Goal: Transaction & Acquisition: Purchase product/service

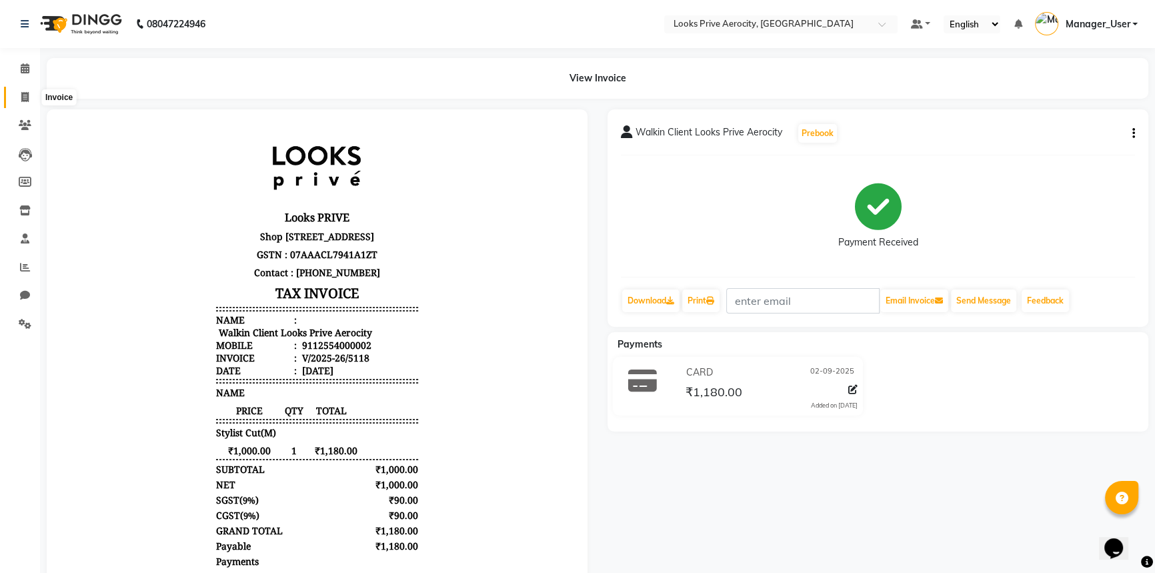
click at [22, 92] on icon at bounding box center [24, 97] width 7 height 10
select select "service"
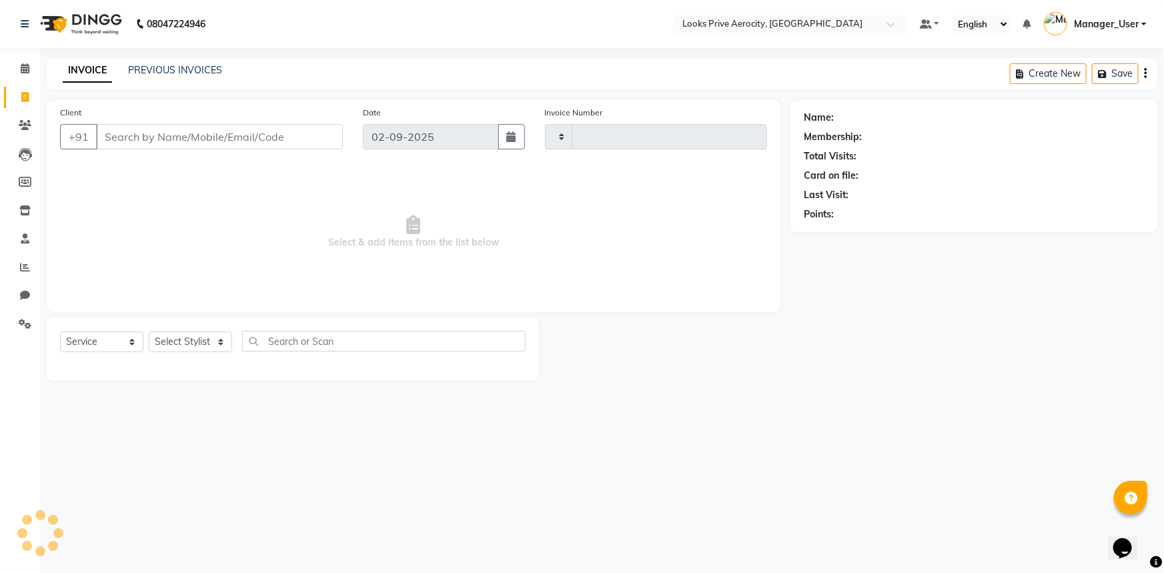
type input "5119"
select select "5913"
click at [23, 99] on icon at bounding box center [24, 97] width 7 height 10
select select "service"
select select "5913"
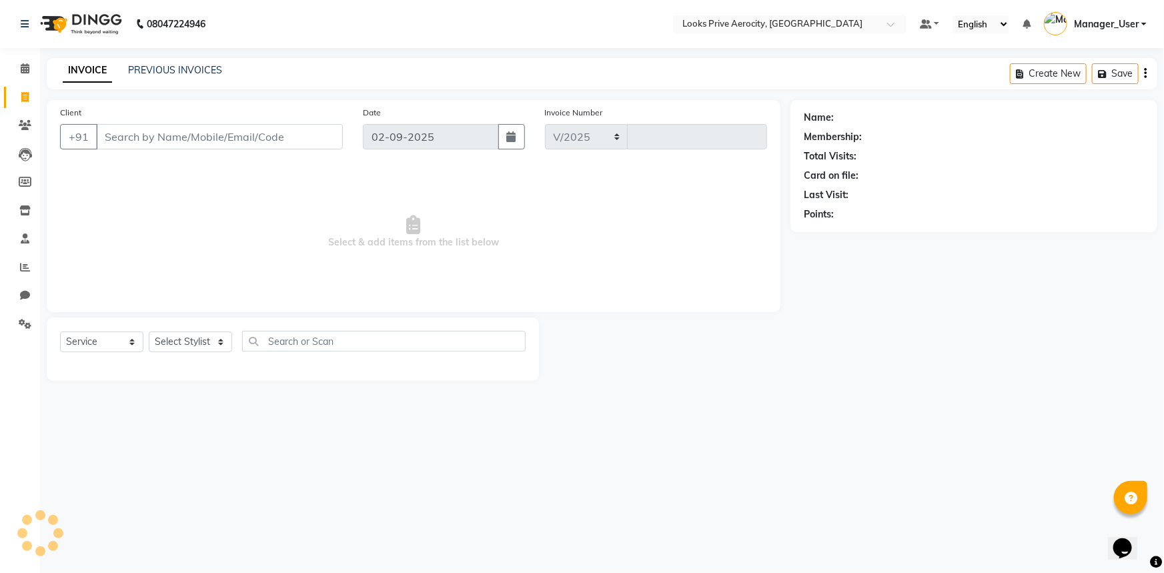
type input "5119"
click at [31, 325] on icon at bounding box center [25, 324] width 13 height 10
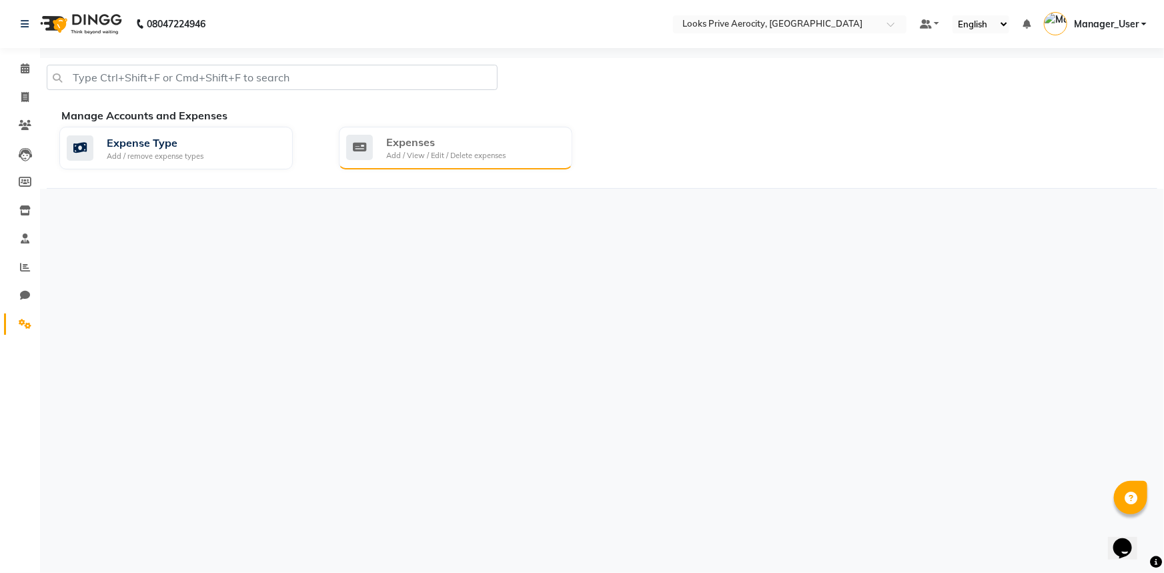
click at [487, 150] on div "Add / View / Edit / Delete expenses" at bounding box center [445, 155] width 119 height 11
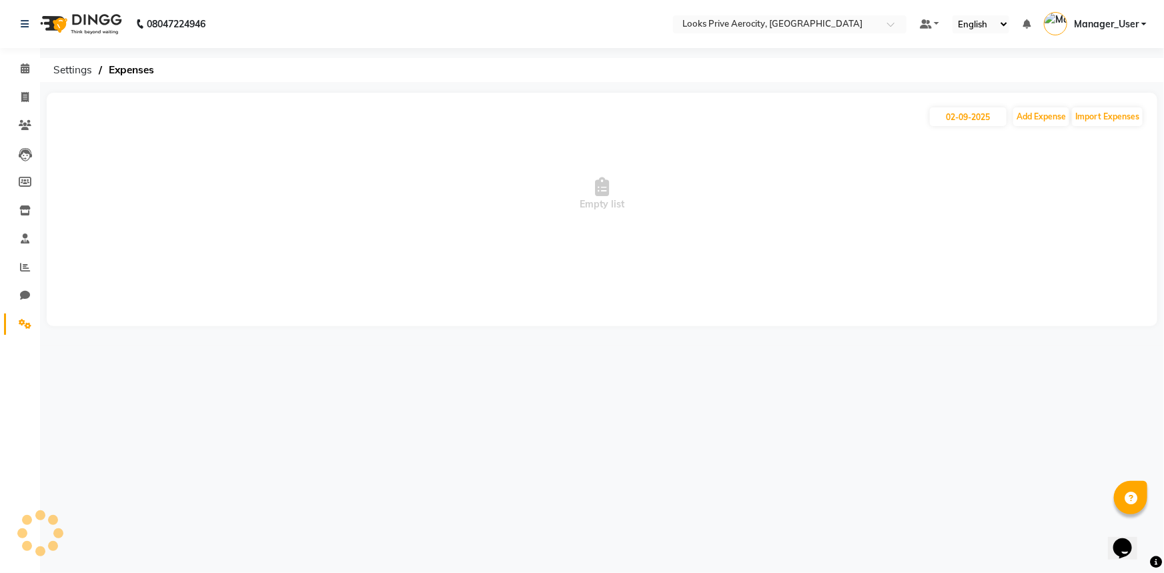
click at [1042, 131] on span "Empty list" at bounding box center [602, 193] width 1084 height 133
click at [1044, 119] on button "Add Expense" at bounding box center [1041, 116] width 56 height 19
select select "1"
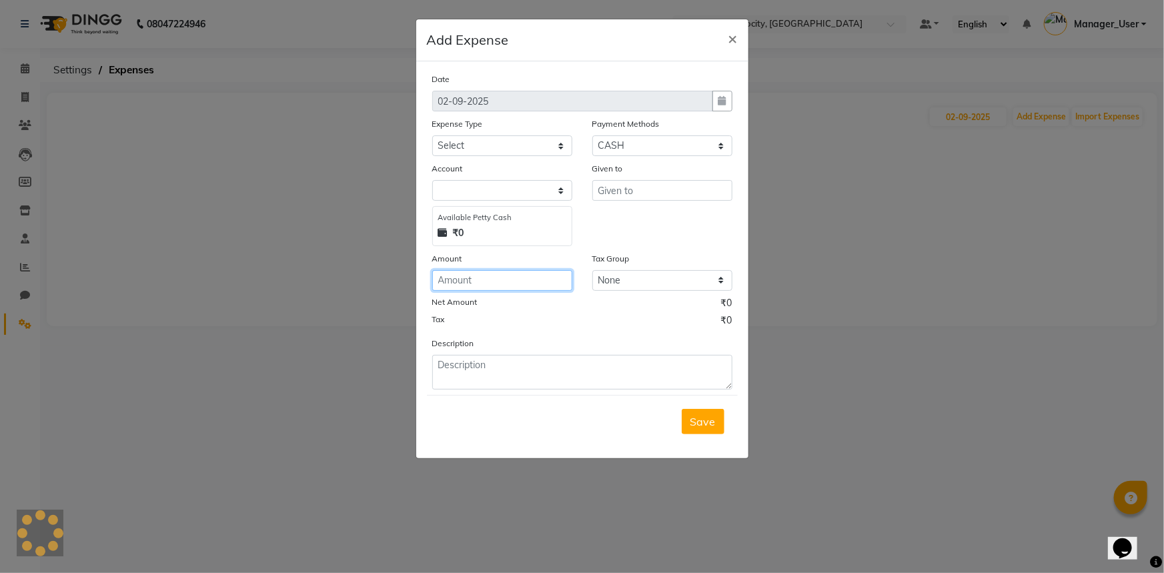
click at [466, 280] on input "number" at bounding box center [502, 280] width 140 height 21
select select
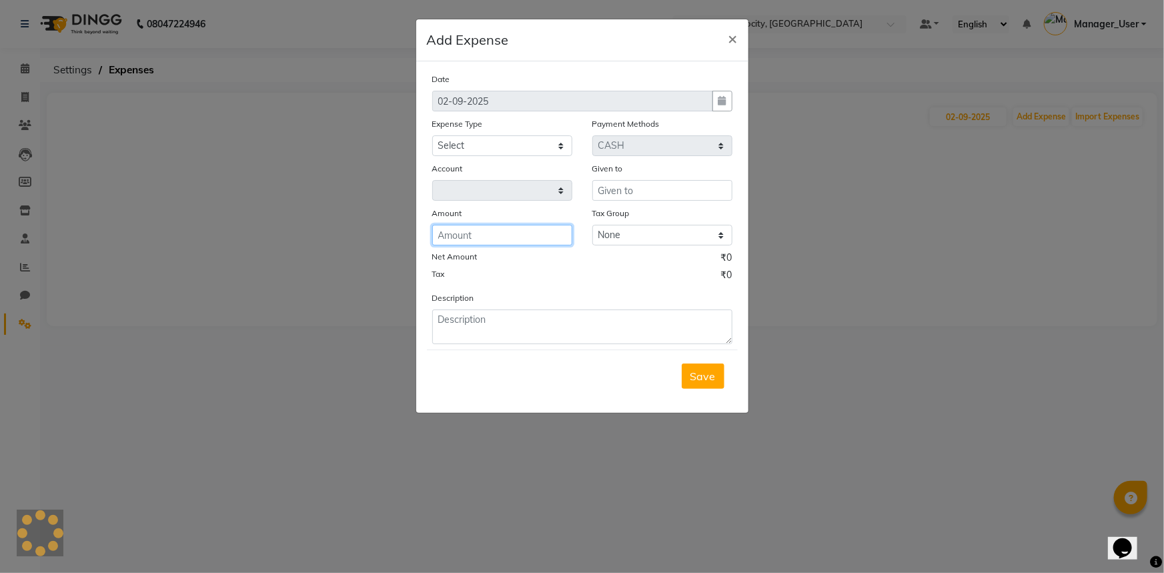
type input "1"
select select "4876"
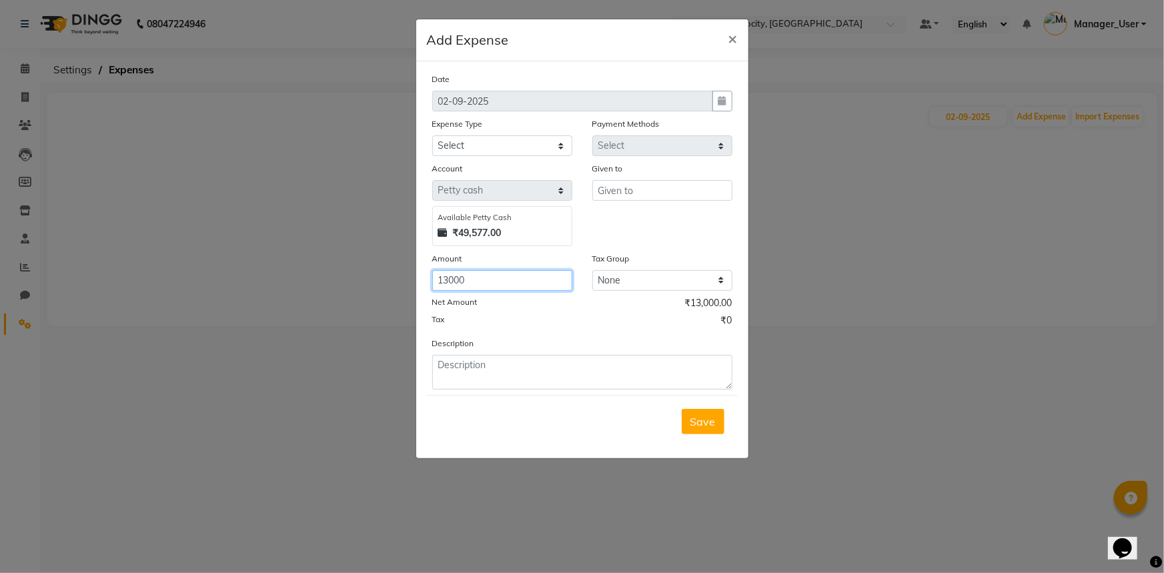
type input "13000"
click at [684, 192] on input "text" at bounding box center [662, 190] width 140 height 21
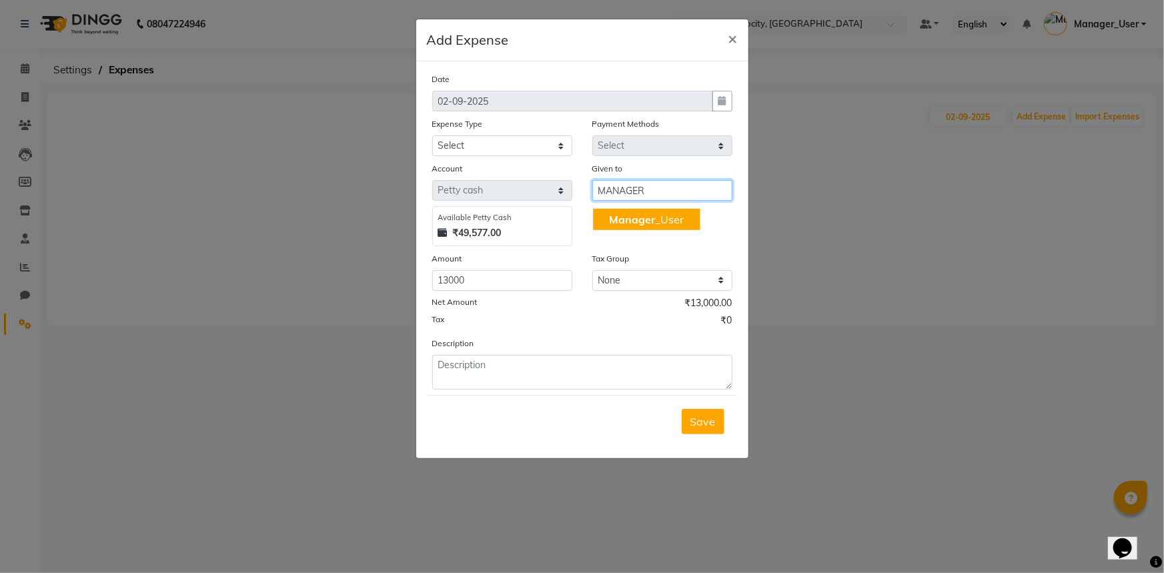
click at [640, 220] on span "Manager" at bounding box center [632, 219] width 46 height 13
type input "Manager_User"
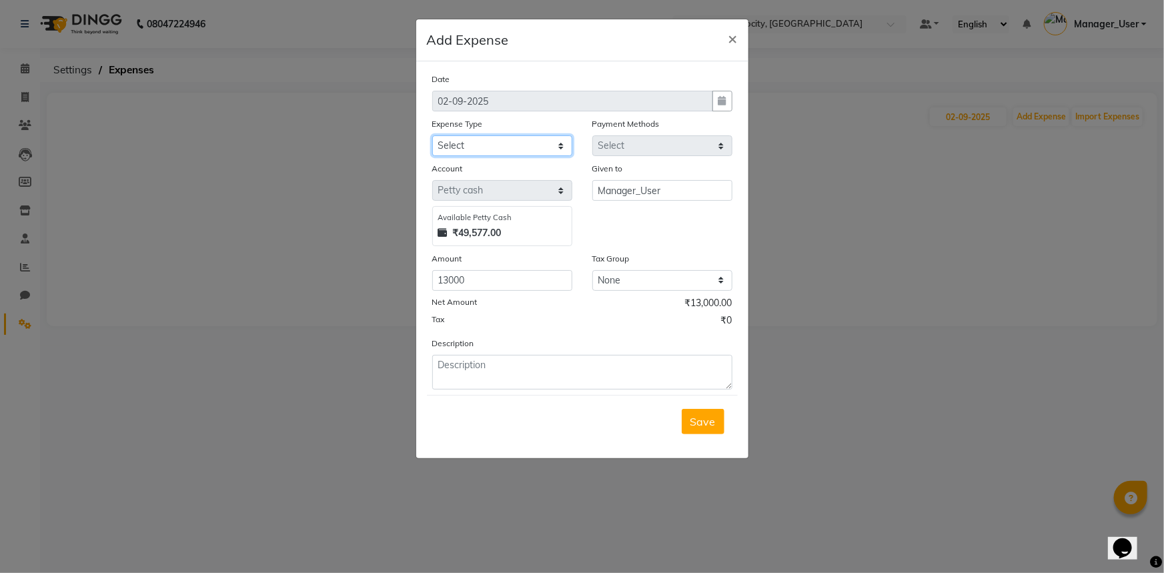
drag, startPoint x: 487, startPoint y: 146, endPoint x: 486, endPoint y: 153, distance: 6.7
click at [487, 146] on select "Select Bank Deposit Blinkit Cash Handover CLIENT Client ordered food Client Ref…" at bounding box center [502, 145] width 140 height 21
select select "21975"
click at [432, 136] on select "Select Bank Deposit Blinkit Cash Handover CLIENT Client ordered food Client Ref…" at bounding box center [502, 145] width 140 height 21
click at [538, 379] on textarea at bounding box center [582, 372] width 300 height 35
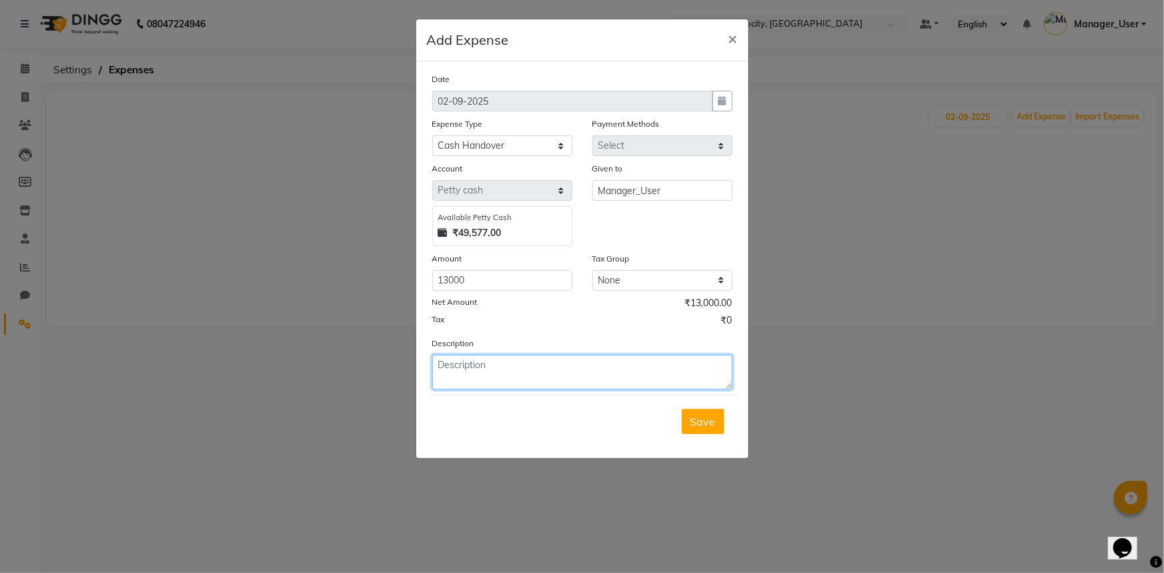
type textarea "A"
type textarea "C"
type textarea "cash handed over to [PERSON_NAME] sir on [DATE]"
click at [700, 428] on span "Save" at bounding box center [702, 421] width 25 height 13
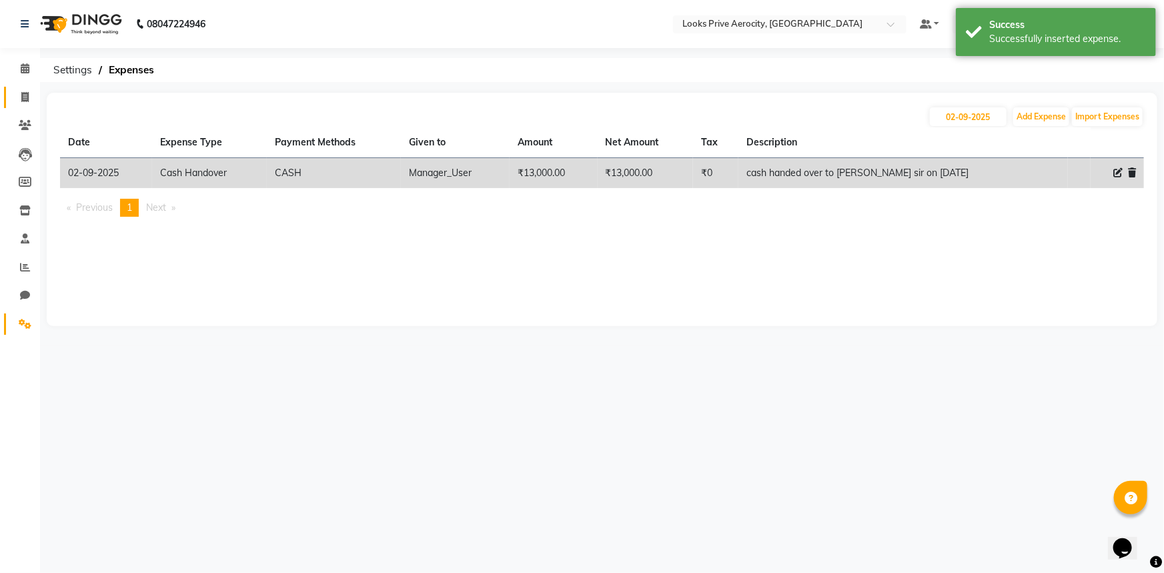
click at [26, 99] on icon at bounding box center [24, 97] width 7 height 10
select select "service"
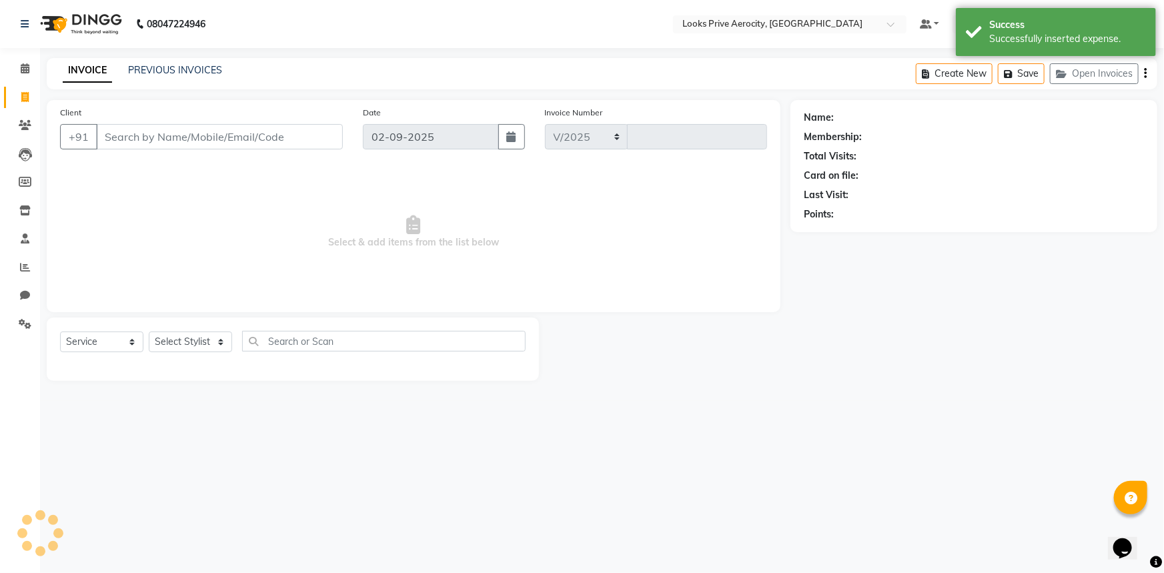
select select "5913"
type input "5119"
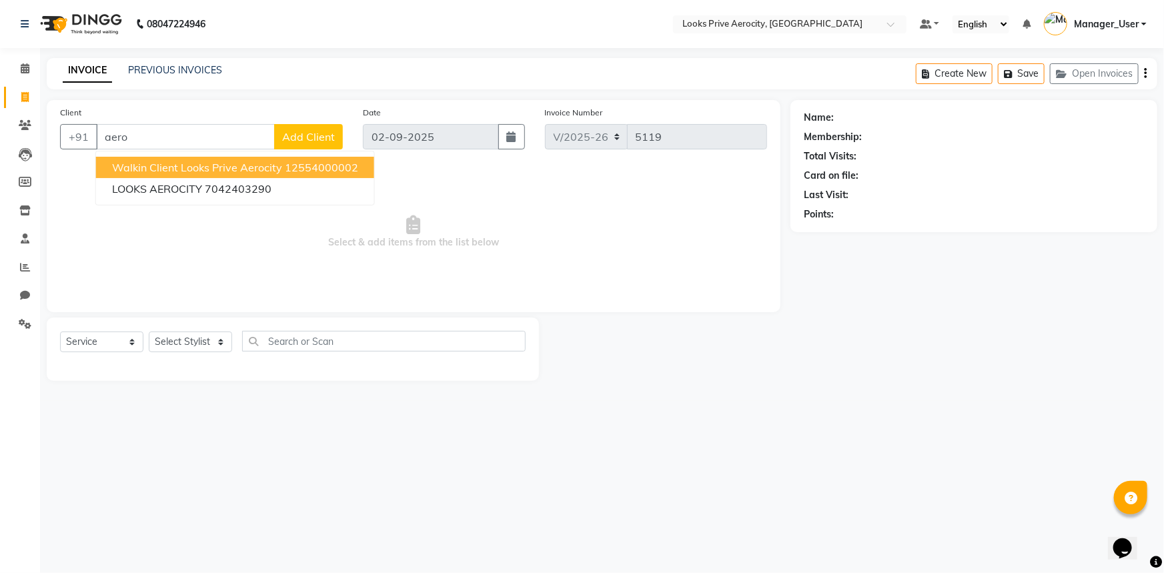
click at [317, 159] on button "Walkin Client Looks Prive Aerocity 12554000002" at bounding box center [235, 167] width 278 height 21
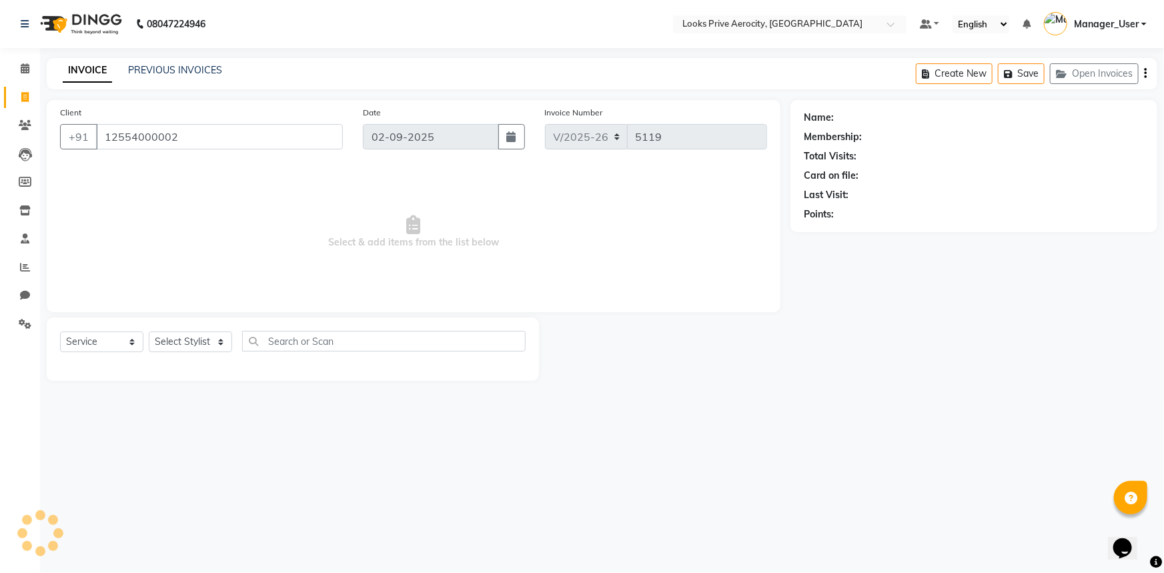
type input "12554000002"
click at [212, 339] on select "Select Stylist Aman_Barber Amit Amu Dharma [PERSON_NAME] Eric_asst [PERSON_NAME…" at bounding box center [190, 341] width 83 height 21
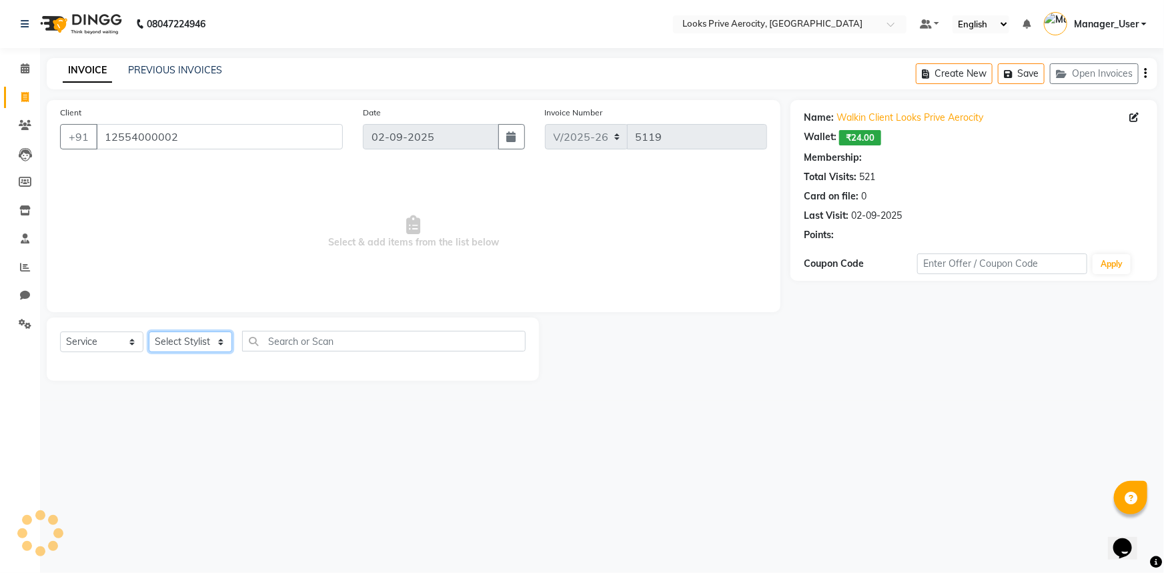
select select "1: Object"
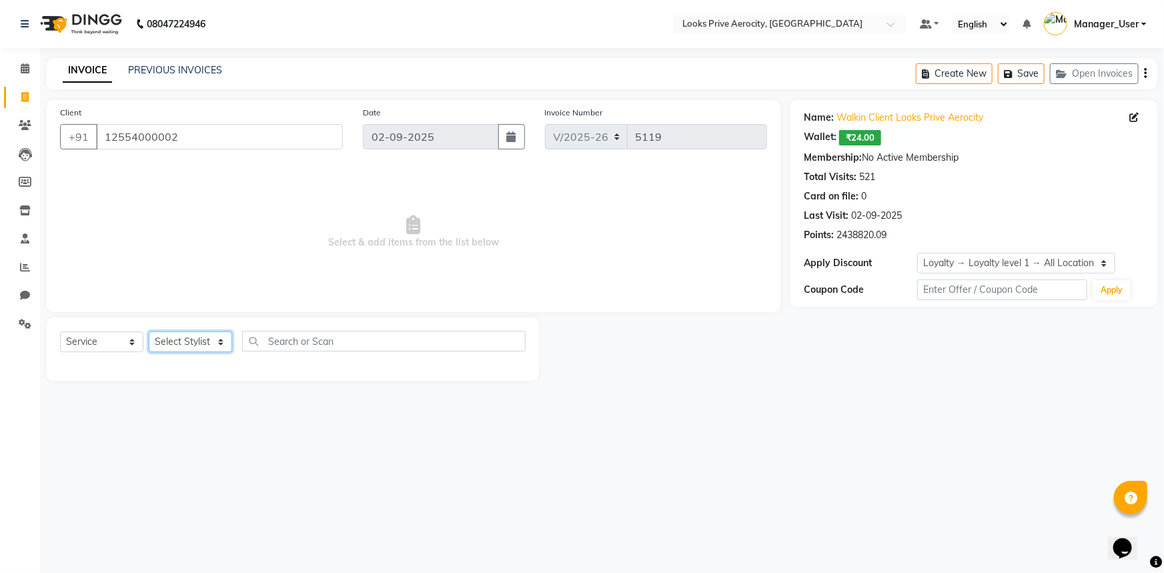
select select "43253"
click at [149, 331] on select "Select Stylist Aman_Barber Amit Amu Dharma [PERSON_NAME] Eric_asst [PERSON_NAME…" at bounding box center [190, 341] width 83 height 21
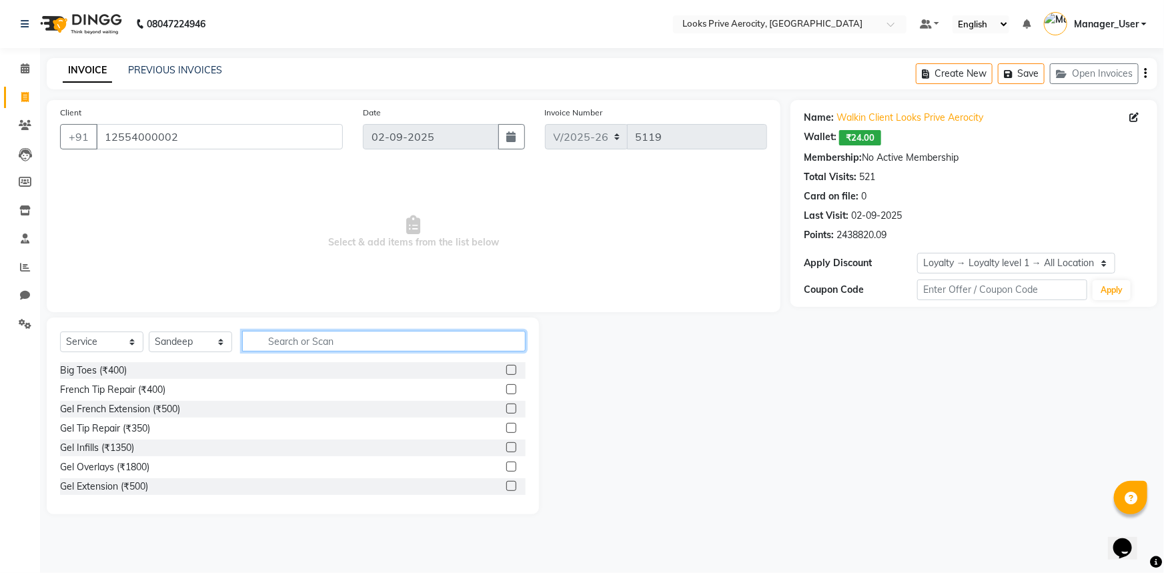
click at [324, 343] on input "text" at bounding box center [383, 341] width 283 height 21
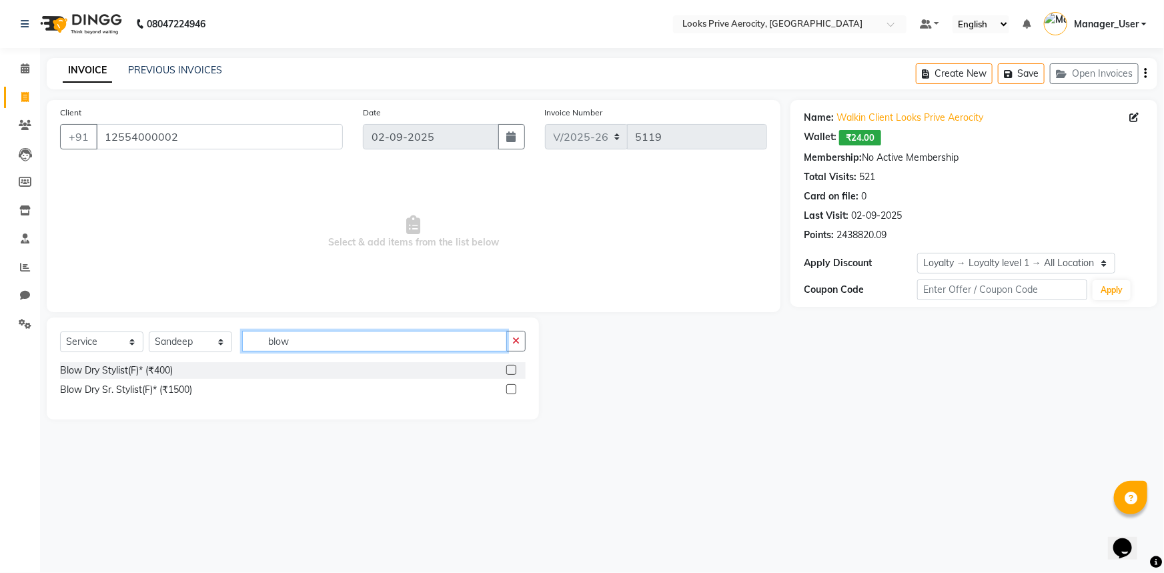
type input "blow"
click at [516, 367] on div at bounding box center [515, 370] width 19 height 17
click at [514, 367] on label at bounding box center [511, 370] width 10 height 10
click at [514, 367] on input "checkbox" at bounding box center [510, 370] width 9 height 9
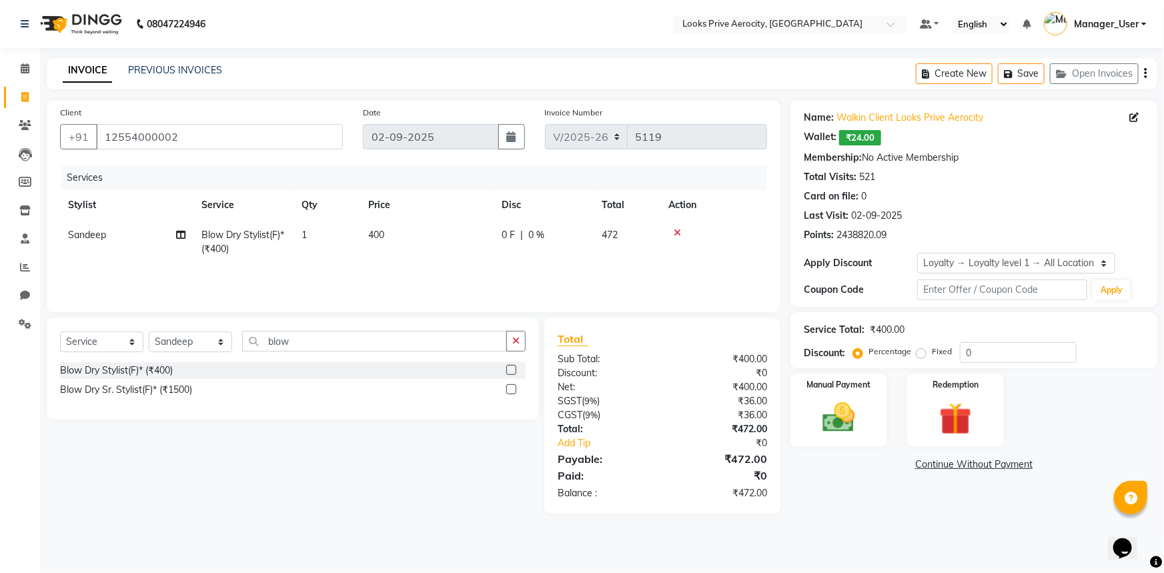
checkbox input "false"
click at [441, 245] on td "400" at bounding box center [426, 242] width 133 height 44
select select "43253"
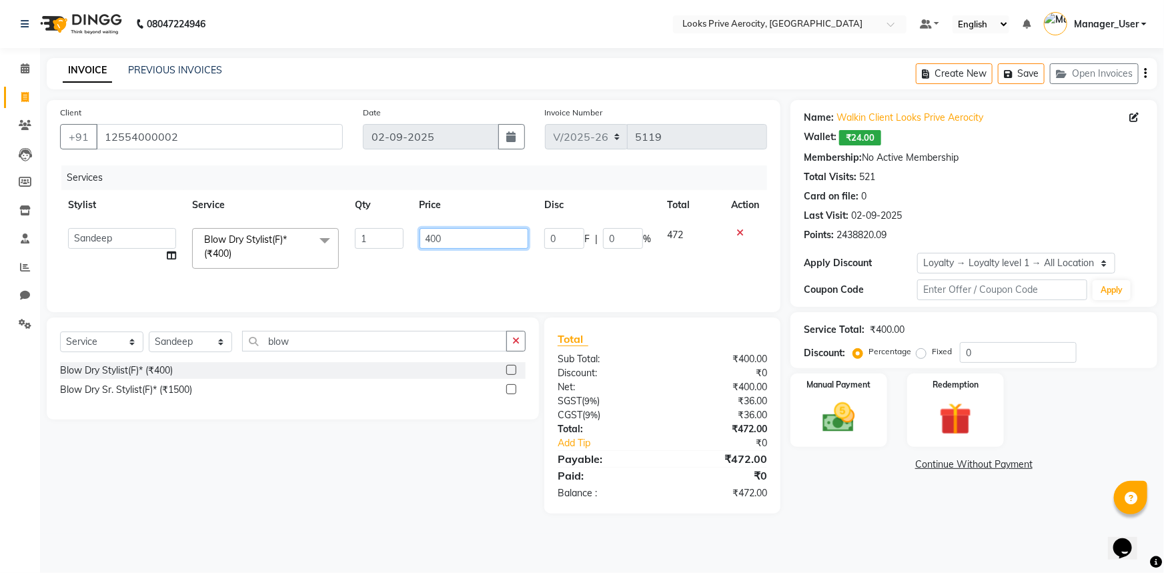
drag, startPoint x: 466, startPoint y: 238, endPoint x: 420, endPoint y: 225, distance: 47.9
click at [420, 225] on td "400" at bounding box center [474, 248] width 125 height 57
type input "1500"
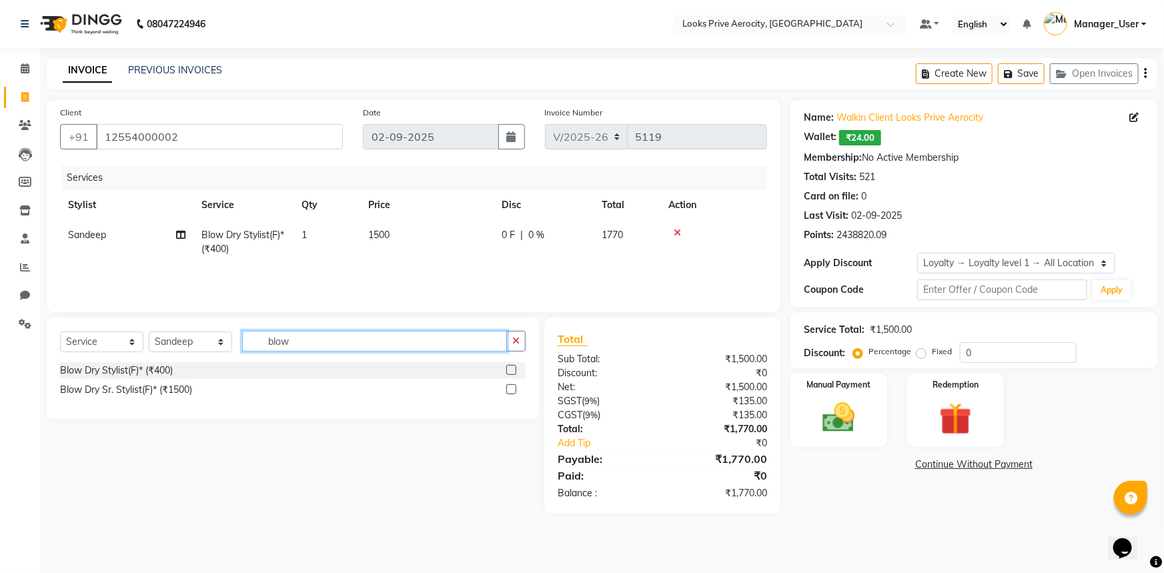
click at [303, 340] on input "blow" at bounding box center [374, 341] width 265 height 21
drag, startPoint x: 309, startPoint y: 345, endPoint x: 231, endPoint y: 337, distance: 79.1
click at [233, 337] on div "Select Service Product Membership Package Voucher Prepaid Gift Card Select Styl…" at bounding box center [293, 346] width 466 height 31
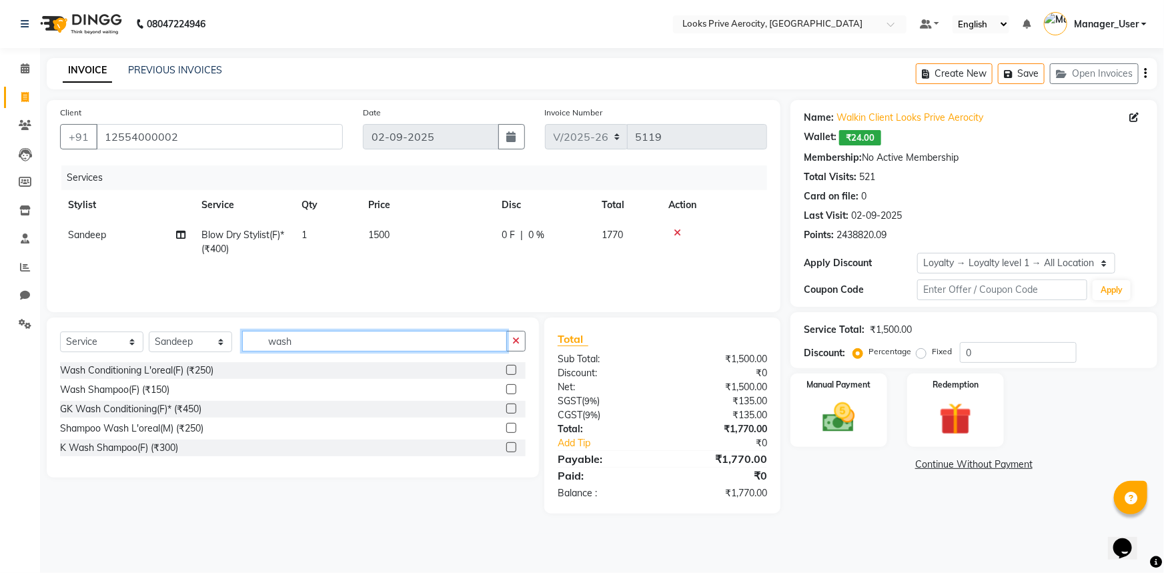
type input "wash"
click at [514, 409] on label at bounding box center [511, 409] width 10 height 10
click at [514, 409] on input "checkbox" at bounding box center [510, 409] width 9 height 9
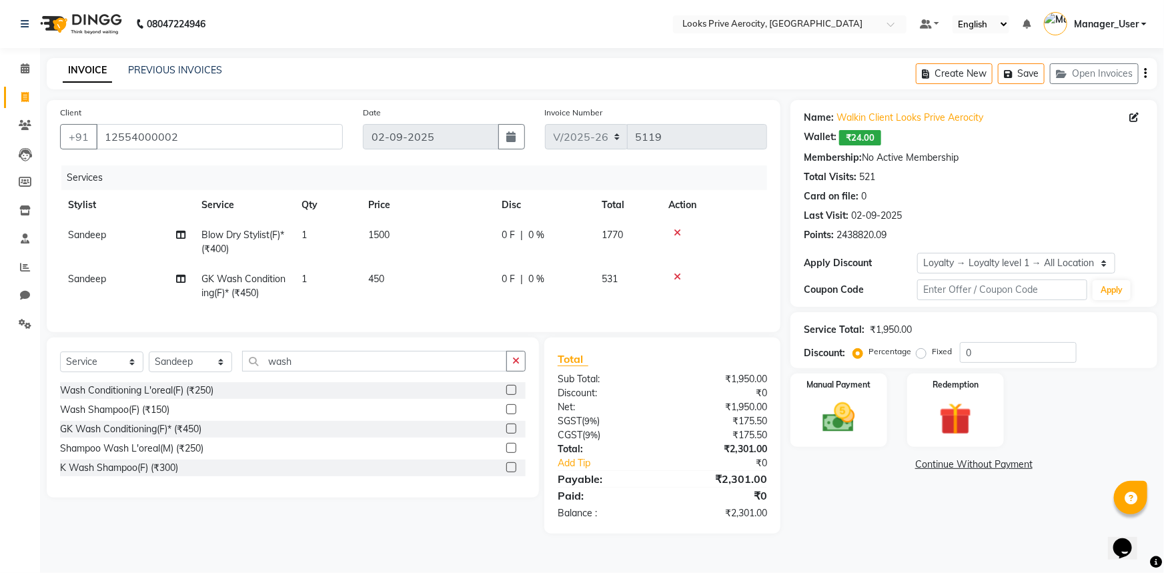
checkbox input "false"
click at [450, 279] on td "450" at bounding box center [426, 286] width 133 height 44
select select "43253"
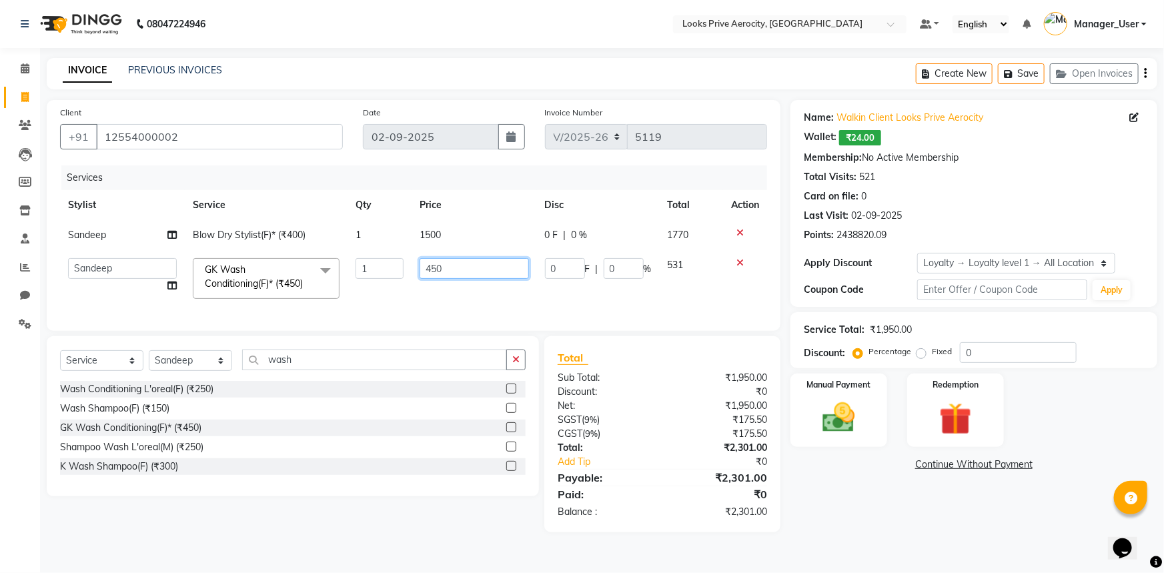
drag, startPoint x: 478, startPoint y: 271, endPoint x: 394, endPoint y: 263, distance: 84.4
click at [394, 263] on tr "Aman_Barber Amit Amu Dharma [PERSON_NAME] CR Eric_asst [PERSON_NAME] [PERSON_NA…" at bounding box center [413, 278] width 707 height 57
type input "600"
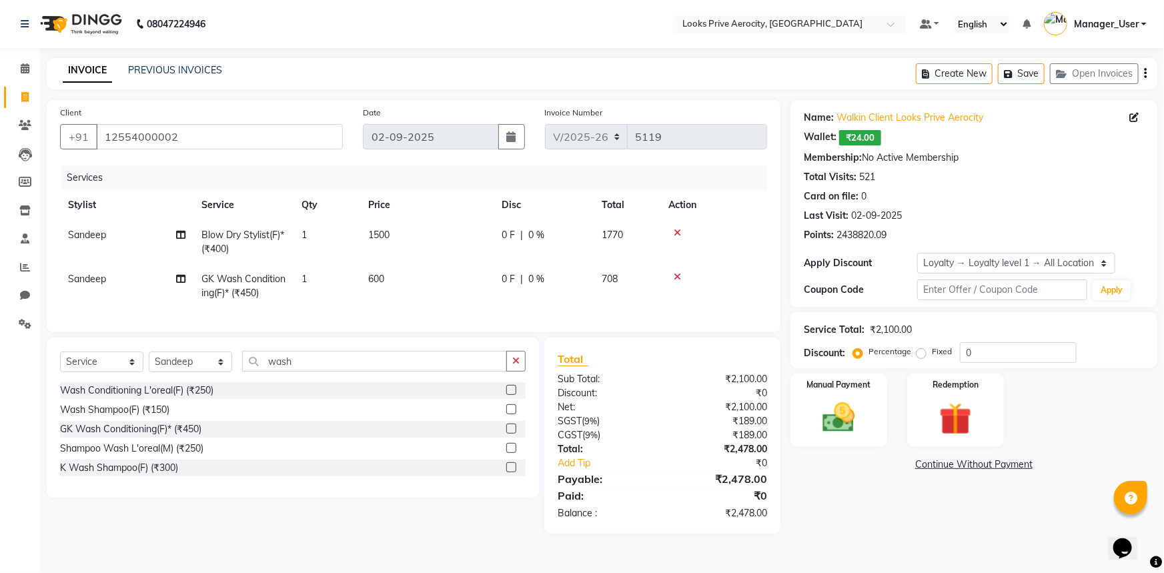
click at [916, 518] on div "Name: Walkin Client Looks Prive Aerocity Wallet: ₹24.00 Membership: No Active M…" at bounding box center [978, 317] width 377 height 434
click at [858, 437] on div "Manual Payment" at bounding box center [838, 410] width 101 height 77
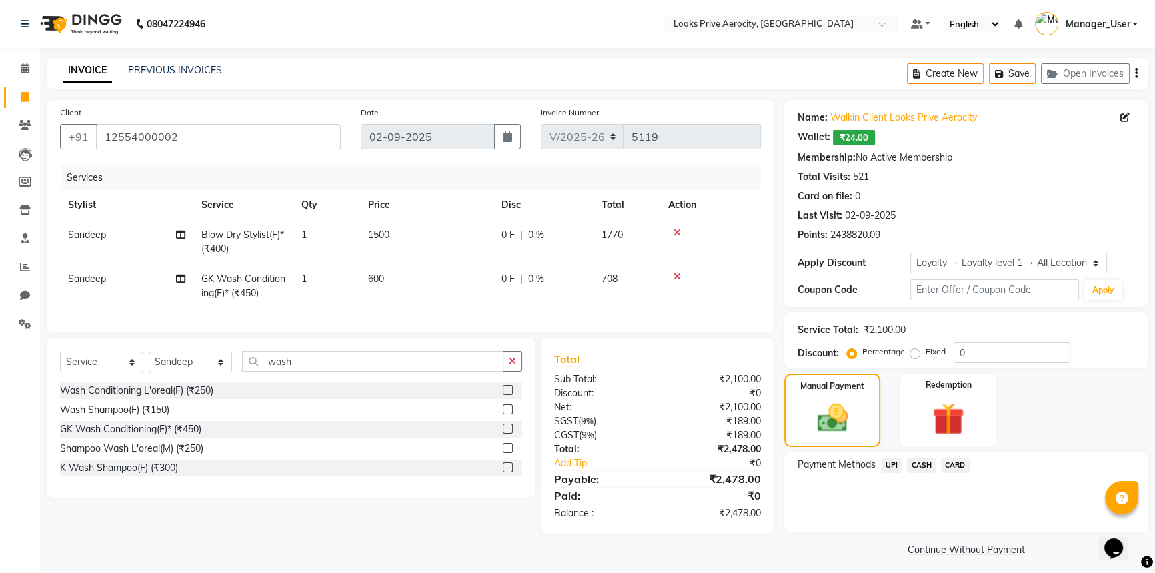
click at [952, 466] on span "CARD" at bounding box center [955, 465] width 29 height 15
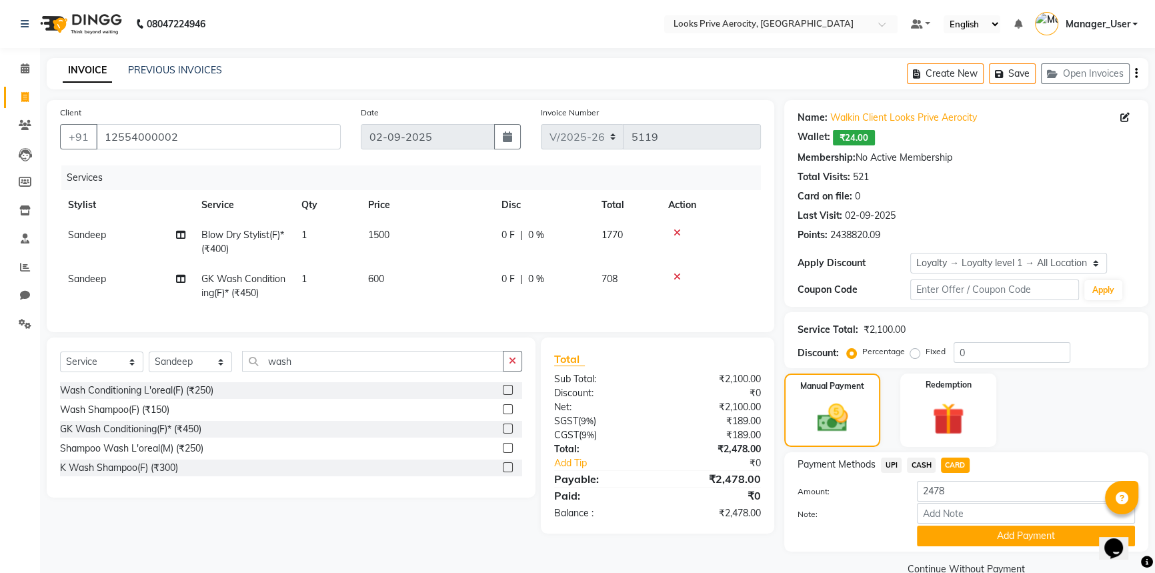
click at [952, 534] on button "Add Payment" at bounding box center [1026, 536] width 218 height 21
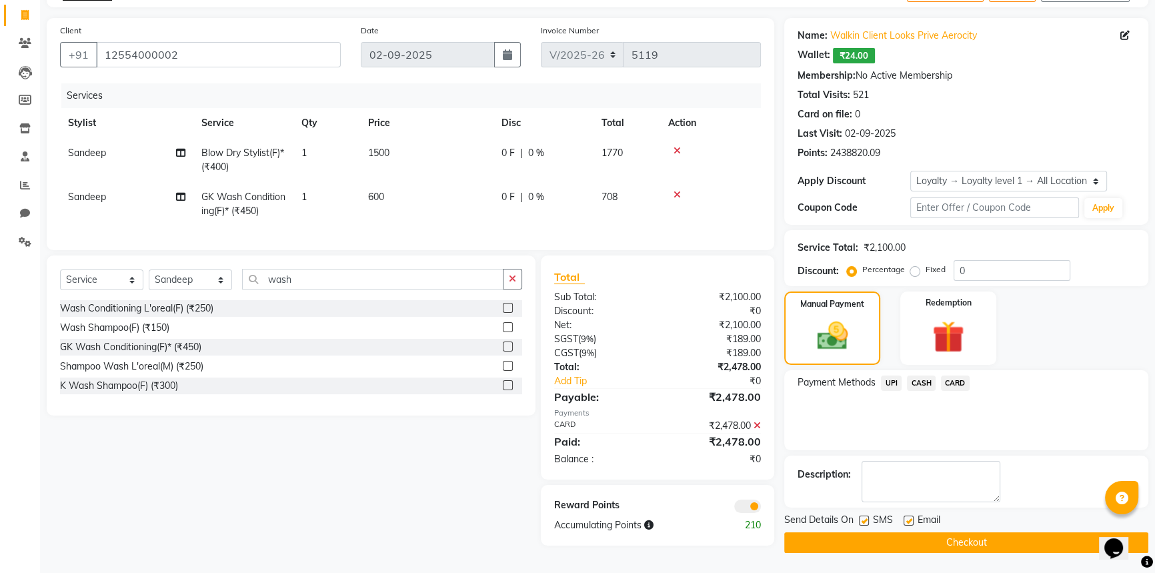
scroll to position [85, 0]
click at [954, 534] on button "Checkout" at bounding box center [966, 542] width 364 height 21
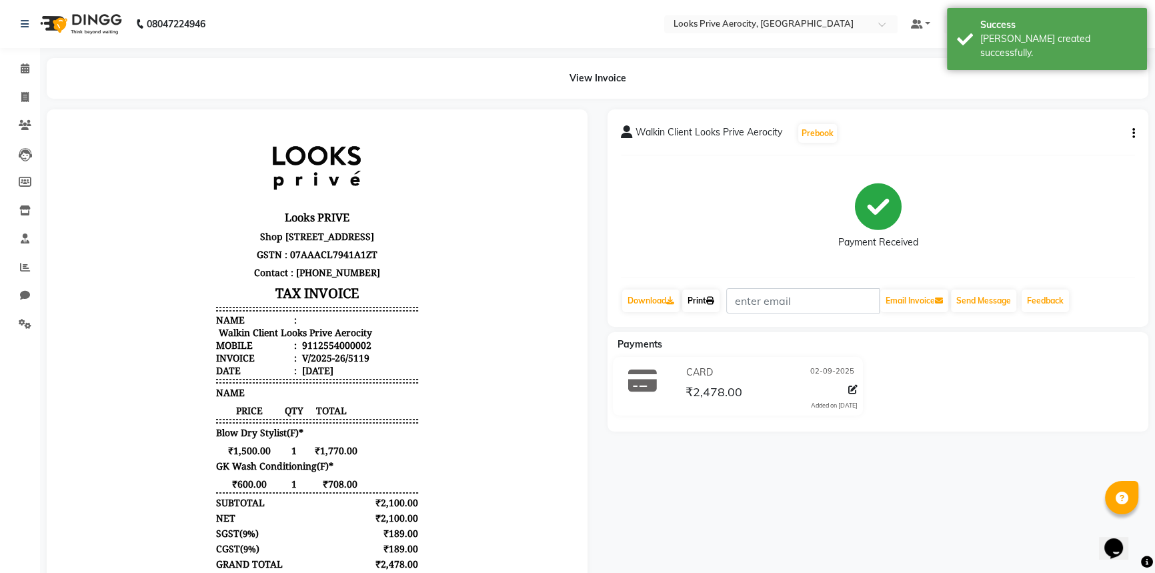
click at [714, 298] on icon at bounding box center [710, 301] width 8 height 8
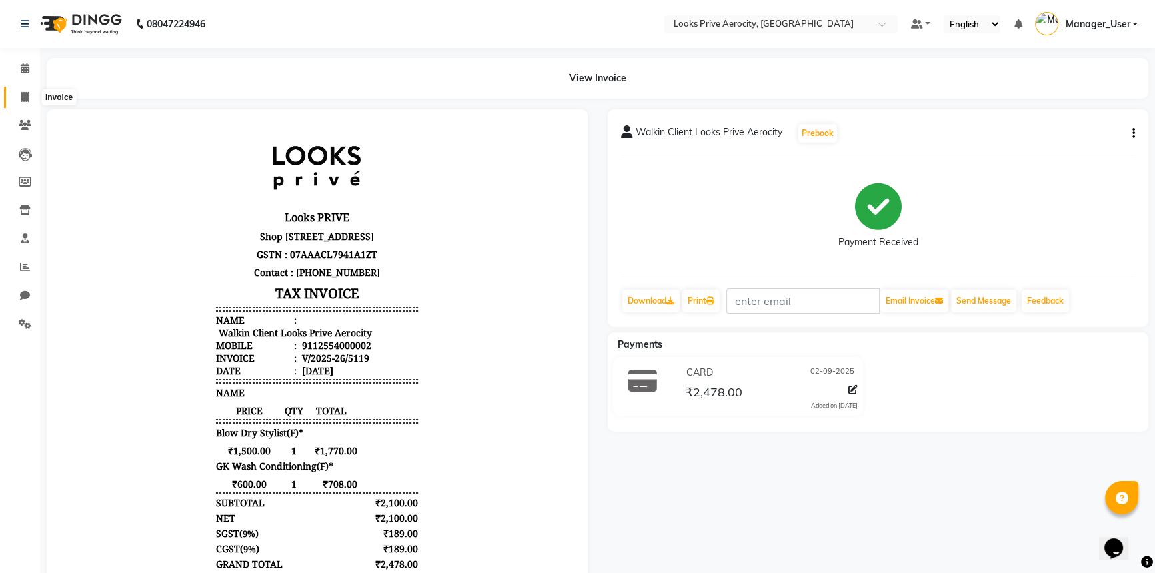
click at [27, 94] on icon at bounding box center [24, 97] width 7 height 10
select select "service"
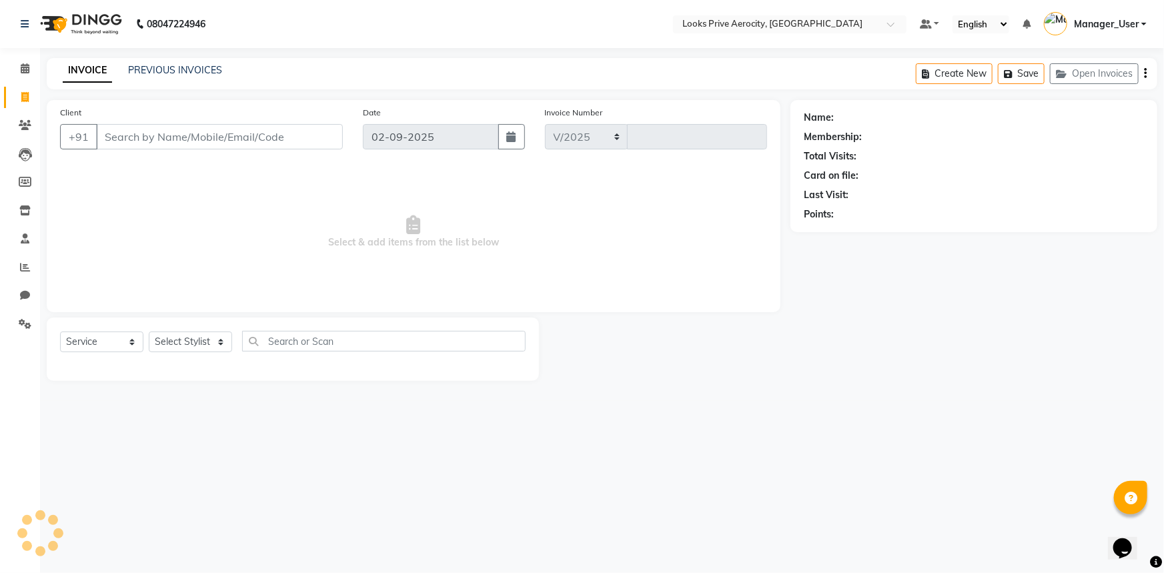
select select "5913"
type input "5120"
click at [19, 90] on span at bounding box center [24, 97] width 23 height 15
select select "service"
select select "5913"
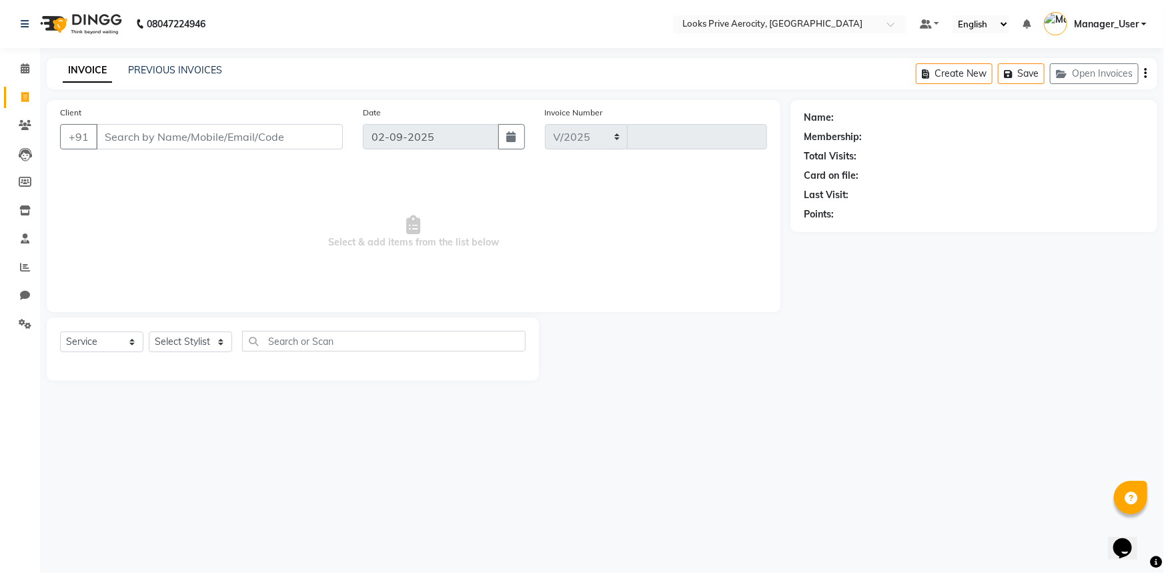
type input "5120"
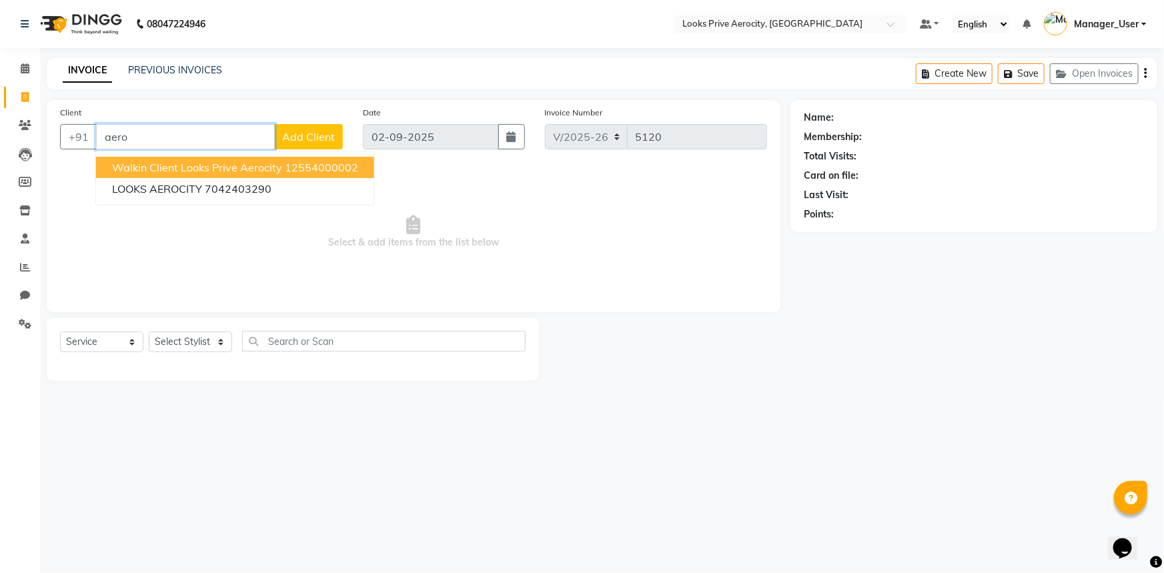
click at [243, 173] on span "Walkin Client Looks Prive Aerocity" at bounding box center [197, 167] width 170 height 13
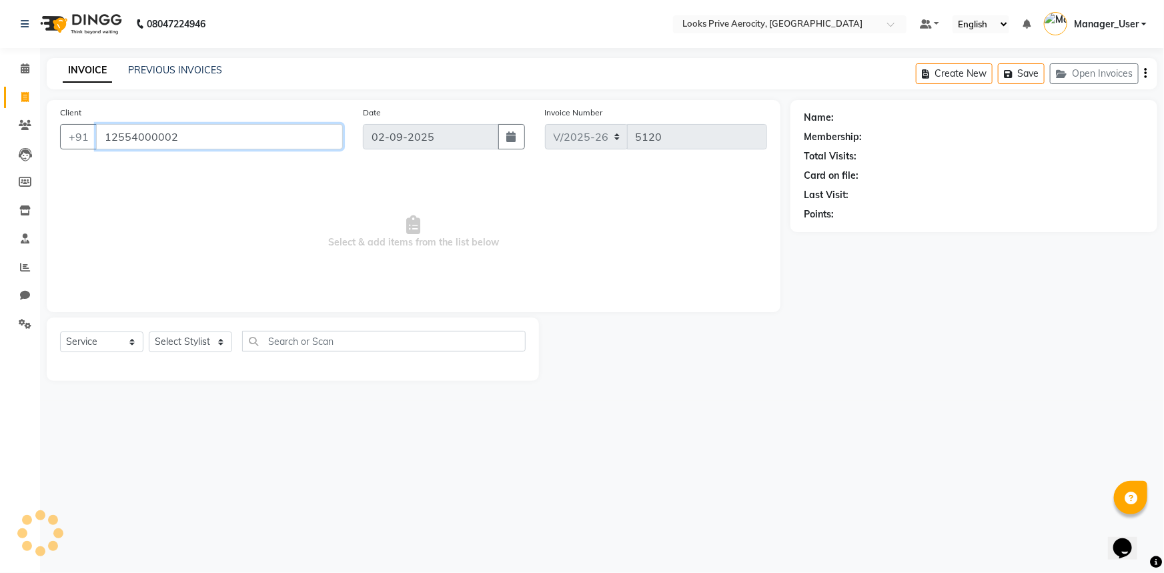
type input "12554000002"
click at [211, 341] on select "Select Stylist Aman_Barber Amit Amu Dharma [PERSON_NAME] Eric_asst [PERSON_NAME…" at bounding box center [190, 341] width 83 height 21
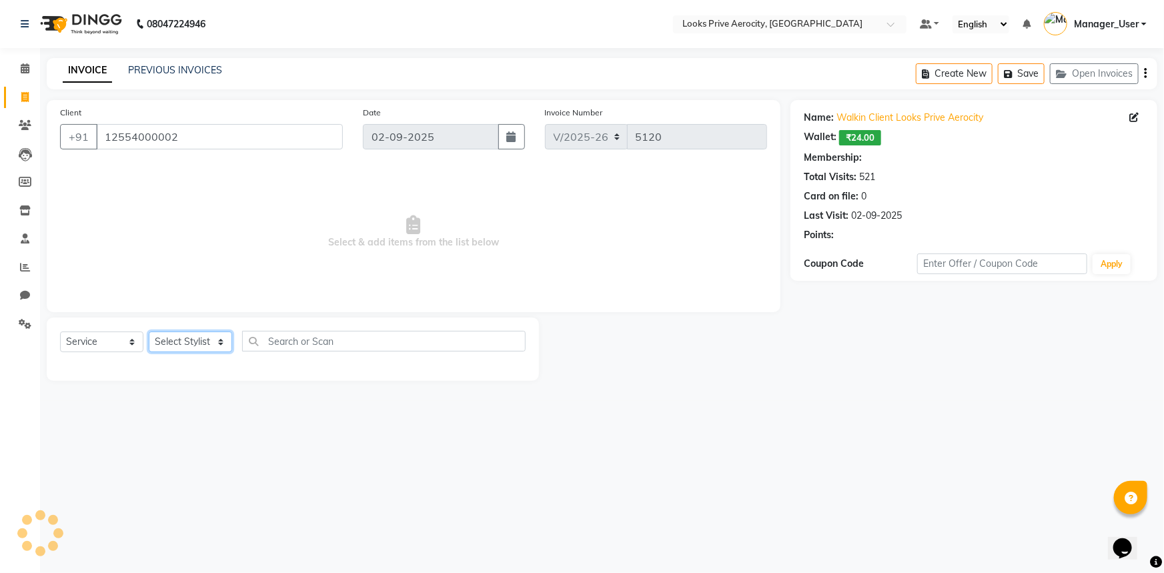
select select "1: Object"
click at [149, 331] on select "Select Stylist Aman_Barber Amit Amu Dharma [PERSON_NAME] Eric_asst [PERSON_NAME…" at bounding box center [190, 341] width 83 height 21
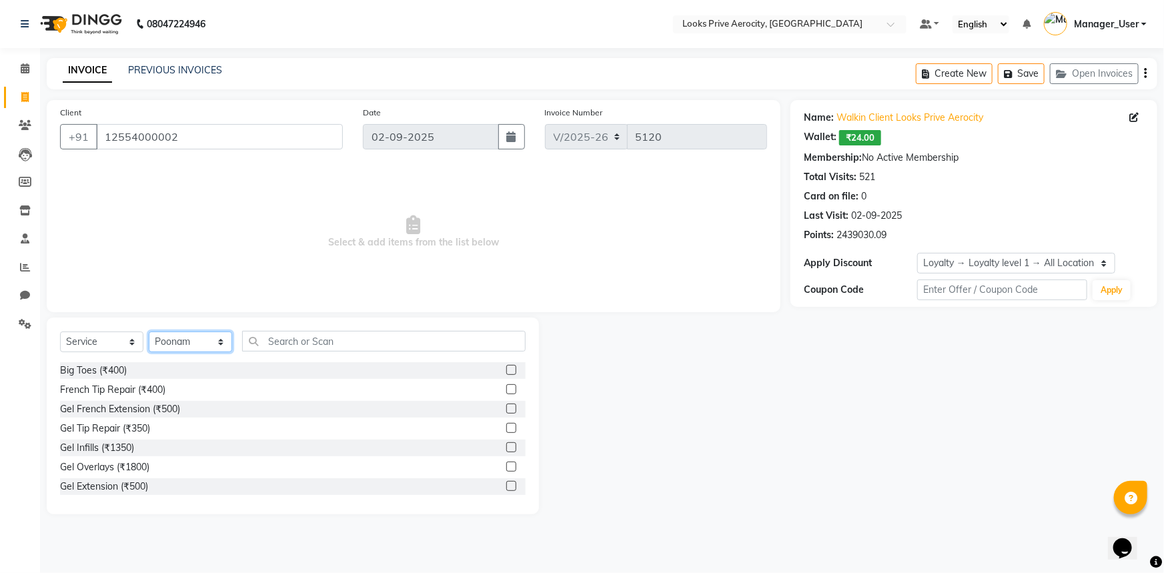
click at [211, 341] on select "Select Stylist Aman_Barber Amit Amu Dharma [PERSON_NAME] Eric_asst [PERSON_NAME…" at bounding box center [190, 341] width 83 height 21
select select "43249"
click at [149, 331] on select "Select Stylist Aman_Barber Amit Amu Dharma [PERSON_NAME] Eric_asst [PERSON_NAME…" at bounding box center [190, 341] width 83 height 21
click at [290, 339] on input "text" at bounding box center [383, 341] width 283 height 21
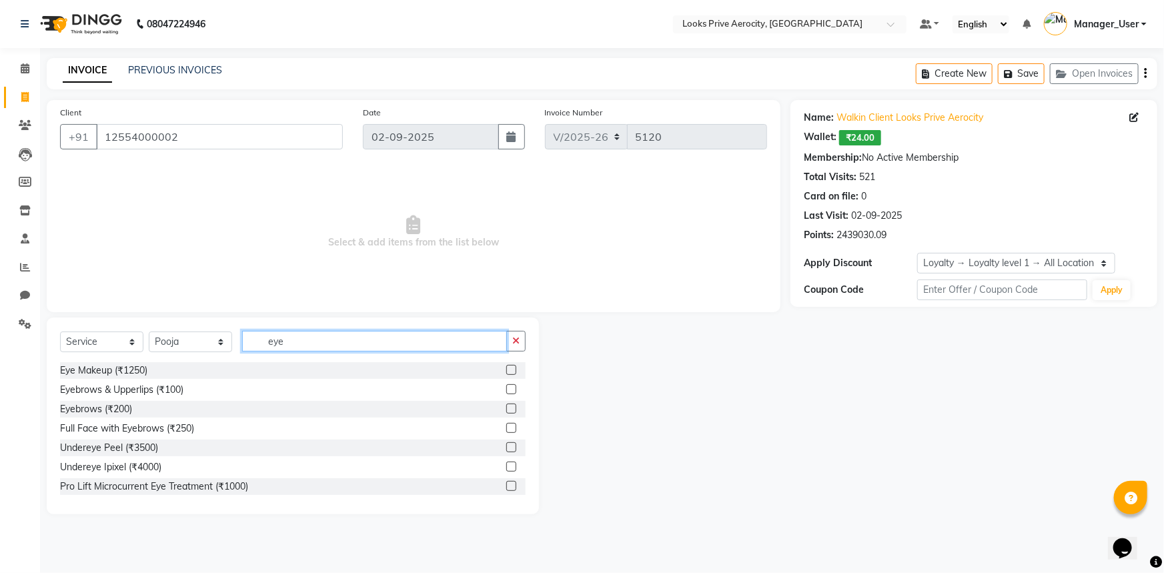
type input "eye"
click at [506, 389] on label at bounding box center [511, 389] width 10 height 10
click at [506, 389] on input "checkbox" at bounding box center [510, 390] width 9 height 9
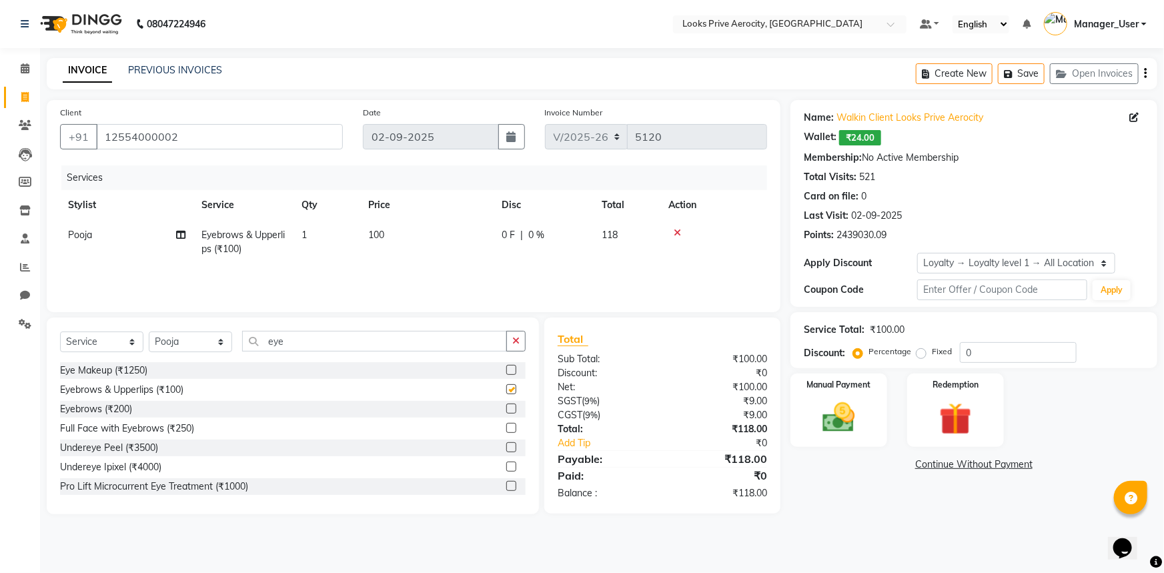
checkbox input "false"
click at [805, 426] on div "Manual Payment" at bounding box center [838, 410] width 101 height 77
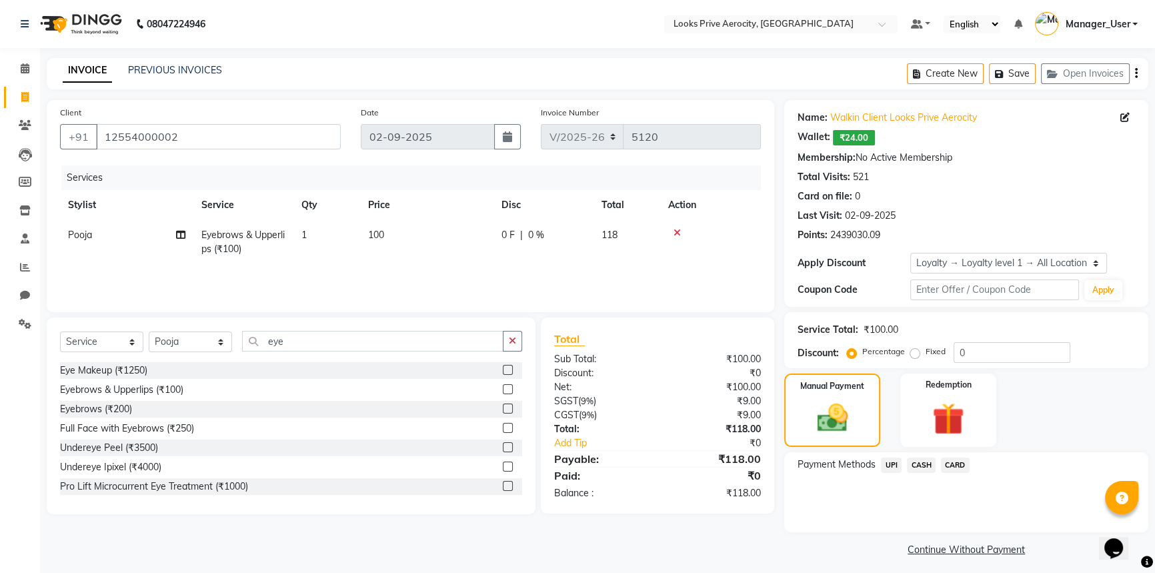
click at [960, 468] on span "CARD" at bounding box center [955, 465] width 29 height 15
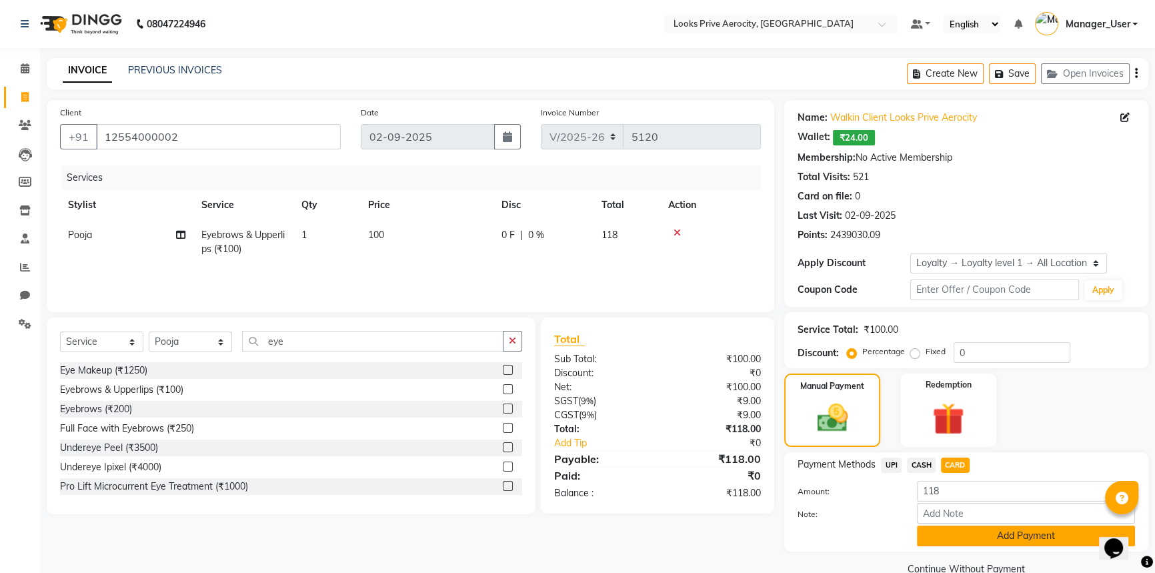
click at [992, 536] on button "Add Payment" at bounding box center [1026, 536] width 218 height 21
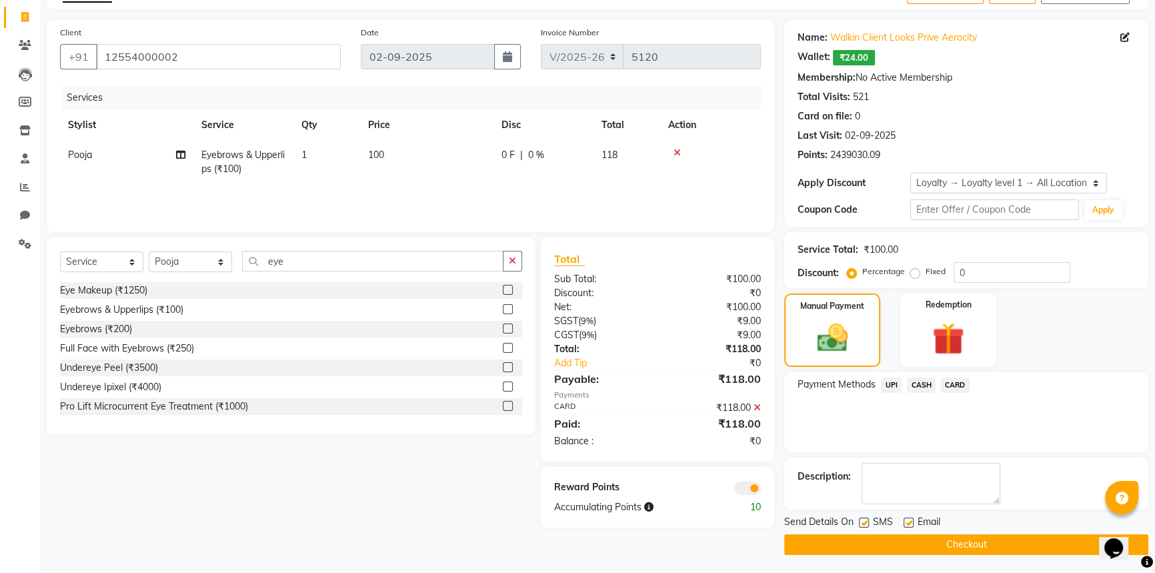
scroll to position [81, 0]
click at [953, 543] on button "Checkout" at bounding box center [966, 544] width 364 height 21
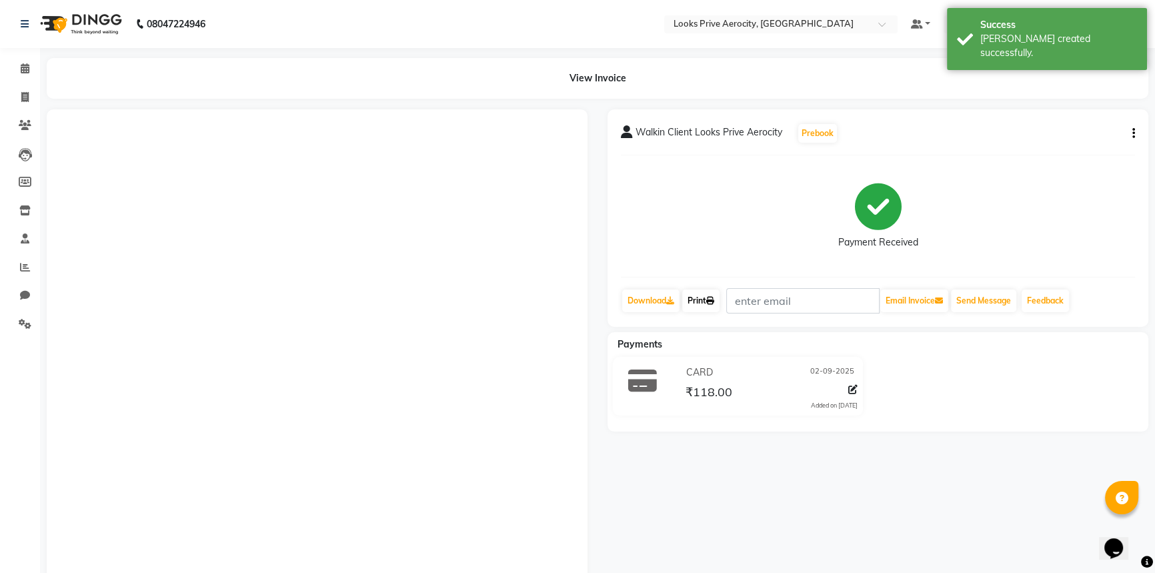
click at [713, 291] on link "Print" at bounding box center [700, 300] width 37 height 23
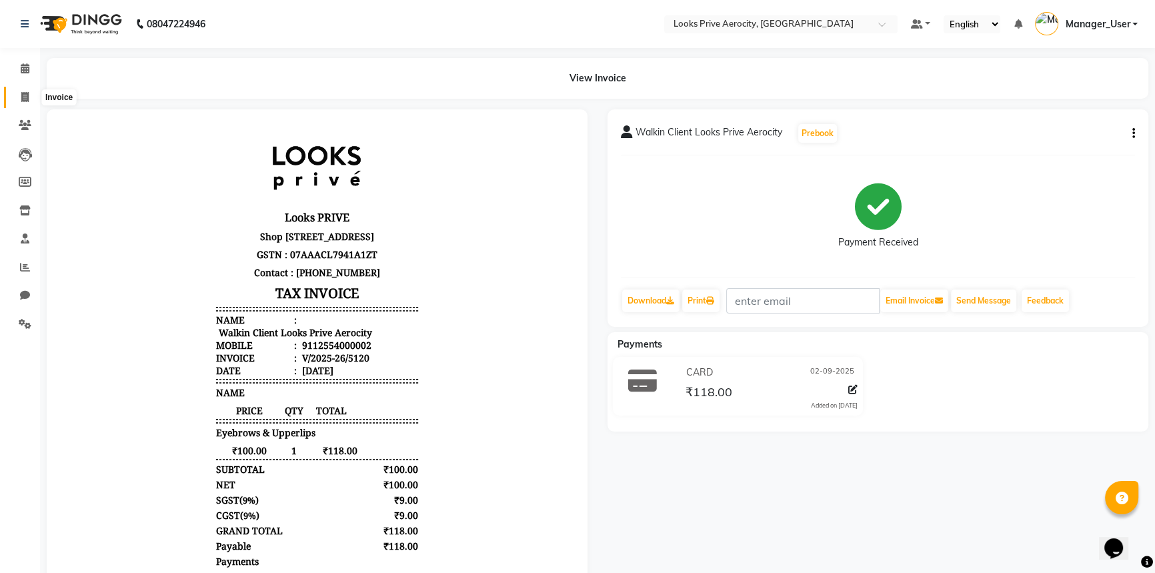
click at [27, 90] on span at bounding box center [24, 97] width 23 height 15
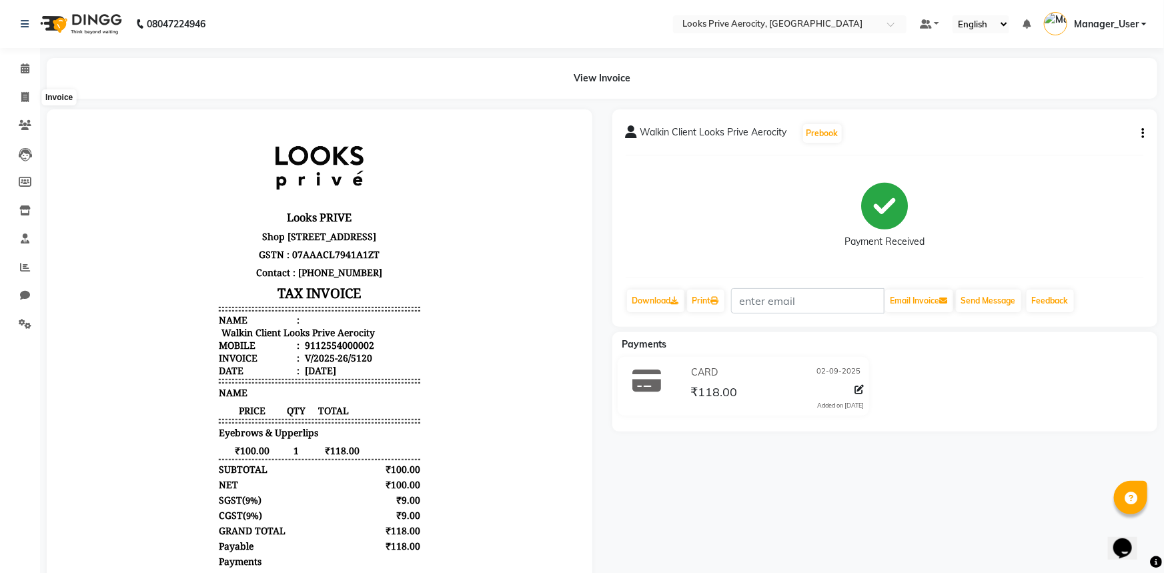
select select "service"
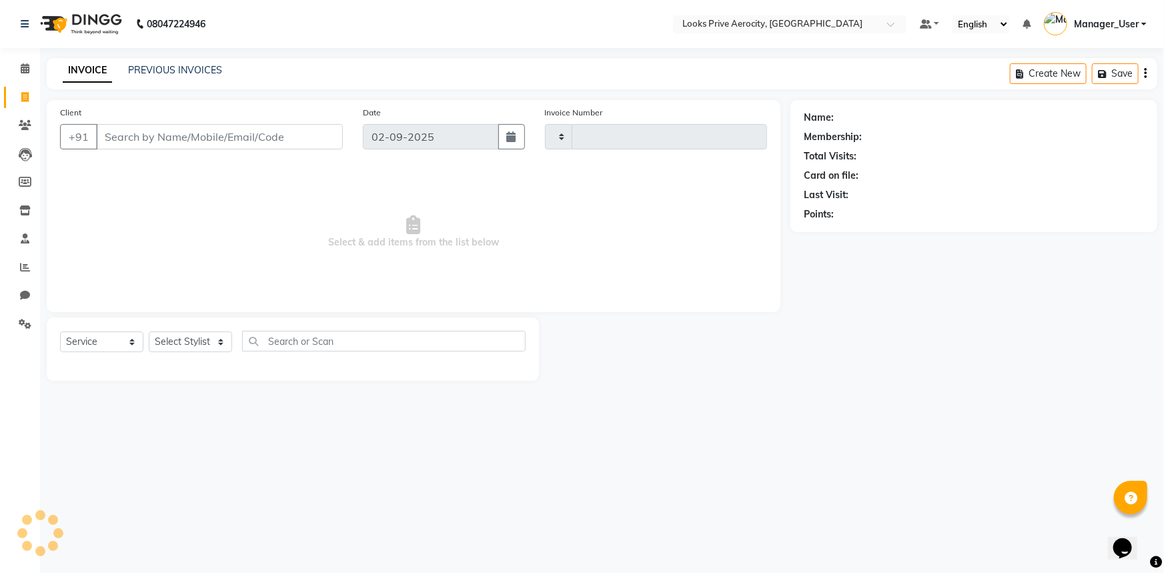
type input "5121"
select select "5913"
drag, startPoint x: 217, startPoint y: 135, endPoint x: 196, endPoint y: 123, distance: 23.9
click at [216, 135] on input "Client" at bounding box center [219, 136] width 247 height 25
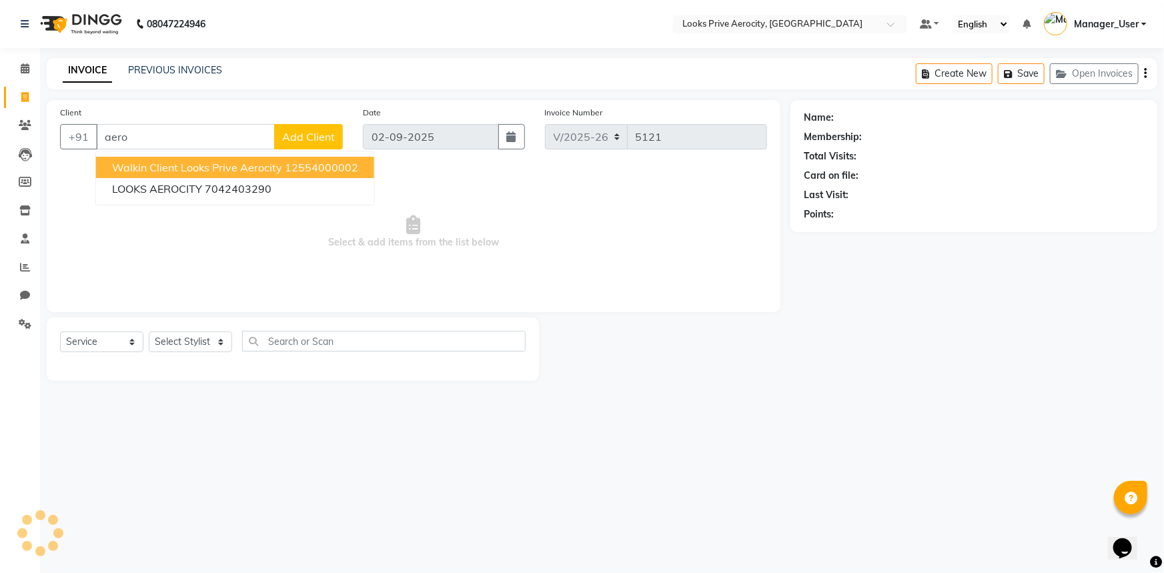
click at [193, 169] on span "Walkin Client Looks Prive Aerocity" at bounding box center [197, 167] width 170 height 13
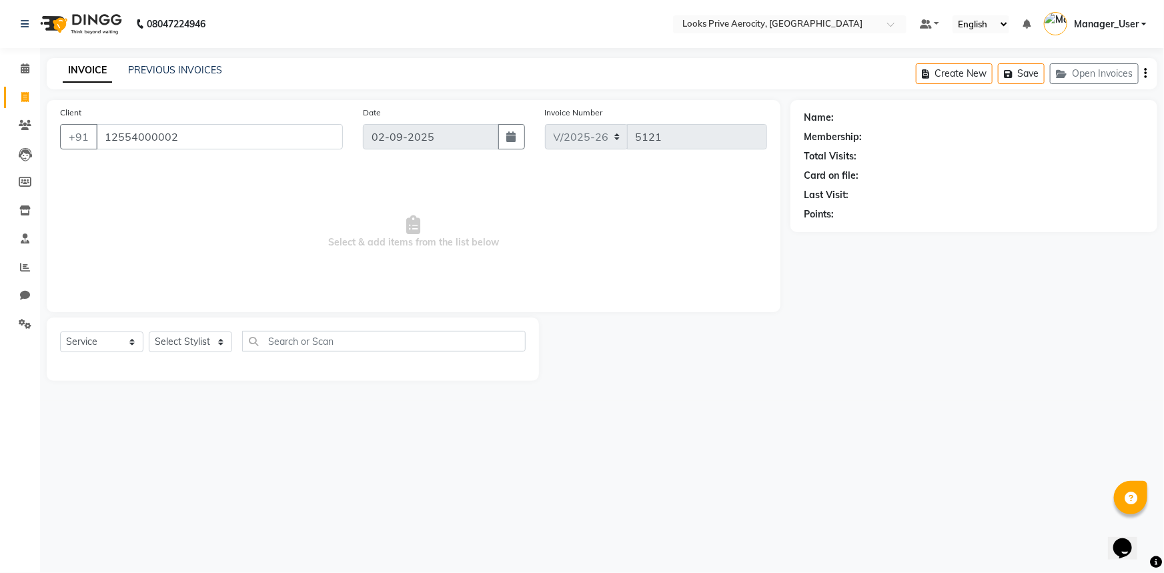
type input "12554000002"
click at [195, 340] on select "Select Stylist Aman_Barber Amit Amu Dharma [PERSON_NAME] Eric_asst [PERSON_NAME…" at bounding box center [190, 341] width 83 height 21
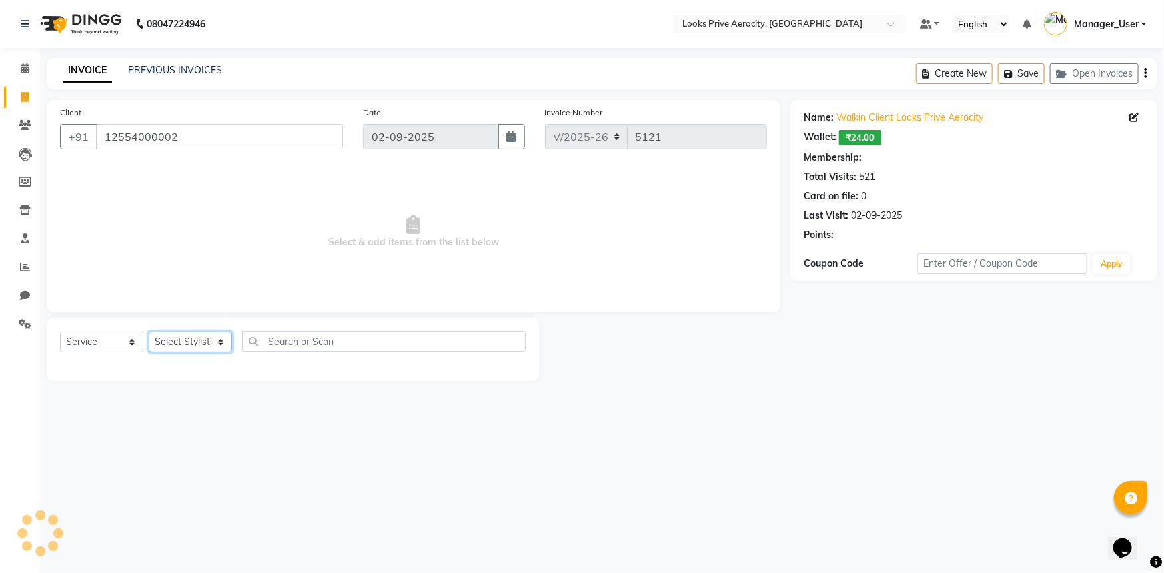
select select "1: Object"
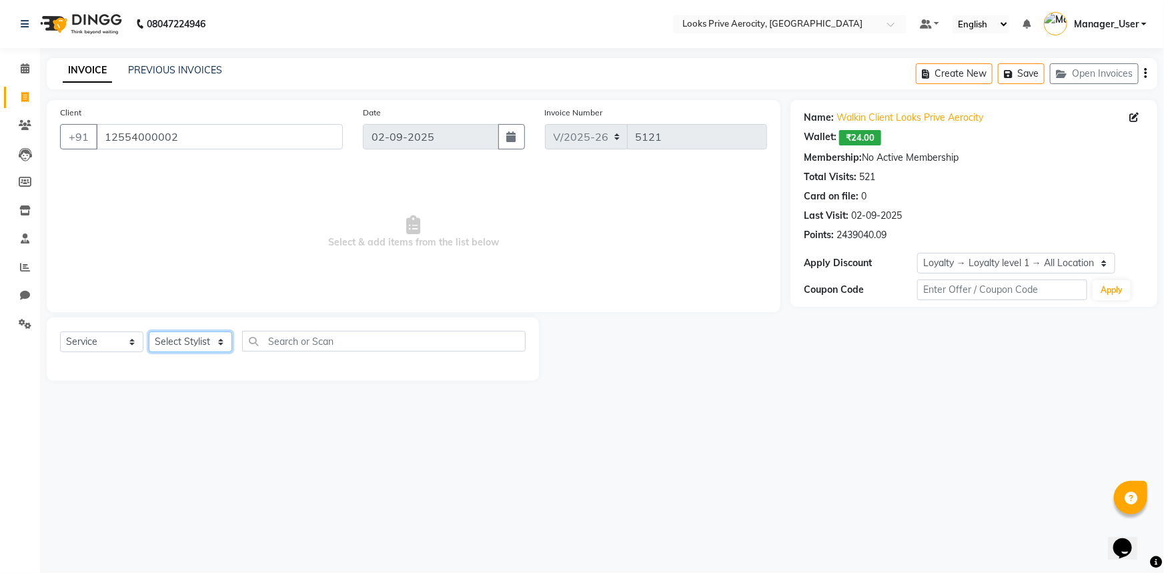
select select "43246"
click at [149, 331] on select "Select Stylist Aman_Barber Amit Amu Dharma [PERSON_NAME] Eric_asst [PERSON_NAME…" at bounding box center [190, 341] width 83 height 21
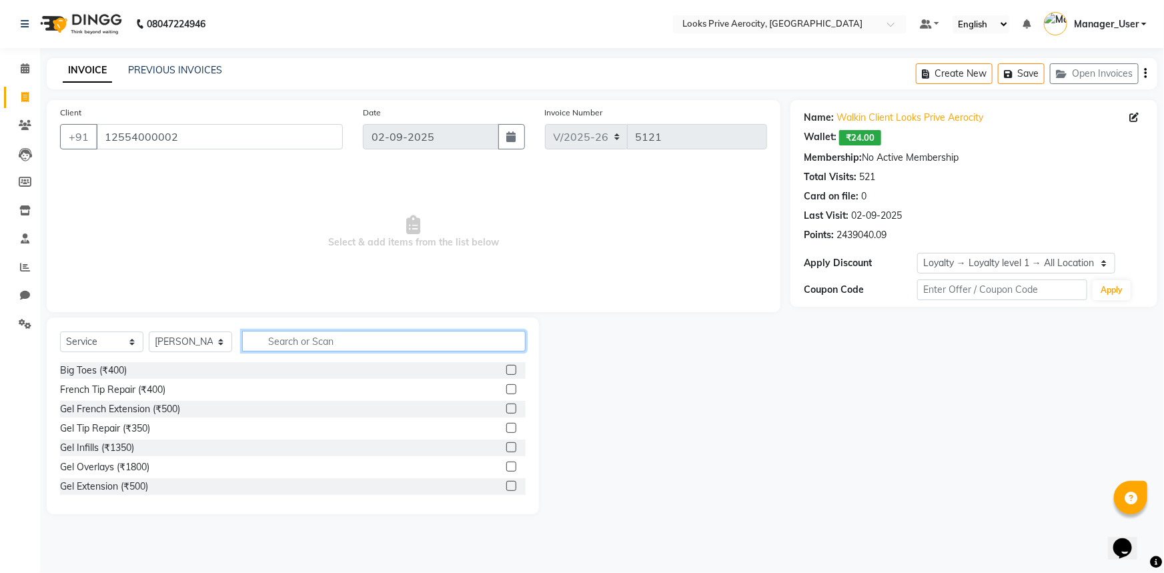
click at [311, 335] on input "text" at bounding box center [383, 341] width 283 height 21
type input "cut"
click at [506, 387] on label at bounding box center [511, 389] width 10 height 10
click at [506, 387] on input "checkbox" at bounding box center [510, 390] width 9 height 9
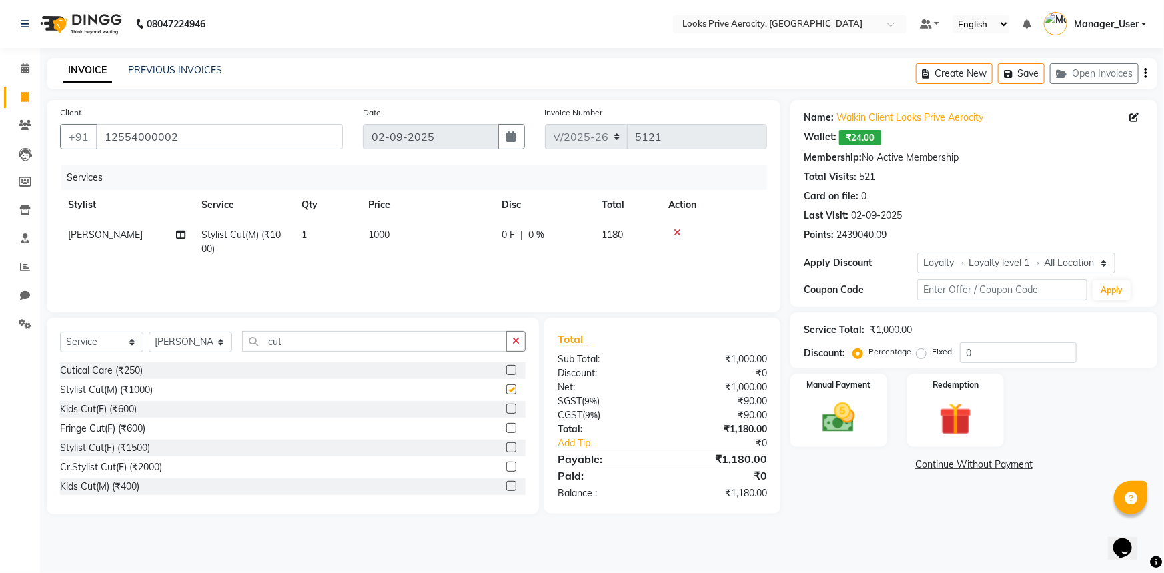
checkbox input "false"
click at [820, 445] on div "Manual Payment" at bounding box center [838, 410] width 101 height 77
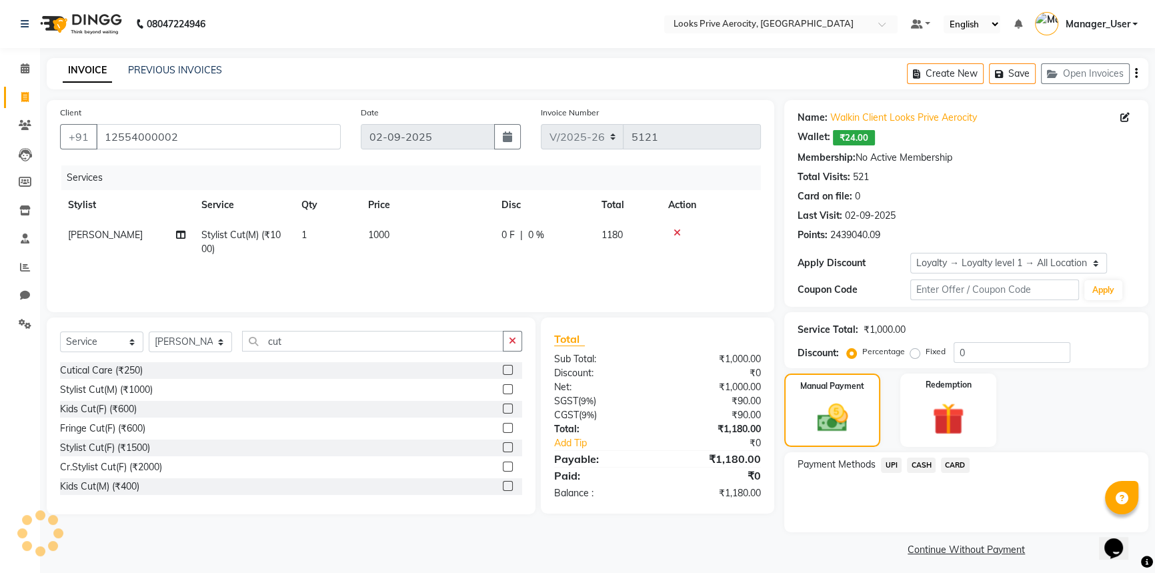
click at [950, 468] on span "CARD" at bounding box center [955, 465] width 29 height 15
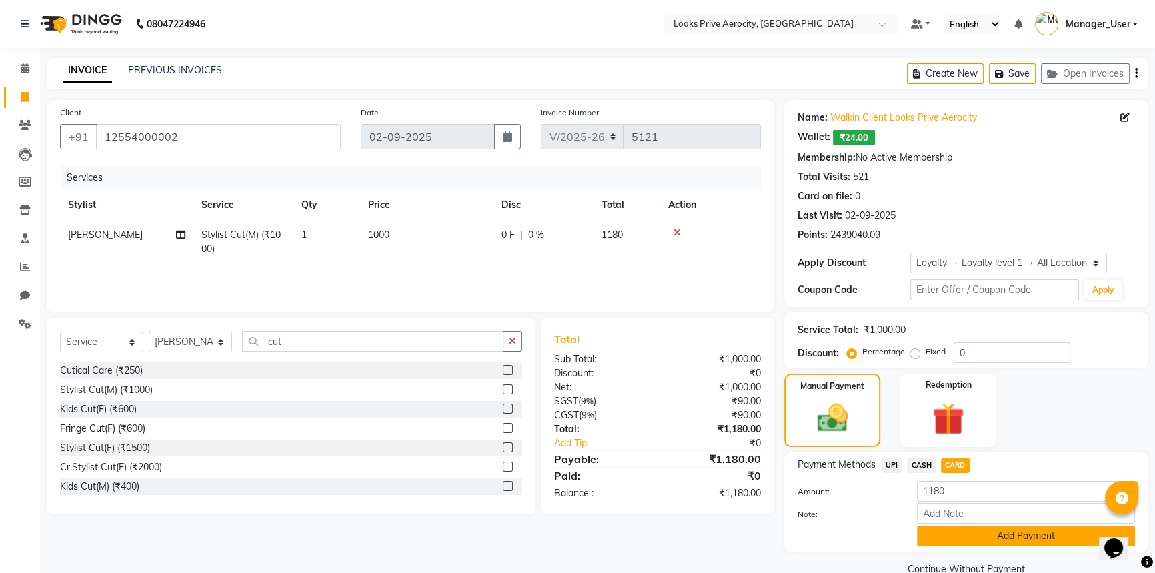
click at [994, 540] on button "Add Payment" at bounding box center [1026, 536] width 218 height 21
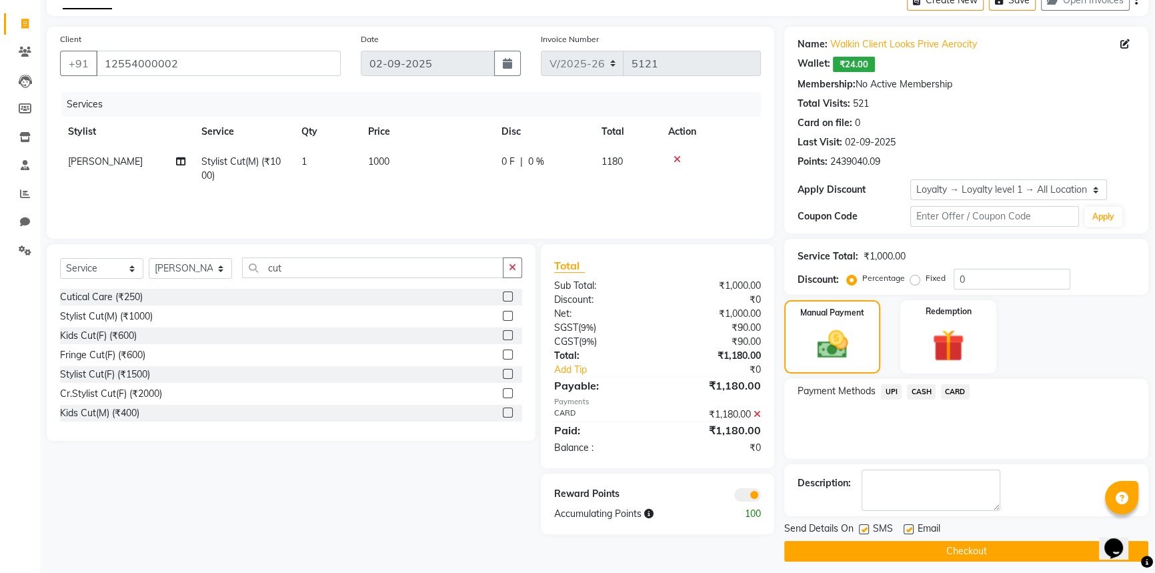
scroll to position [81, 0]
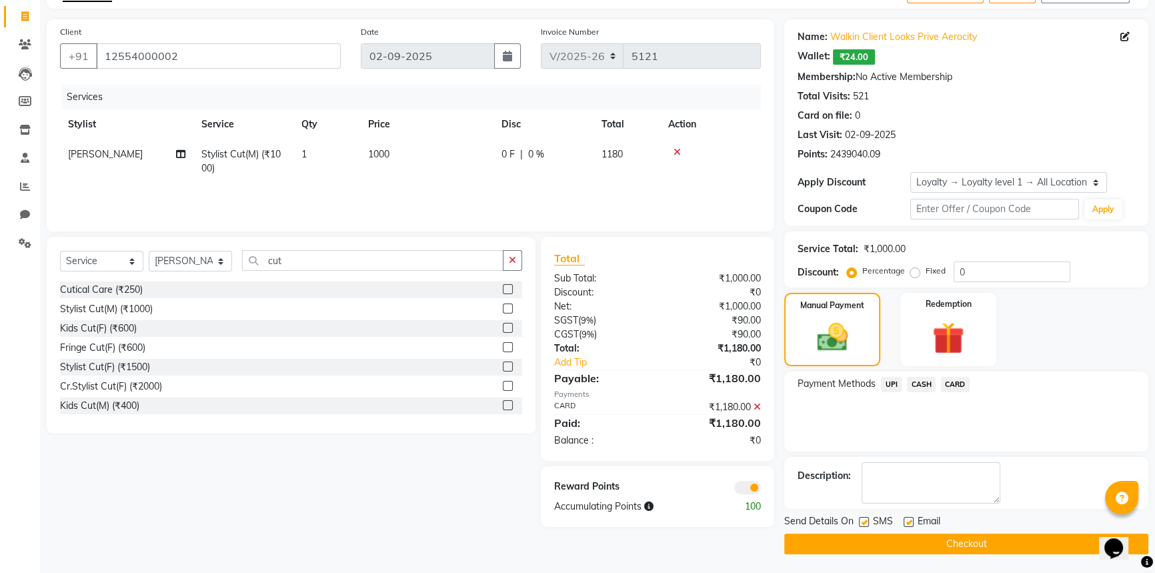
click at [978, 540] on button "Checkout" at bounding box center [966, 544] width 364 height 21
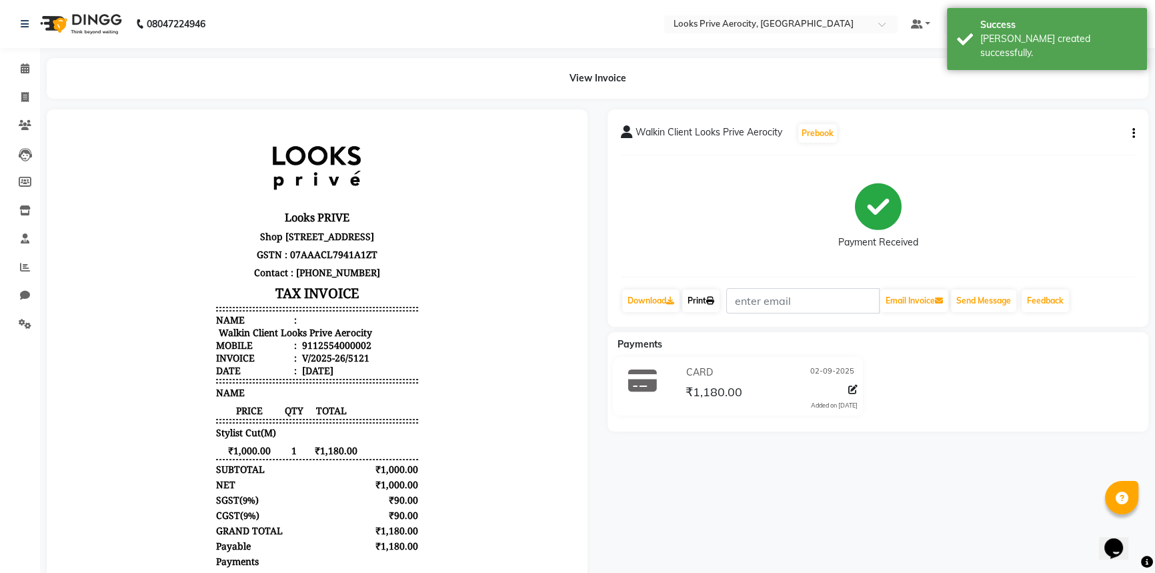
click at [714, 301] on icon at bounding box center [710, 301] width 8 height 8
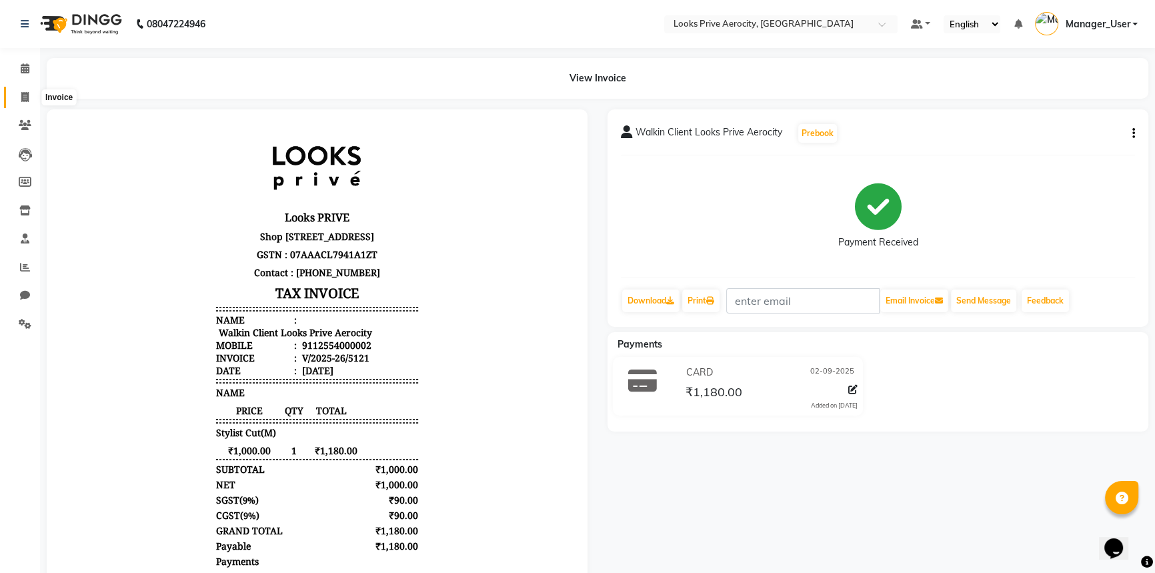
click at [15, 97] on span at bounding box center [24, 97] width 23 height 15
select select "service"
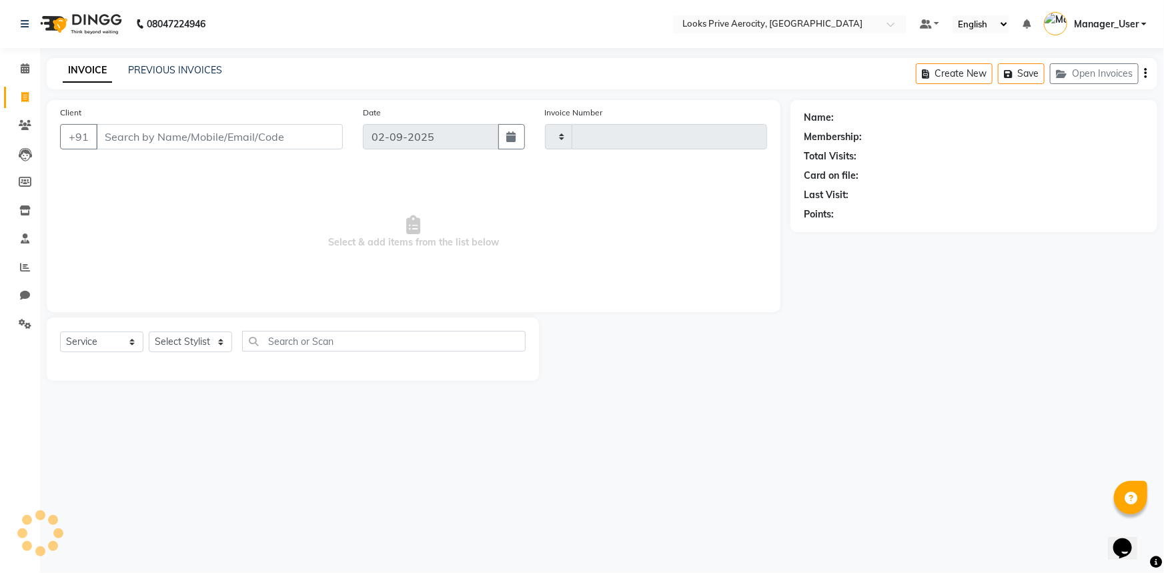
type input "5122"
select select "5913"
click at [116, 144] on input "Client" at bounding box center [219, 136] width 247 height 25
type input "ro"
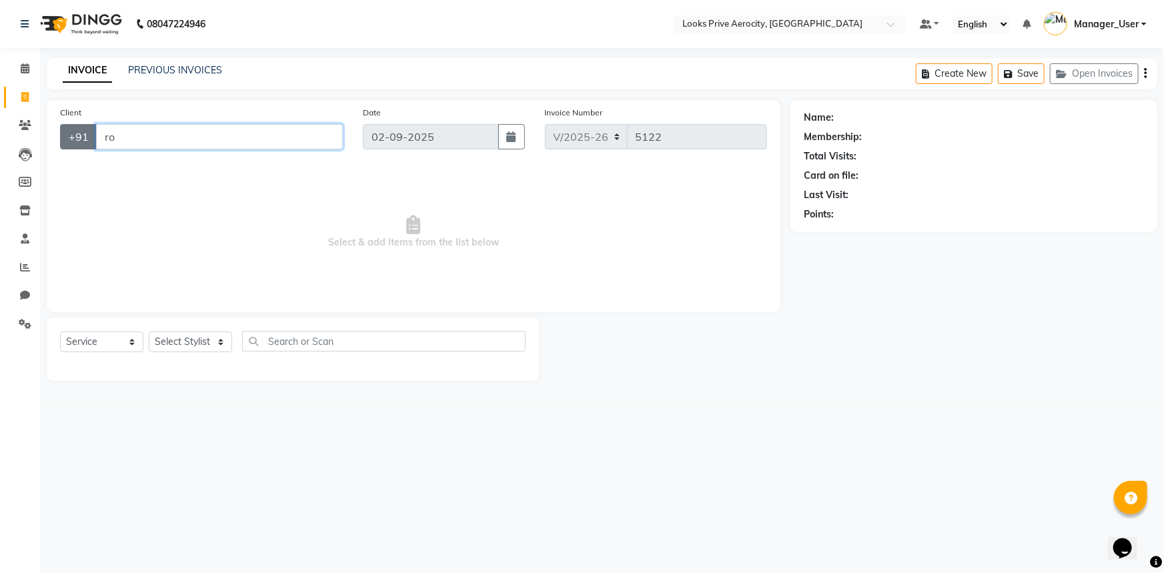
drag, startPoint x: 192, startPoint y: 139, endPoint x: 78, endPoint y: 146, distance: 114.2
click at [78, 146] on div "+91 ro" at bounding box center [201, 136] width 283 height 25
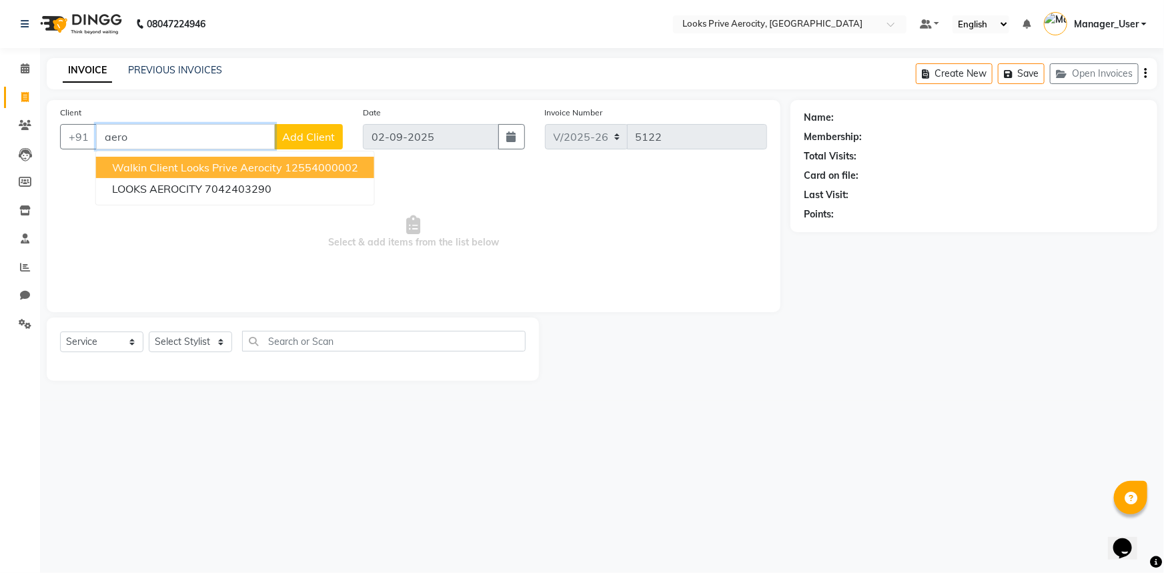
click at [179, 161] on span "Walkin Client Looks Prive Aerocity" at bounding box center [197, 167] width 170 height 13
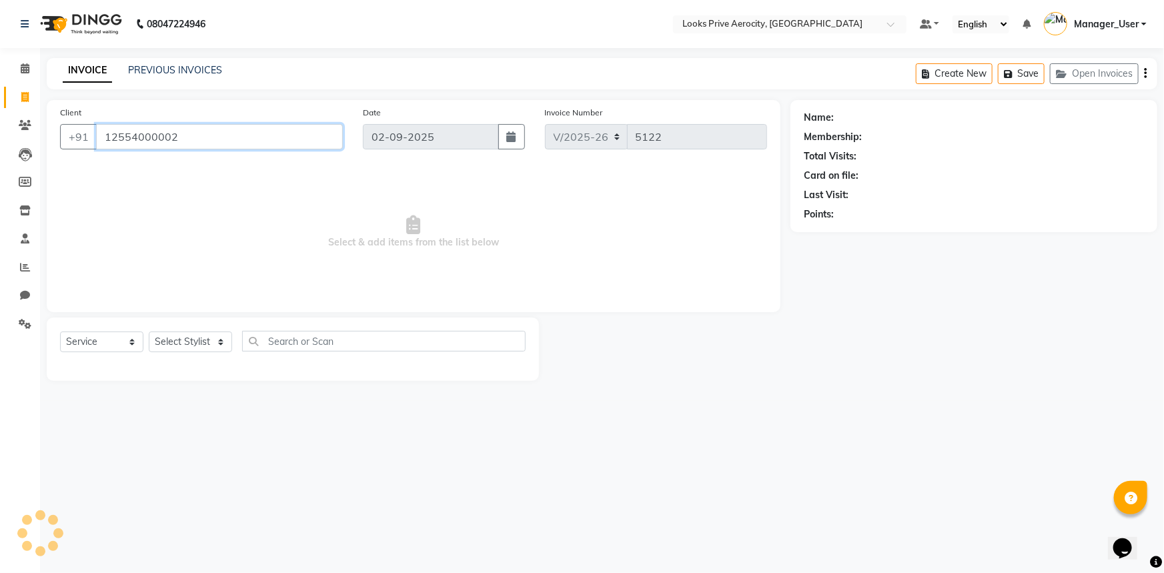
type input "12554000002"
click at [208, 337] on select "Select Stylist Aman_Barber Amit Amu Dharma [PERSON_NAME] Eric_asst [PERSON_NAME…" at bounding box center [190, 341] width 83 height 21
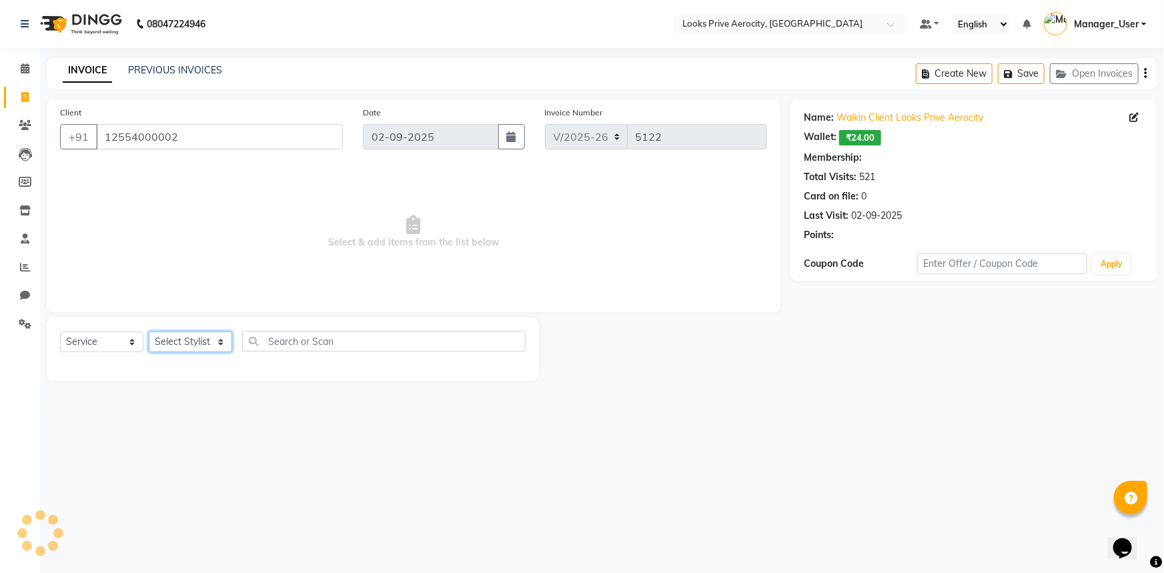
select select "1: Object"
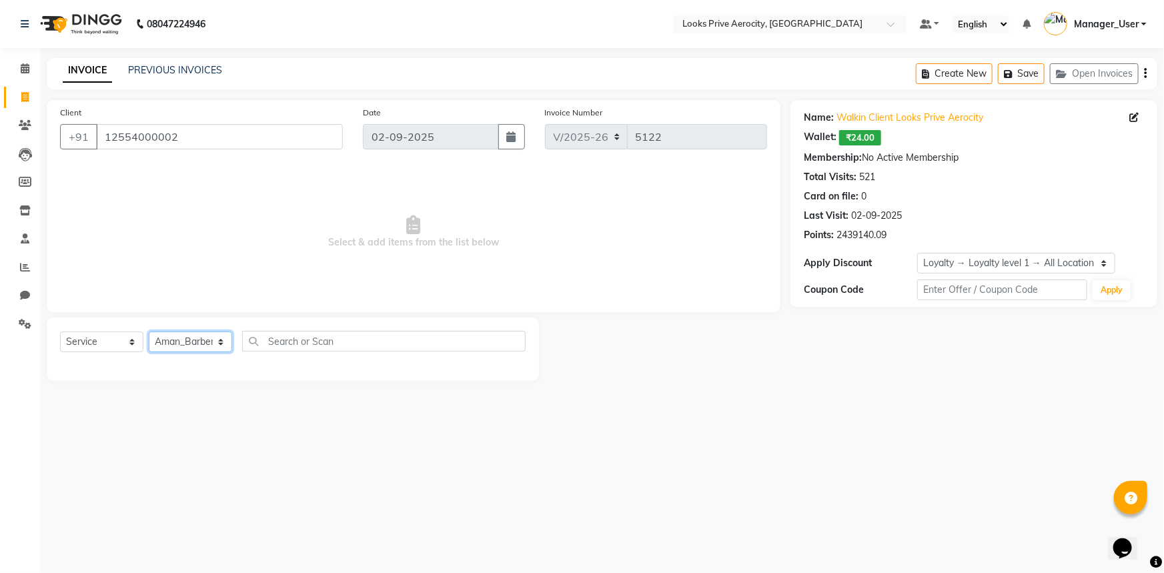
click at [149, 331] on select "Select Stylist Aman_Barber Amit Amu Dharma [PERSON_NAME] Eric_asst [PERSON_NAME…" at bounding box center [190, 341] width 83 height 21
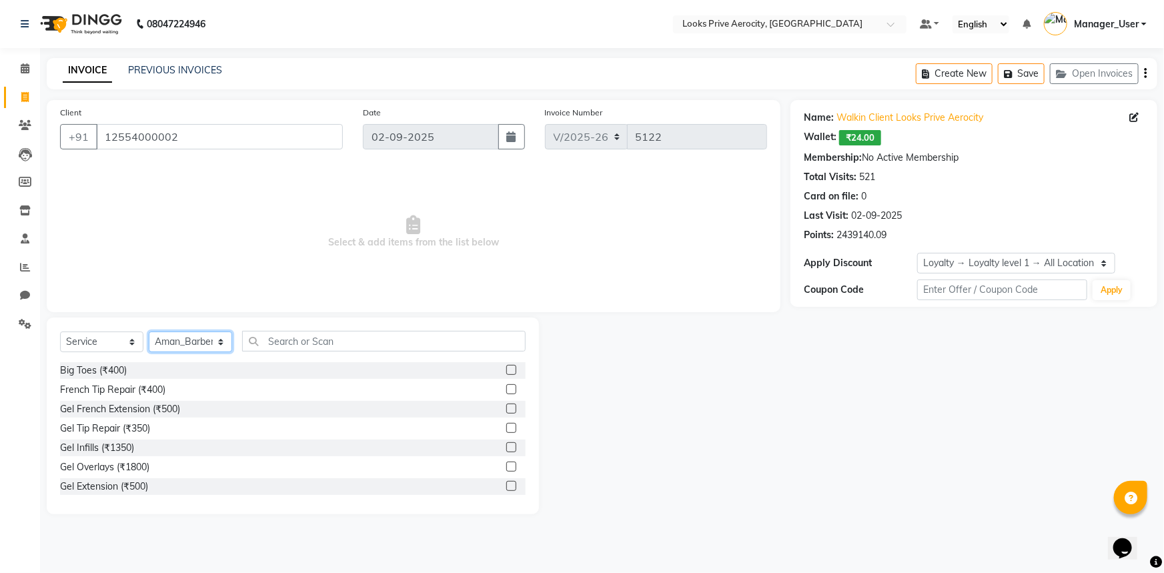
drag, startPoint x: 199, startPoint y: 348, endPoint x: 194, endPoint y: 335, distance: 13.5
click at [199, 348] on select "Select Stylist Aman_Barber Amit Amu Dharma [PERSON_NAME] Eric_asst [PERSON_NAME…" at bounding box center [190, 341] width 83 height 21
select select "65946"
click at [149, 331] on select "Select Stylist Aman_Barber Amit Amu Dharma [PERSON_NAME] Eric_asst [PERSON_NAME…" at bounding box center [190, 341] width 83 height 21
click at [305, 339] on input "text" at bounding box center [383, 341] width 283 height 21
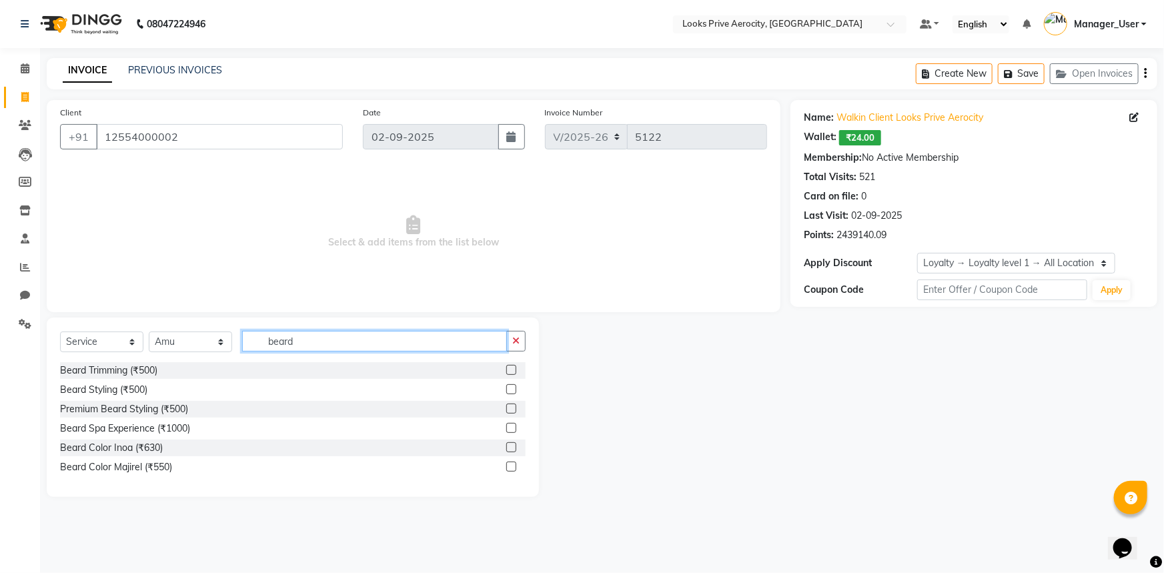
type input "beard"
click at [512, 369] on label at bounding box center [511, 370] width 10 height 10
click at [512, 369] on input "checkbox" at bounding box center [510, 370] width 9 height 9
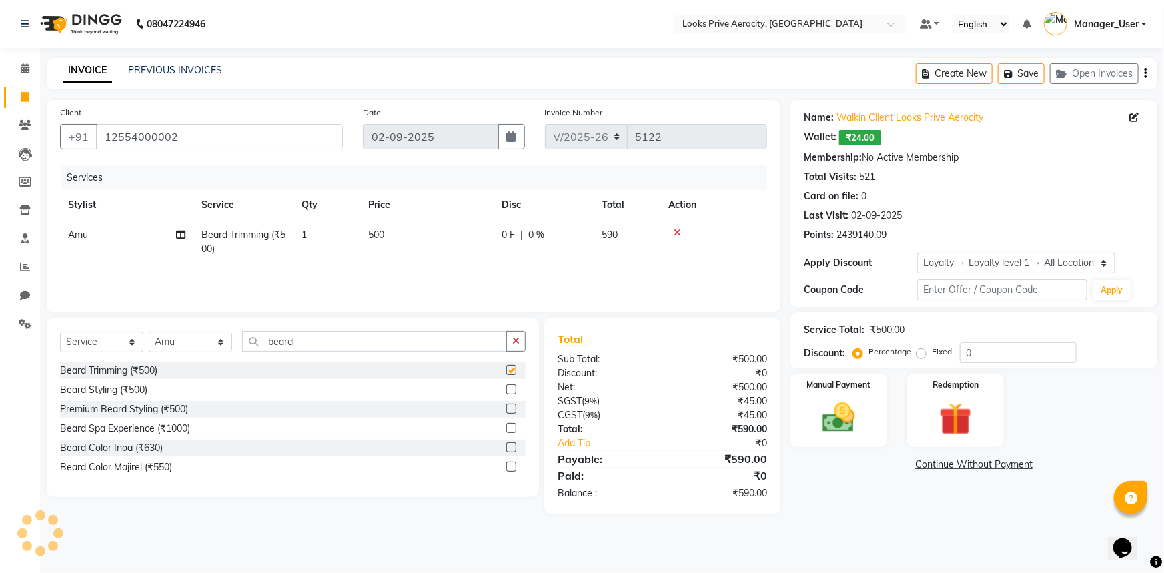
checkbox input "false"
click at [866, 441] on div "Manual Payment" at bounding box center [838, 410] width 101 height 77
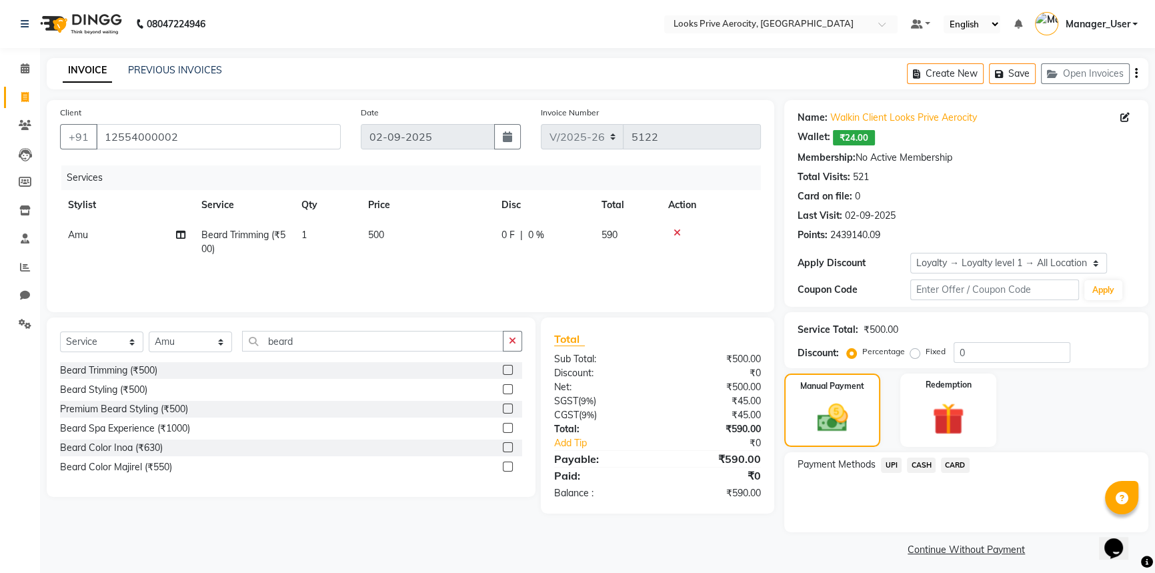
click at [920, 464] on span "CASH" at bounding box center [921, 465] width 29 height 15
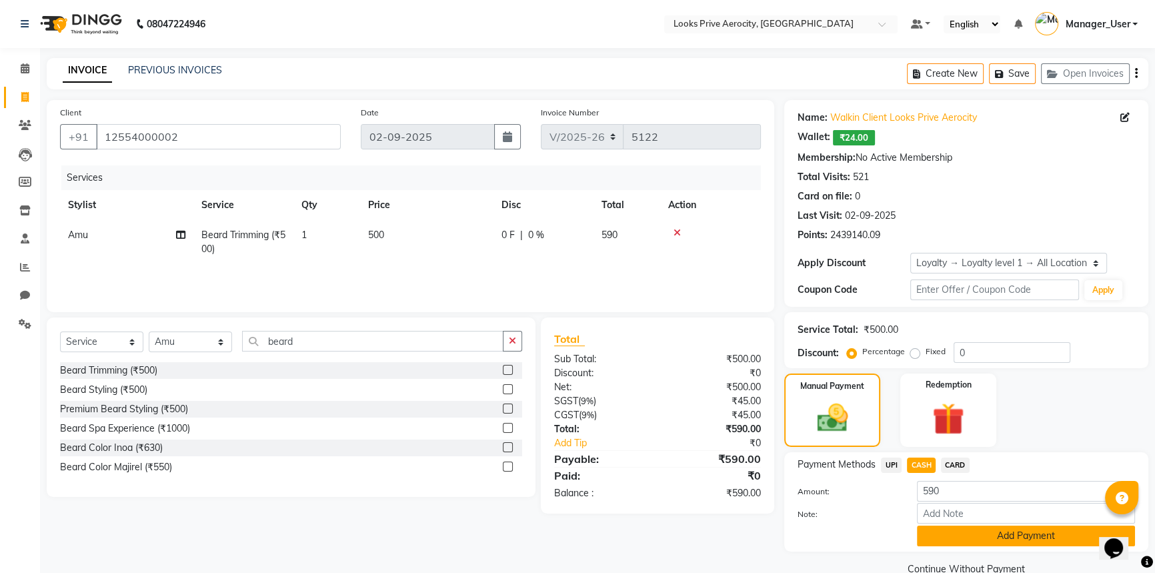
click at [975, 530] on button "Add Payment" at bounding box center [1026, 536] width 218 height 21
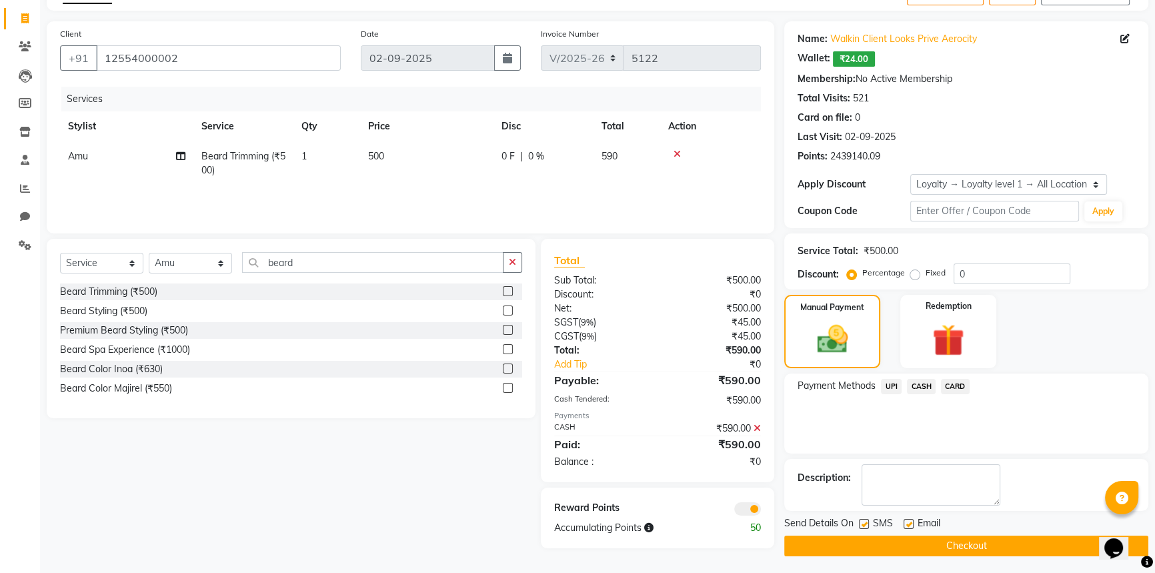
scroll to position [81, 0]
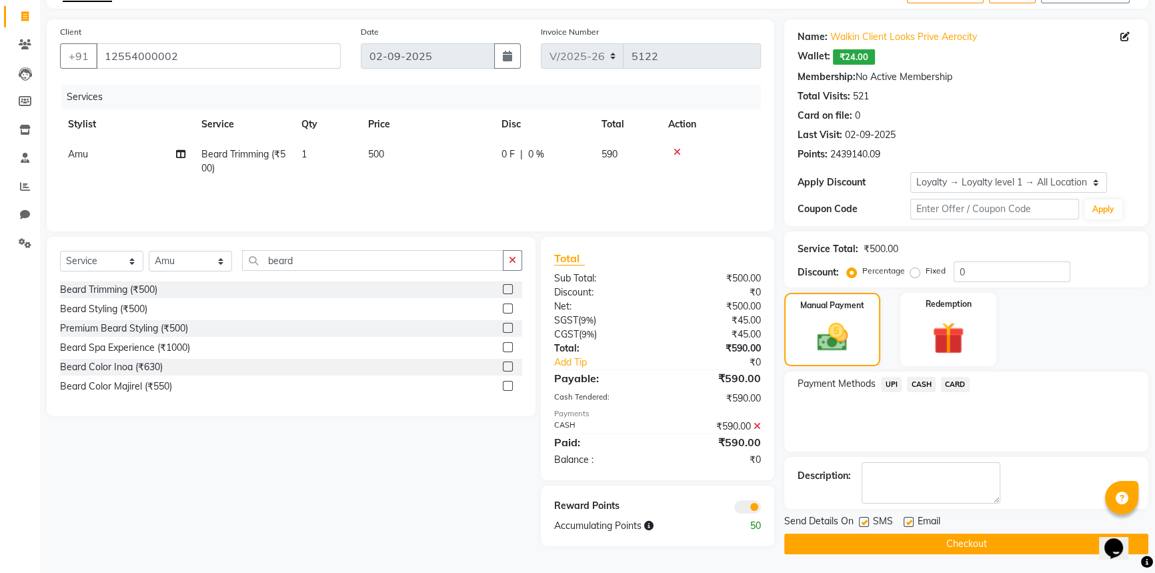
click at [936, 545] on button "Checkout" at bounding box center [966, 544] width 364 height 21
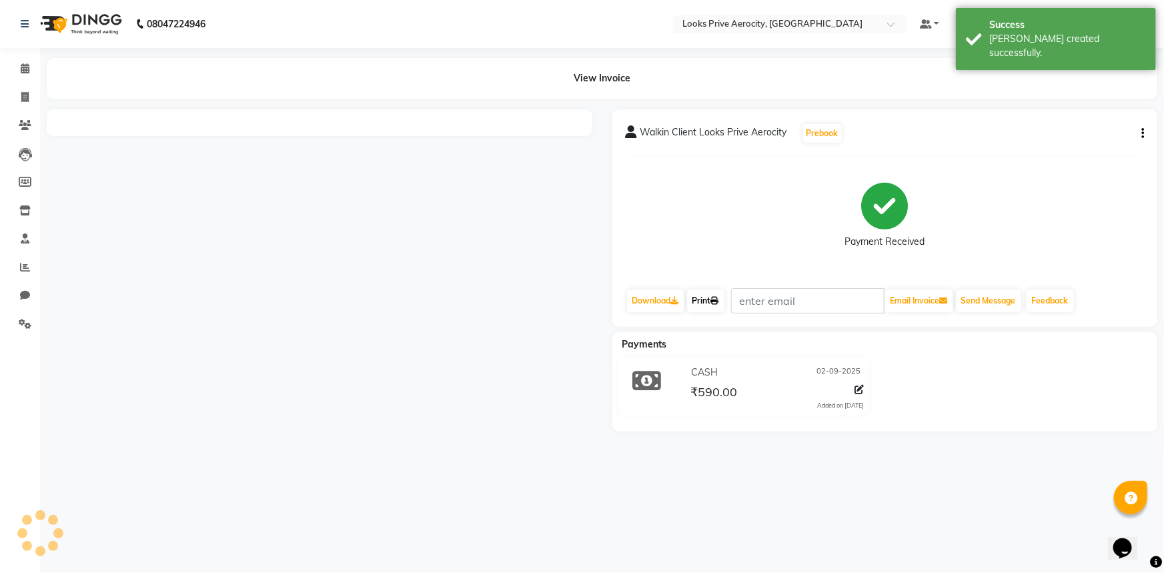
drag, startPoint x: 716, startPoint y: 300, endPoint x: 703, endPoint y: 305, distance: 13.5
click at [714, 300] on link "Print" at bounding box center [705, 300] width 37 height 23
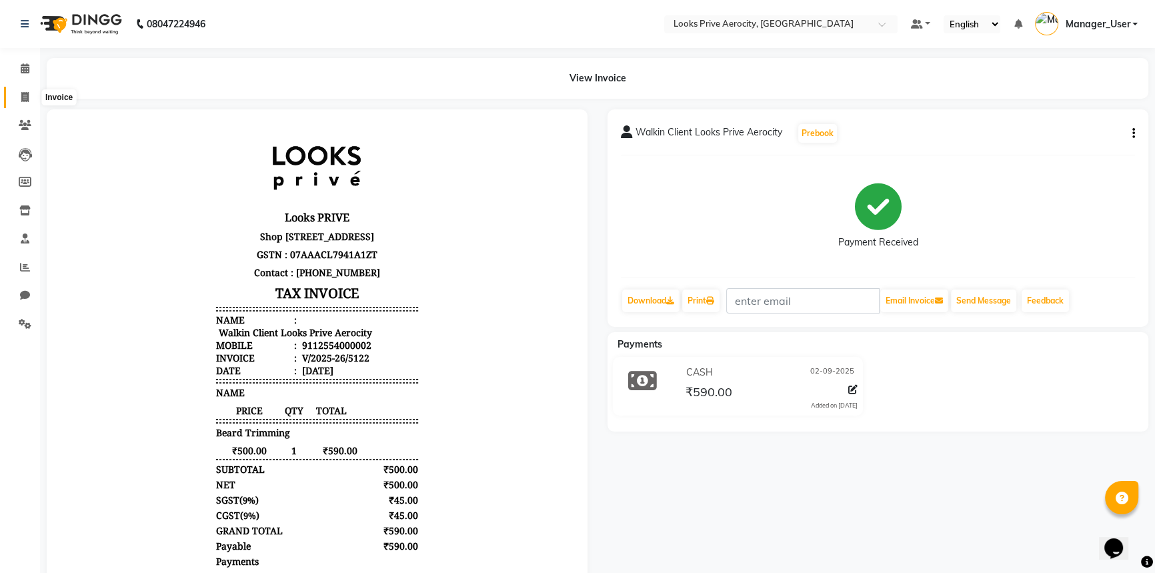
drag, startPoint x: 35, startPoint y: 89, endPoint x: 39, endPoint y: 97, distance: 8.7
click at [35, 90] on span at bounding box center [24, 97] width 23 height 15
select select "service"
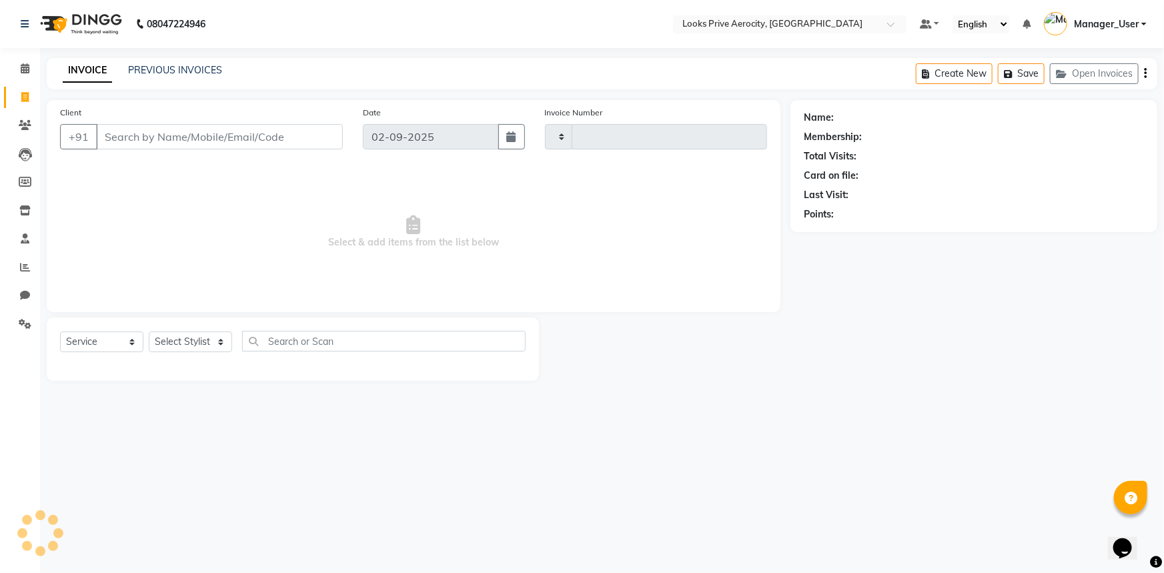
click at [120, 131] on input "Client" at bounding box center [219, 136] width 247 height 25
type input "5123"
select select "5913"
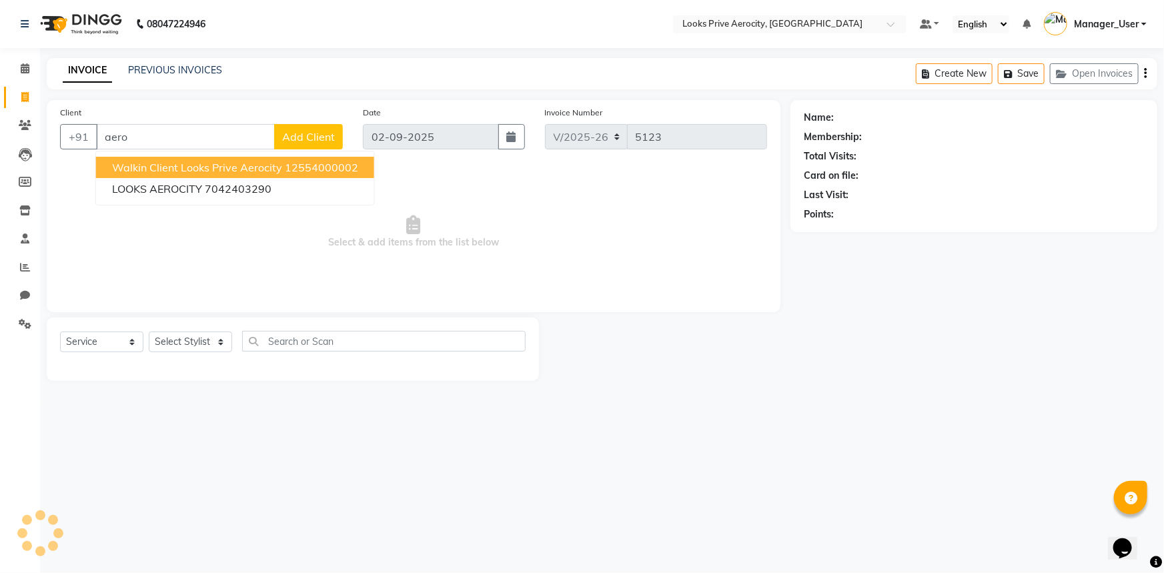
click at [207, 168] on span "Walkin Client Looks Prive Aerocity" at bounding box center [197, 167] width 170 height 13
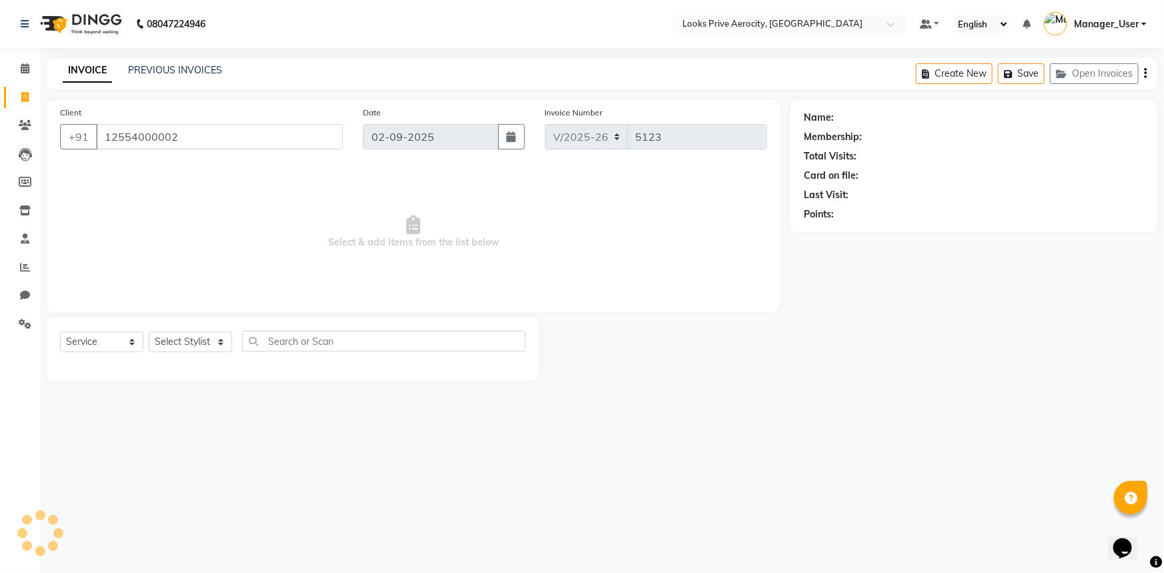
type input "12554000002"
click at [193, 338] on select "Select Stylist" at bounding box center [190, 341] width 83 height 21
drag, startPoint x: 217, startPoint y: 421, endPoint x: 215, endPoint y: 337, distance: 83.4
click at [213, 410] on div "08047224946 Select Location × Looks Prive Aerocity, [GEOGRAPHIC_DATA] Default P…" at bounding box center [582, 286] width 1164 height 573
click at [213, 340] on select "Select Stylist Aman_Barber Amit Amu Dharma [PERSON_NAME] Eric_asst [PERSON_NAME…" at bounding box center [190, 341] width 83 height 21
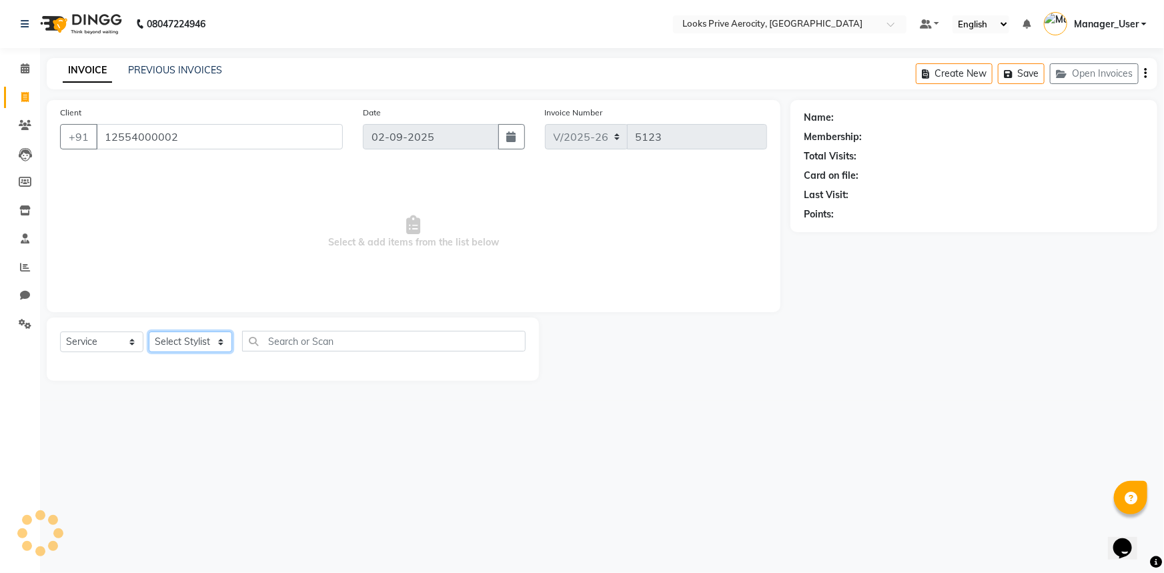
select select "69143"
click at [149, 331] on select "Select Stylist Aman_Barber Amit Amu Dharma [PERSON_NAME] Eric_asst [PERSON_NAME…" at bounding box center [190, 341] width 83 height 21
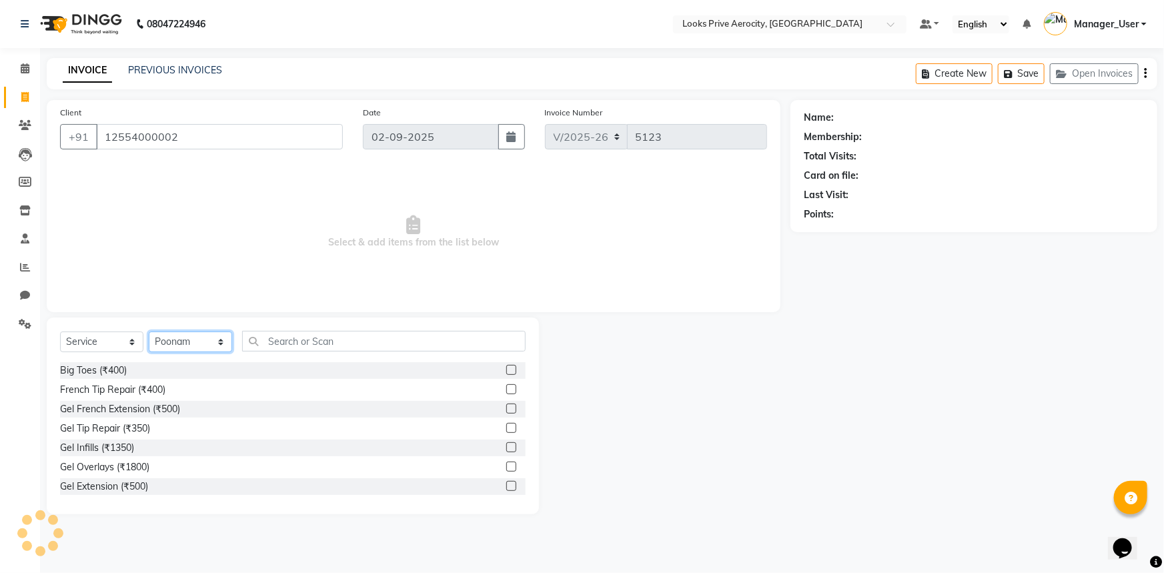
click at [187, 342] on select "Select Stylist Aman_Barber Amit Amu Dharma [PERSON_NAME] Eric_asst [PERSON_NAME…" at bounding box center [190, 341] width 83 height 21
select select "1: Object"
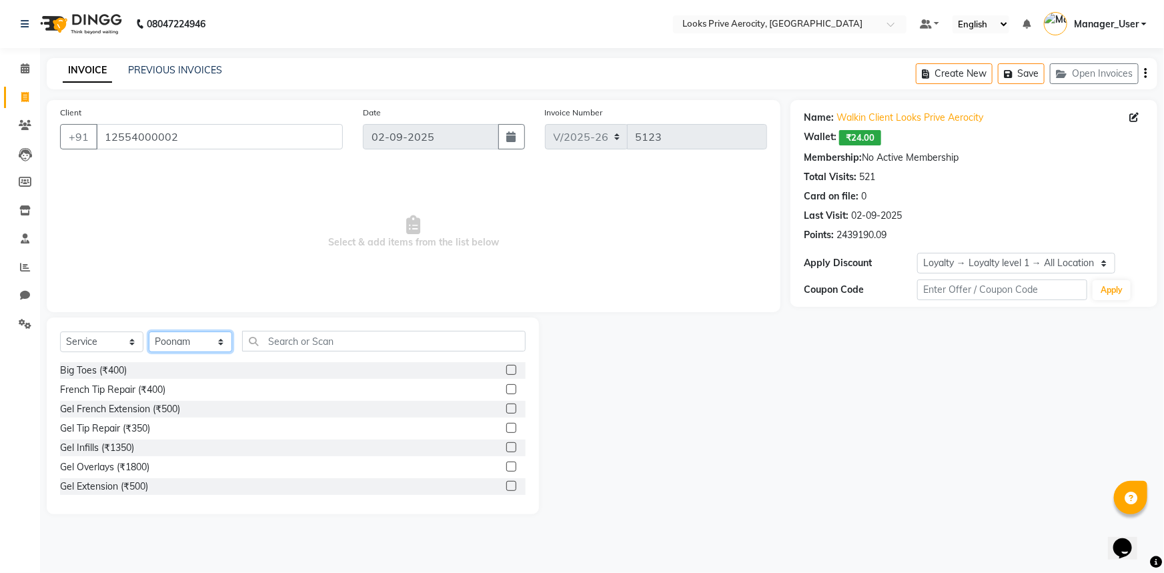
select select "48823"
click at [149, 331] on select "Select Stylist Aman_Barber Amit Amu Dharma [PERSON_NAME] Eric_asst [PERSON_NAME…" at bounding box center [190, 341] width 83 height 21
click at [305, 349] on input "text" at bounding box center [383, 341] width 283 height 21
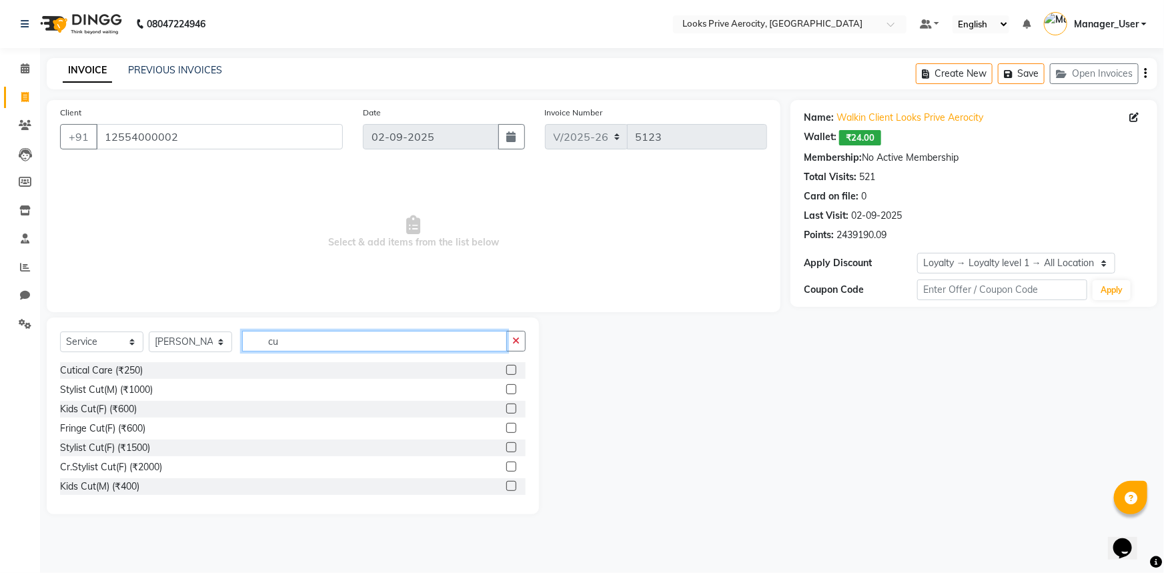
type input "c"
type input "head"
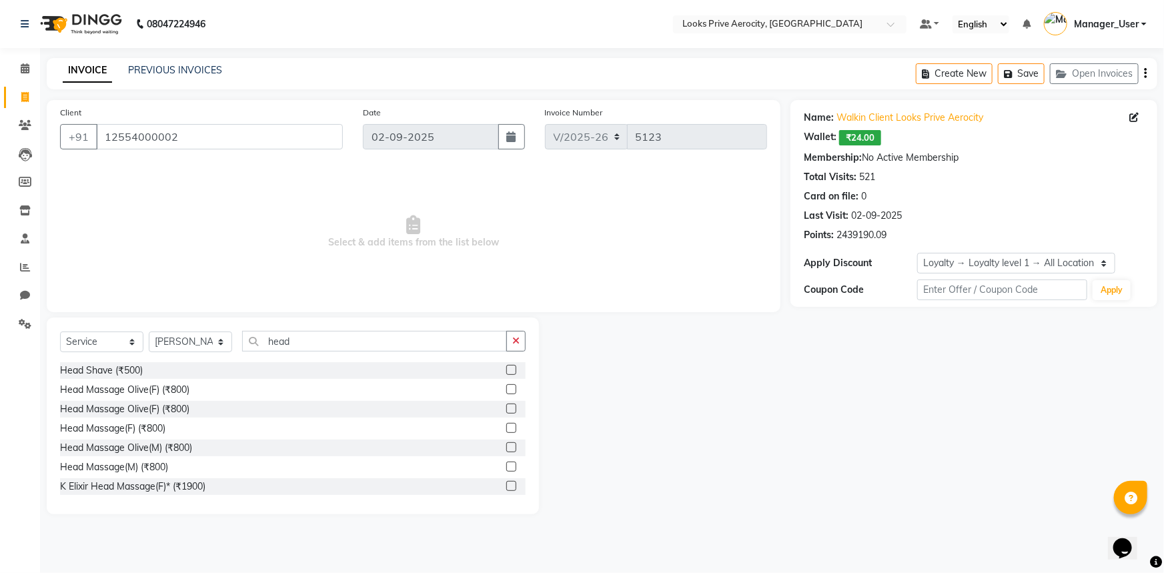
click at [506, 454] on div at bounding box center [510, 449] width 9 height 14
click at [506, 444] on label at bounding box center [511, 447] width 10 height 10
click at [506, 444] on input "checkbox" at bounding box center [510, 448] width 9 height 9
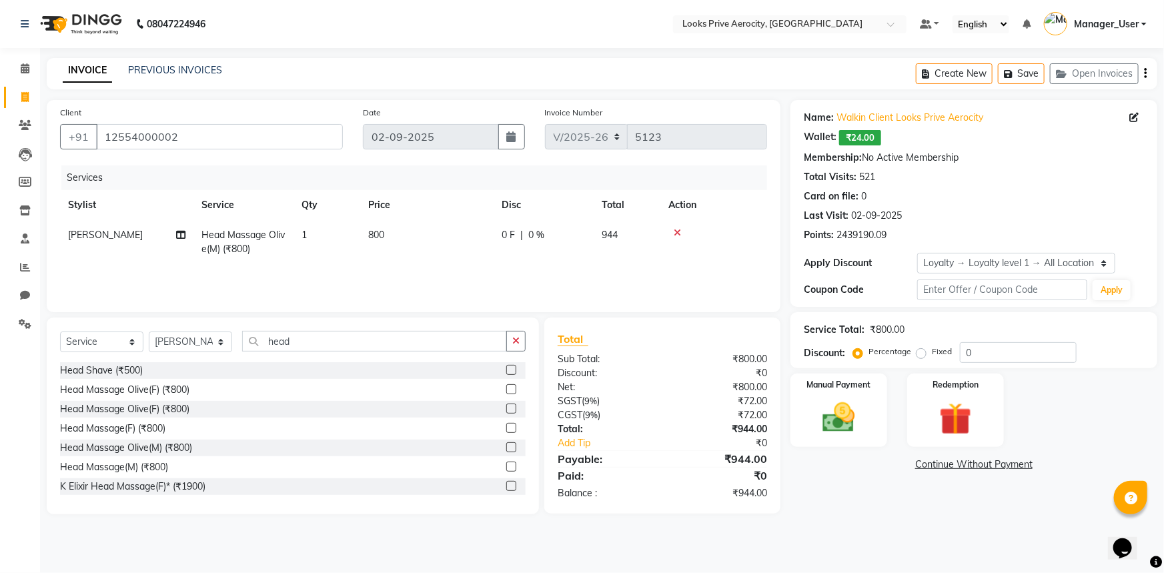
checkbox input "false"
click at [448, 243] on td "800" at bounding box center [426, 242] width 133 height 44
select select "48823"
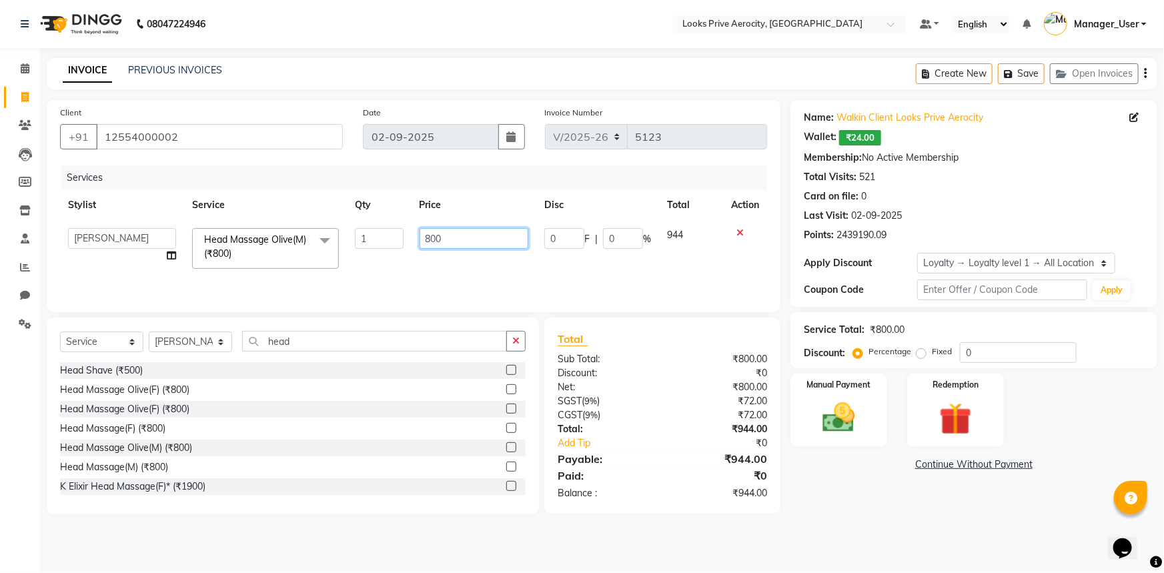
drag, startPoint x: 459, startPoint y: 239, endPoint x: 400, endPoint y: 233, distance: 59.7
click at [400, 233] on tr "Aman_Barber Amit Amu Dharma [PERSON_NAME] CR Eric_asst [PERSON_NAME] [PERSON_NA…" at bounding box center [413, 248] width 707 height 57
type input "1000"
click at [197, 337] on select "Select Stylist Aman_Barber Amit Amu Dharma [PERSON_NAME] Eric_asst [PERSON_NAME…" at bounding box center [190, 341] width 83 height 21
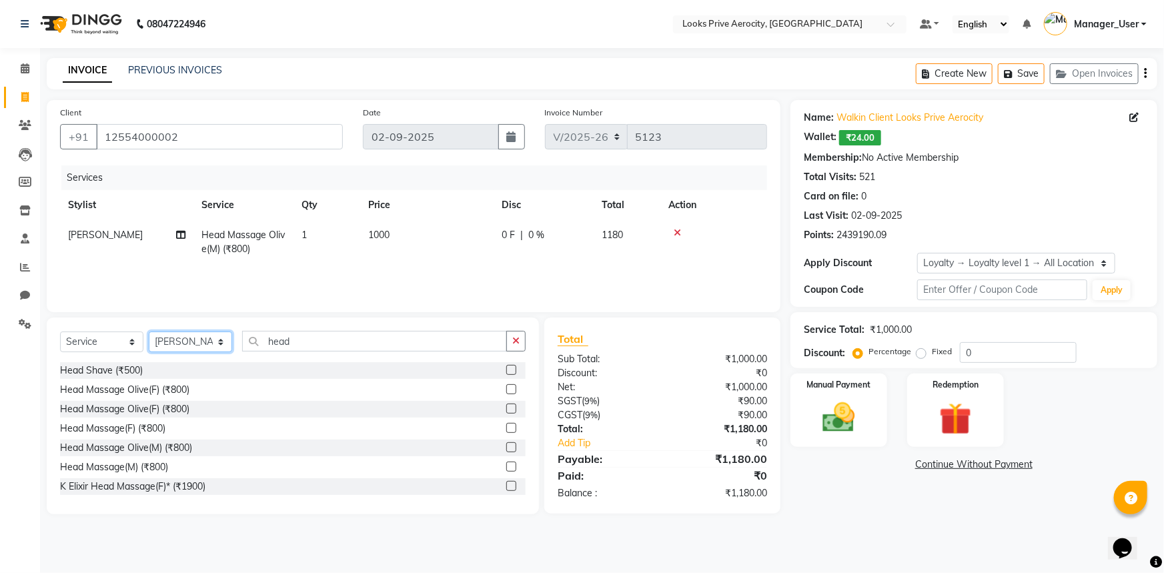
select select "43253"
click at [149, 331] on select "Select Stylist Aman_Barber Amit Amu Dharma [PERSON_NAME] Eric_asst [PERSON_NAME…" at bounding box center [190, 341] width 83 height 21
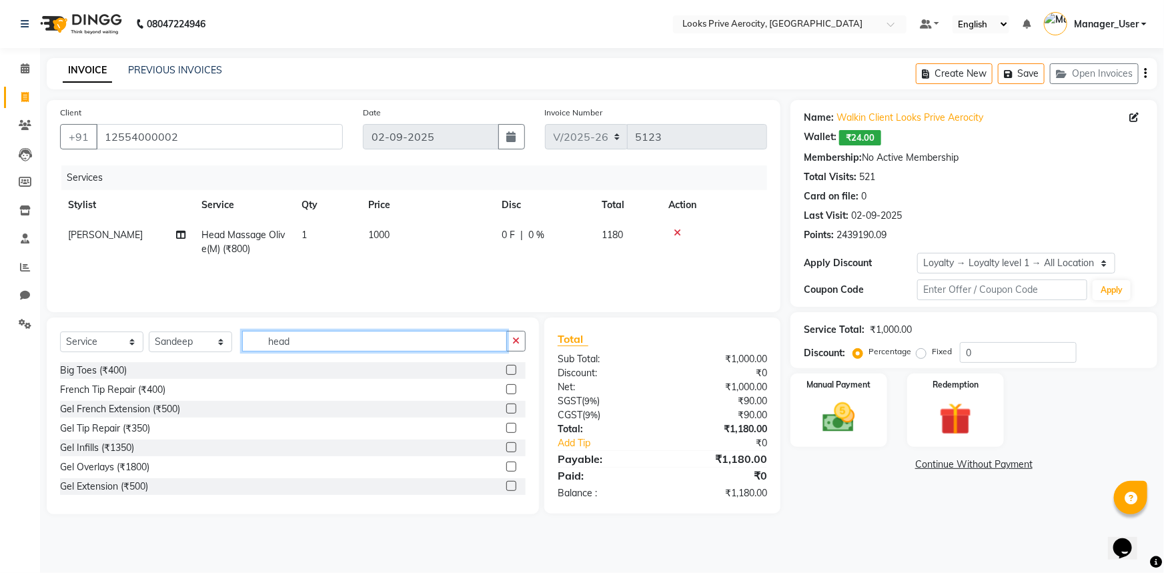
drag, startPoint x: 306, startPoint y: 347, endPoint x: 233, endPoint y: 340, distance: 73.0
click at [245, 343] on input "head" at bounding box center [374, 341] width 265 height 21
type input "wash"
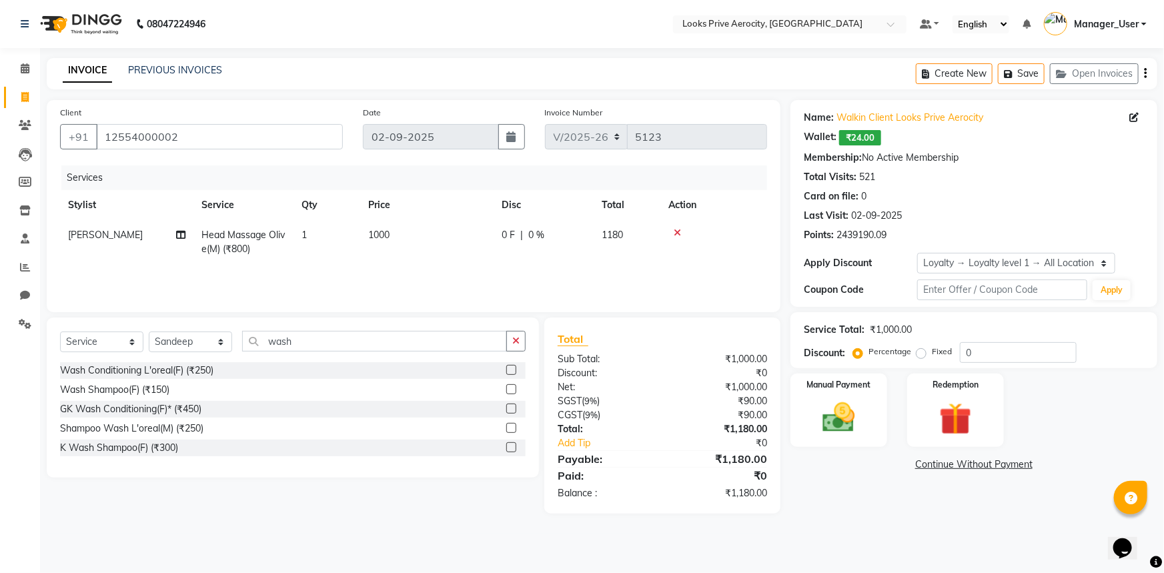
click at [512, 410] on label at bounding box center [511, 409] width 10 height 10
click at [512, 410] on input "checkbox" at bounding box center [510, 409] width 9 height 9
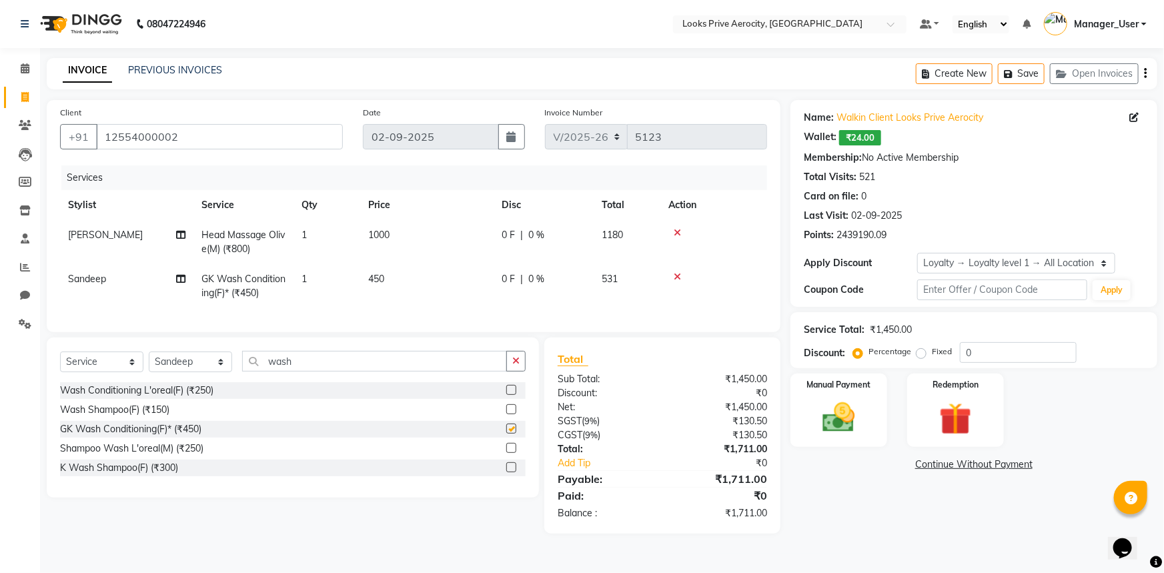
checkbox input "false"
click at [459, 281] on td "450" at bounding box center [426, 286] width 133 height 44
select select "43253"
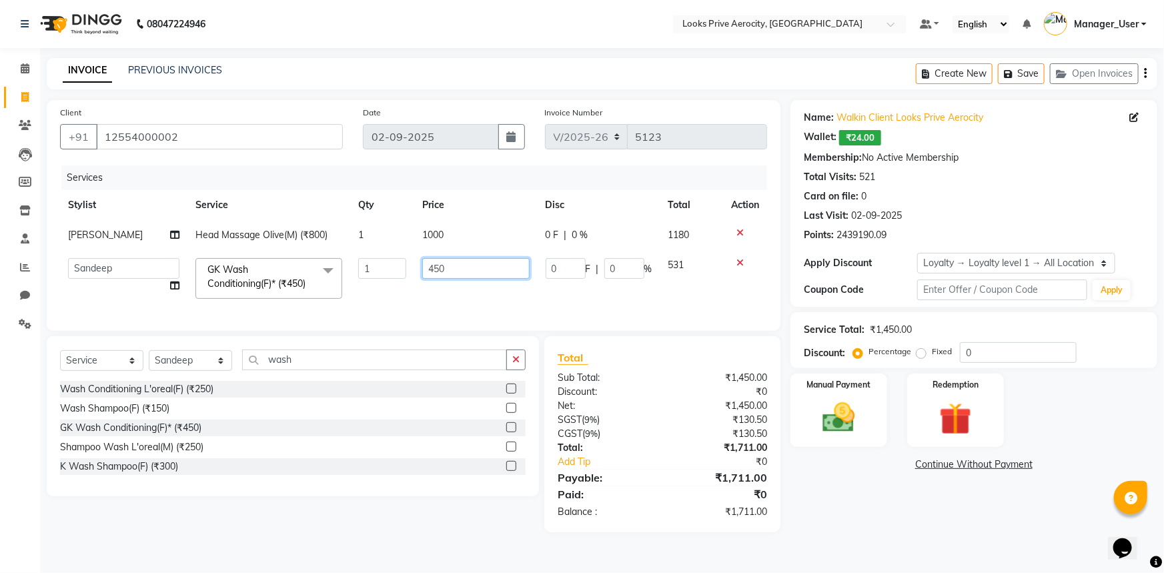
drag, startPoint x: 426, startPoint y: 265, endPoint x: 395, endPoint y: 264, distance: 31.4
click at [400, 264] on tr "Aman_Barber Amit Amu Dharma [PERSON_NAME] CR Eric_asst [PERSON_NAME] [PERSON_NA…" at bounding box center [413, 278] width 707 height 57
type input "600"
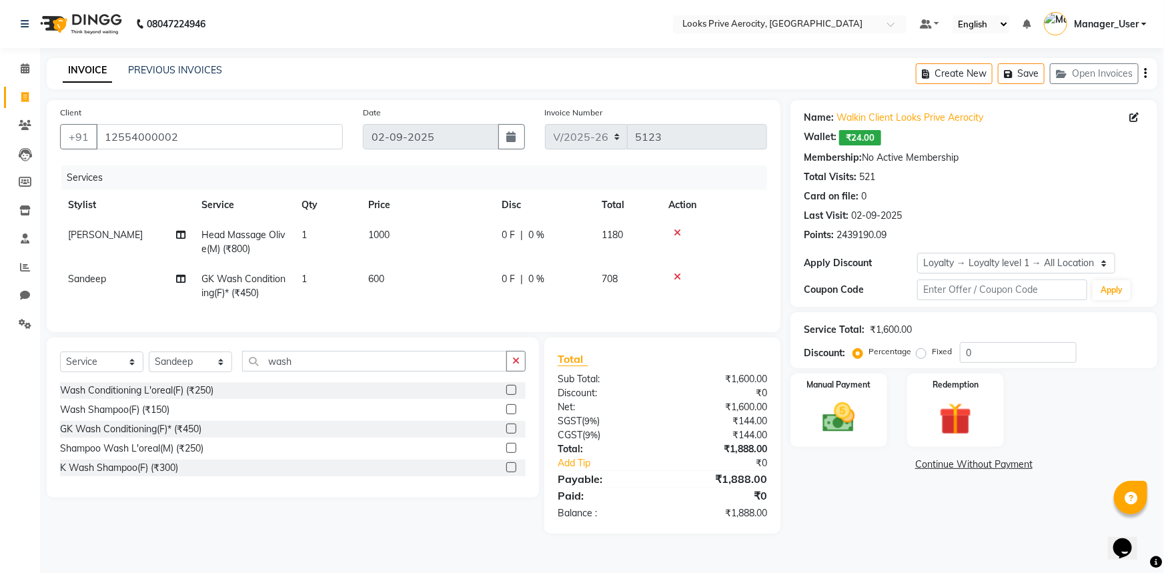
click at [990, 534] on div "Name: Walkin Client Looks Prive Aerocity Wallet: ₹24.00 Membership: No Active M…" at bounding box center [978, 317] width 377 height 434
click at [862, 432] on img at bounding box center [839, 417] width 55 height 39
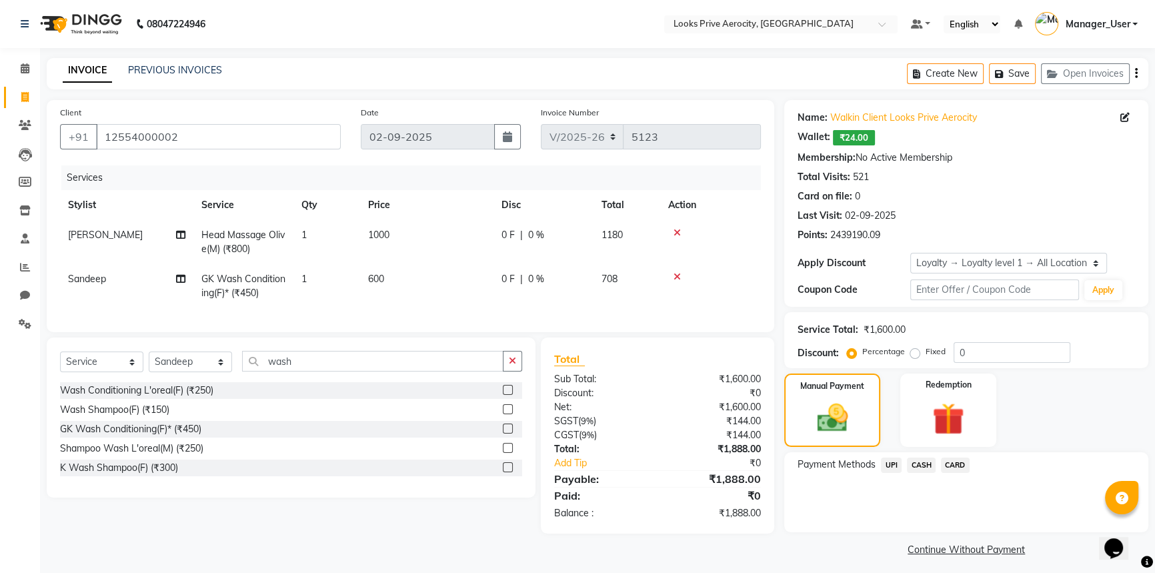
click at [964, 464] on span "CARD" at bounding box center [955, 465] width 29 height 15
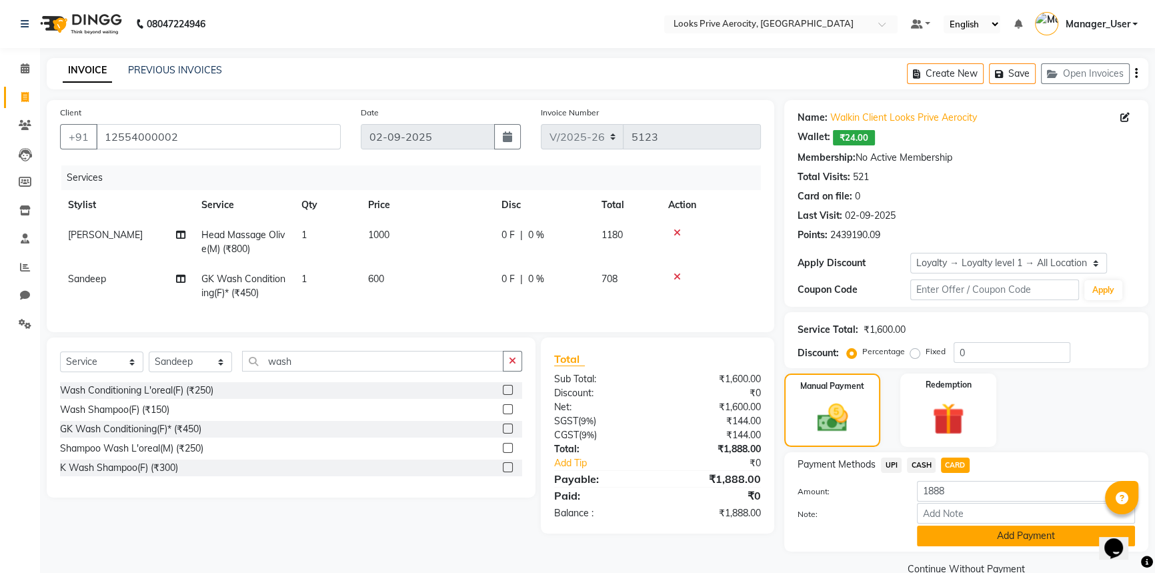
click at [1014, 536] on button "Add Payment" at bounding box center [1026, 536] width 218 height 21
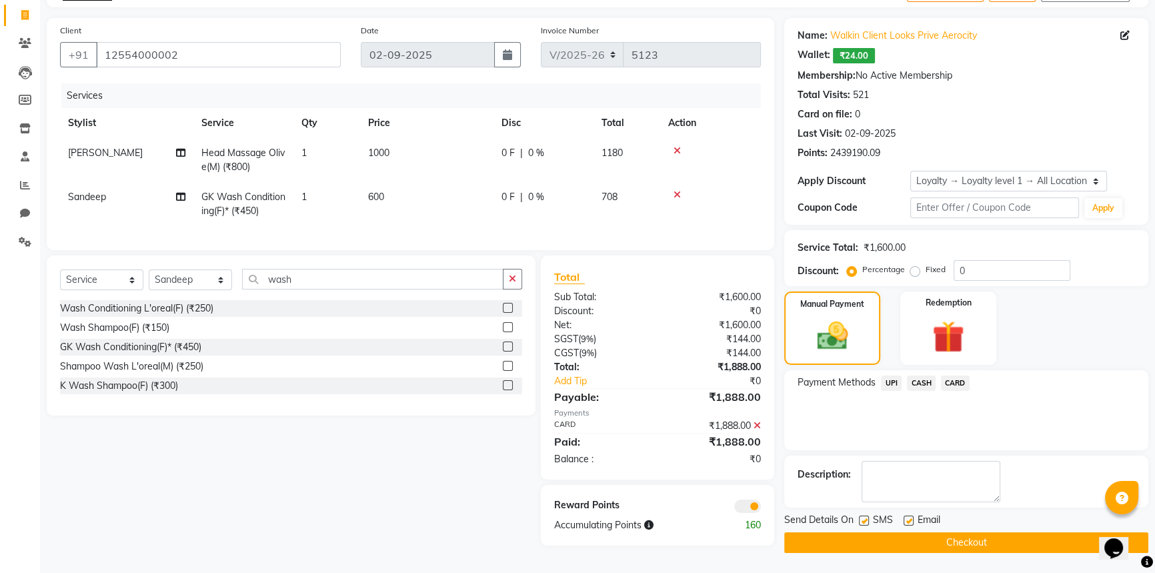
scroll to position [85, 0]
click at [981, 547] on button "Checkout" at bounding box center [966, 542] width 364 height 21
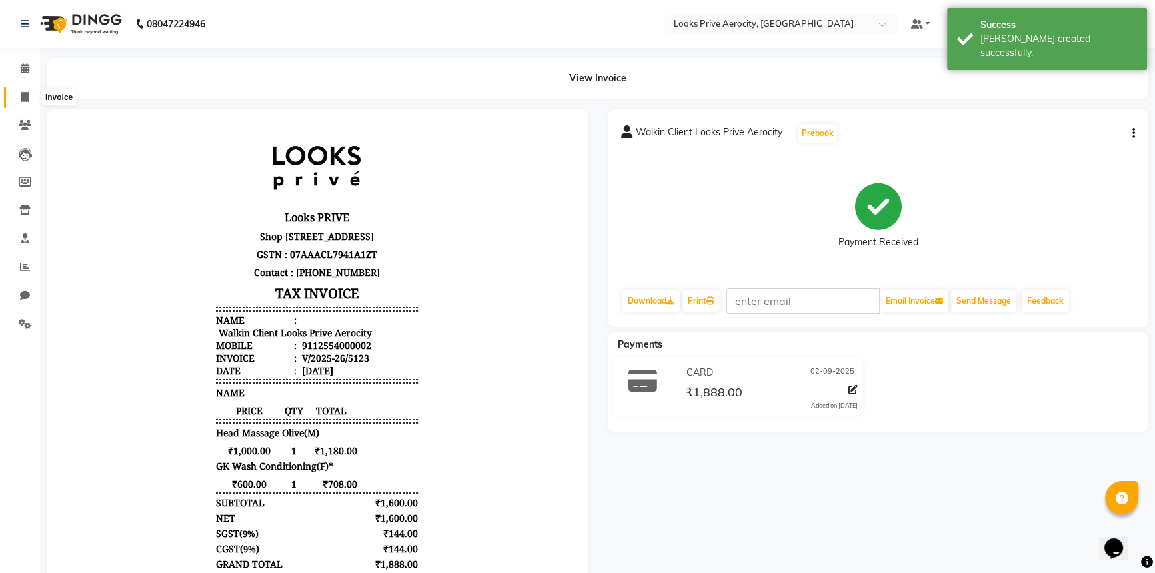
click at [27, 90] on span at bounding box center [24, 97] width 23 height 15
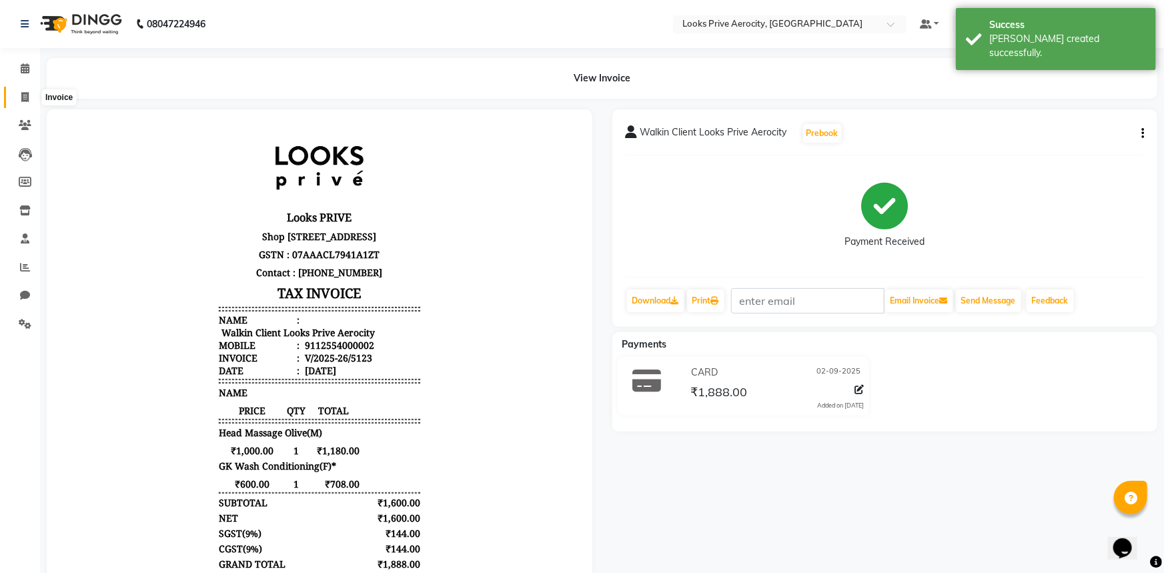
select select "service"
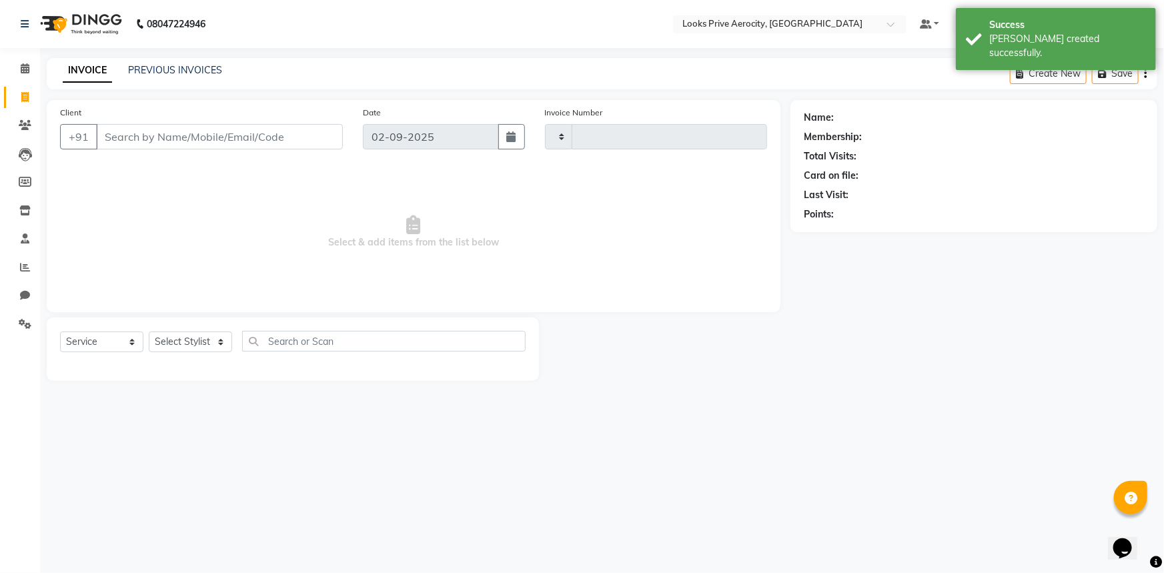
type input "5124"
select select "5913"
click at [173, 65] on link "PREVIOUS INVOICES" at bounding box center [175, 70] width 94 height 12
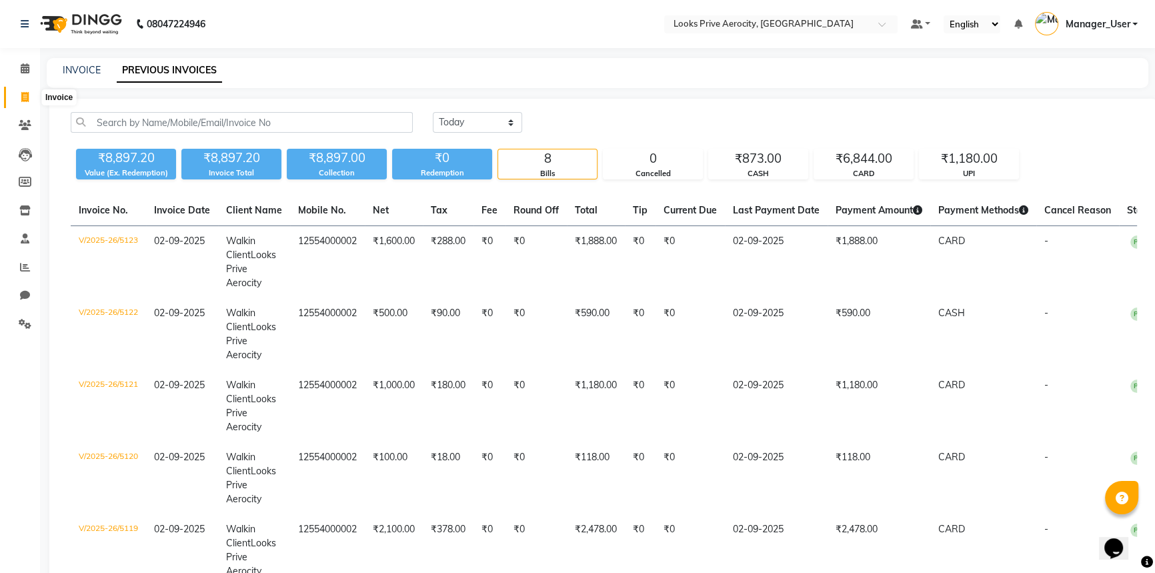
click at [19, 98] on span at bounding box center [24, 97] width 23 height 15
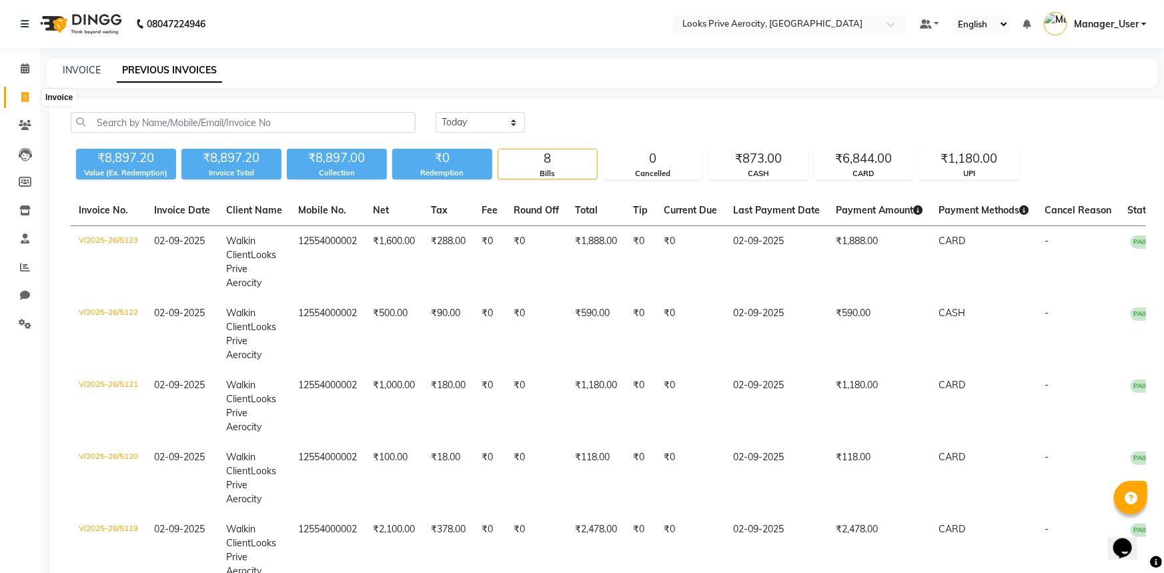
select select "service"
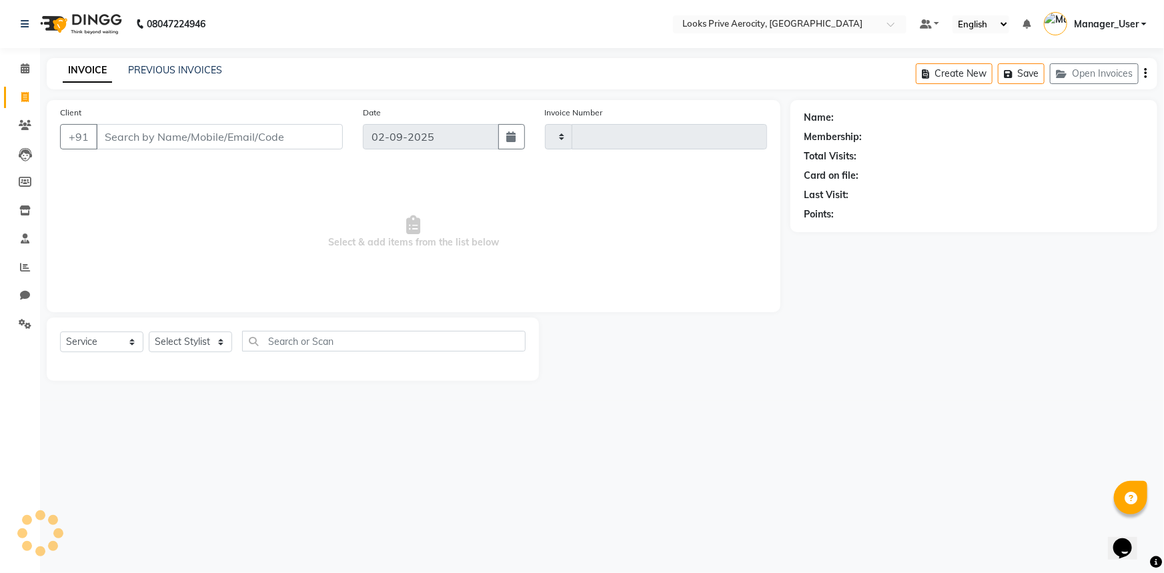
type input "5124"
select select "5913"
click at [161, 70] on link "PREVIOUS INVOICES" at bounding box center [175, 70] width 94 height 12
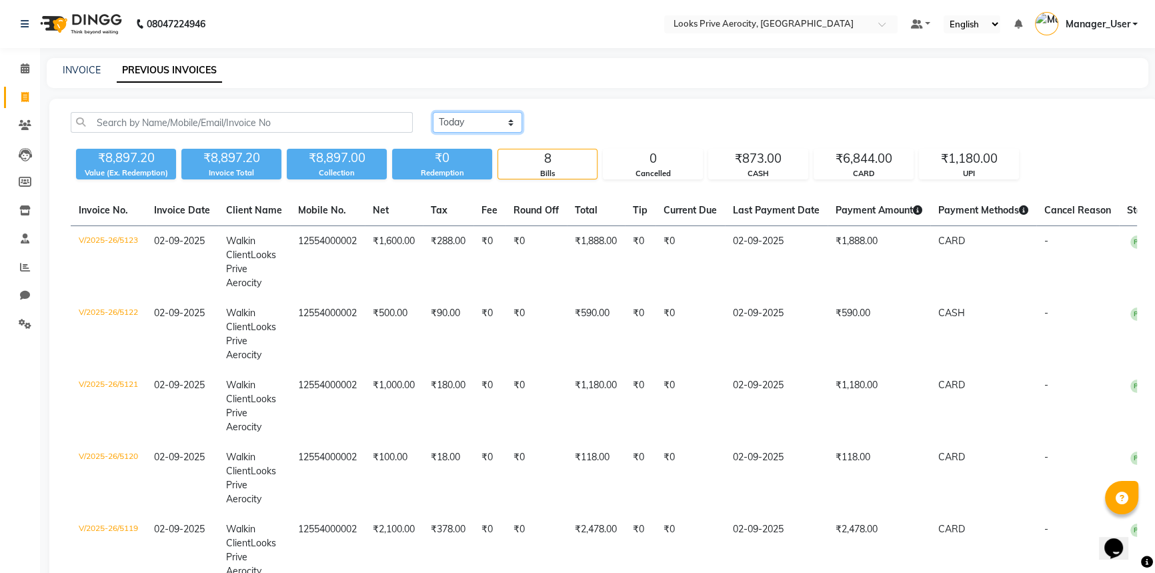
click at [484, 127] on select "[DATE] [DATE] Custom Range" at bounding box center [477, 122] width 89 height 21
select select "range"
click at [433, 112] on select "[DATE] [DATE] Custom Range" at bounding box center [477, 122] width 89 height 21
click at [609, 122] on input "02-09-2025" at bounding box center [586, 122] width 93 height 19
select select "9"
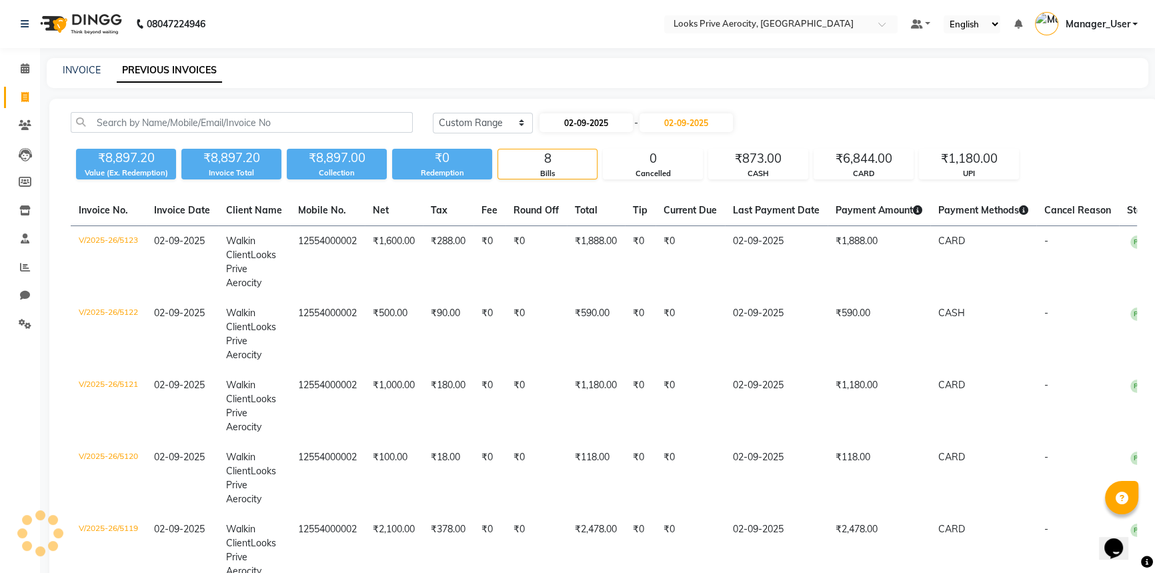
select select "2025"
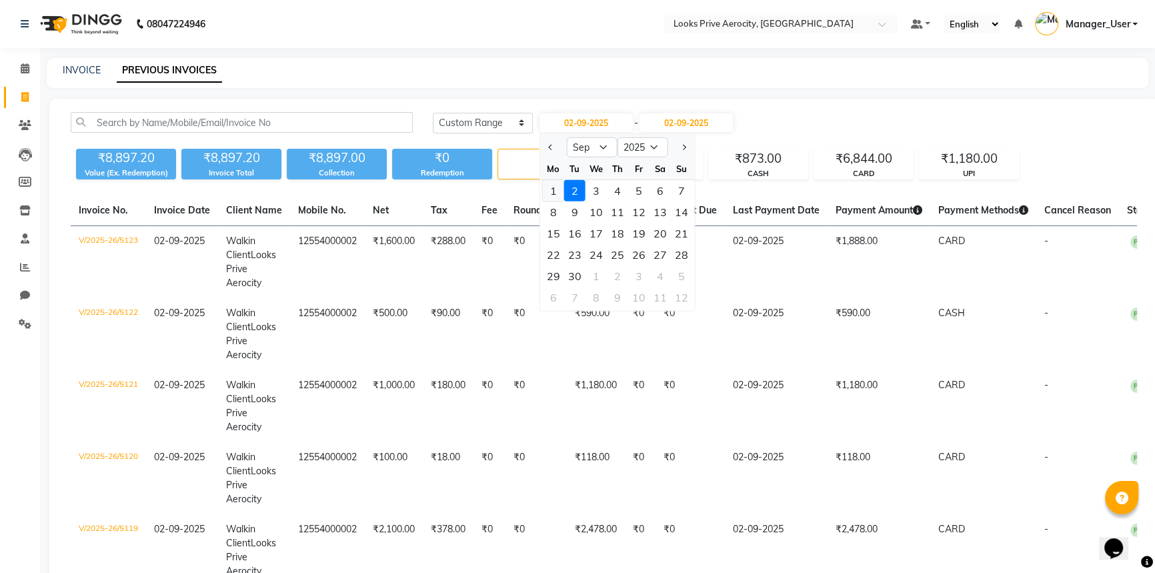
click at [554, 186] on div "1" at bounding box center [553, 190] width 21 height 21
type input "[DATE]"
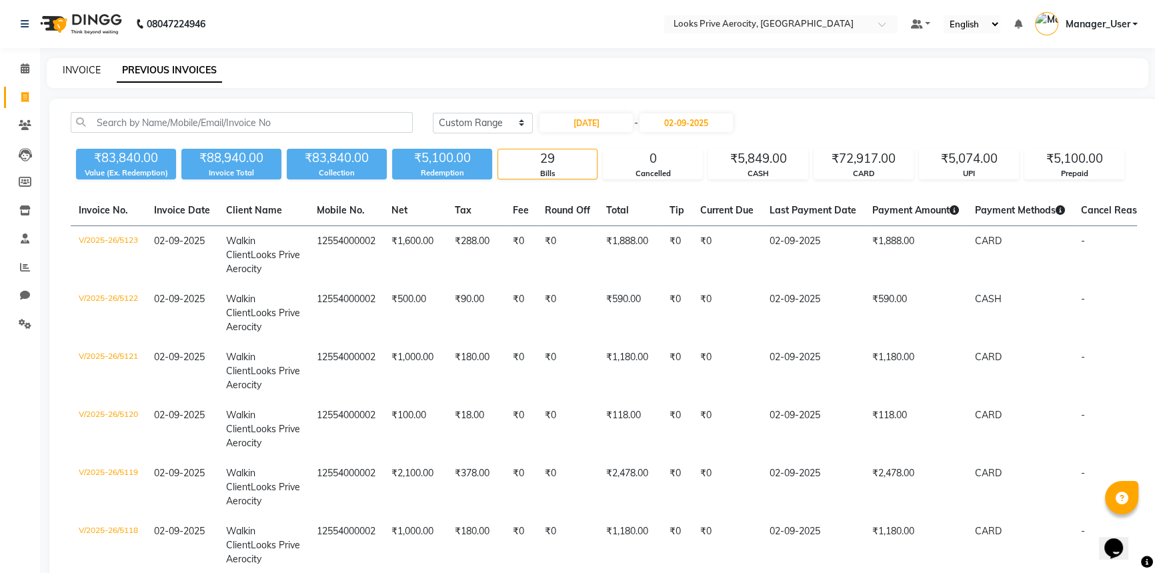
click at [80, 67] on link "INVOICE" at bounding box center [82, 70] width 38 height 12
select select "service"
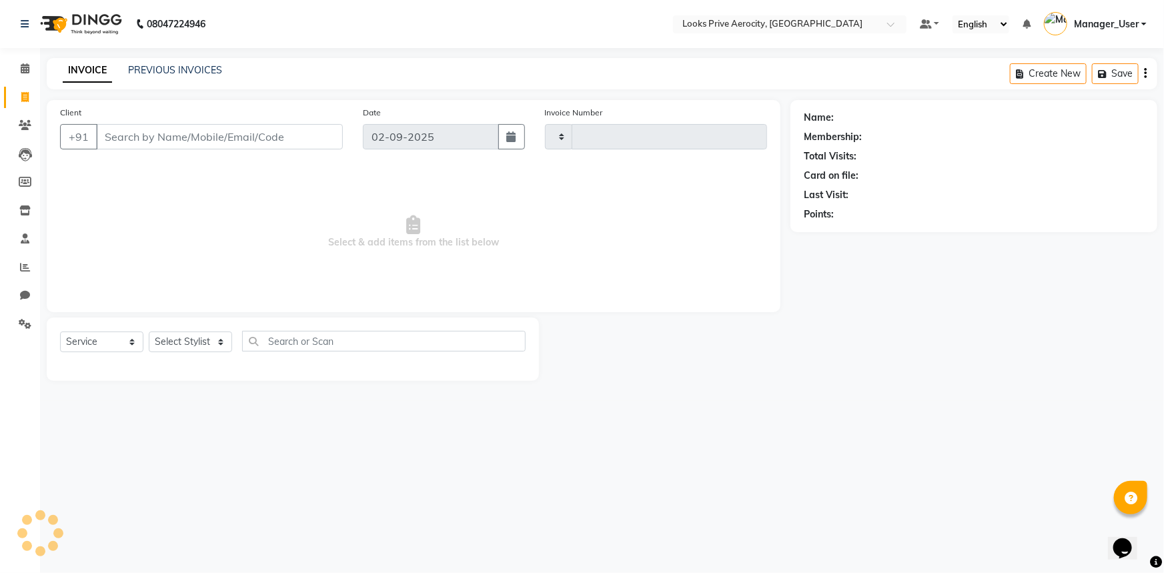
type input "5124"
select select "5913"
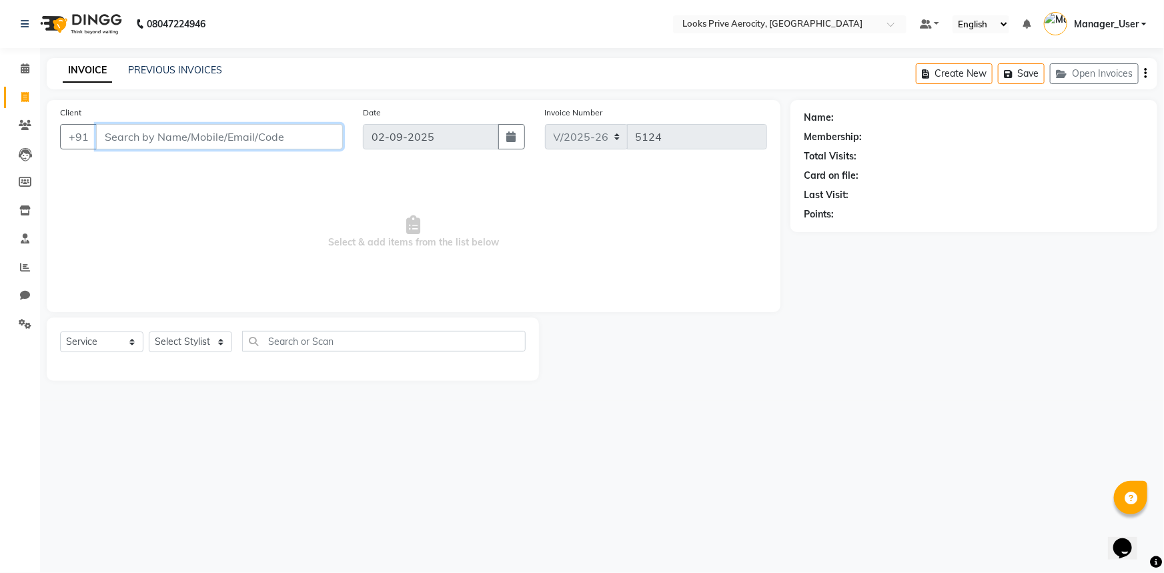
click at [203, 140] on input "Client" at bounding box center [219, 136] width 247 height 25
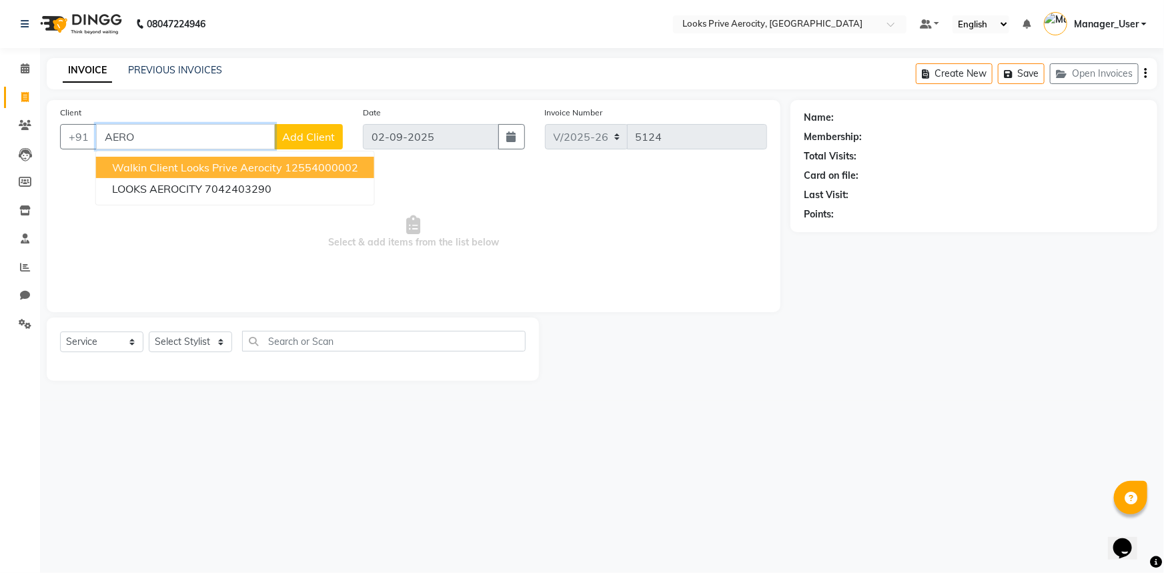
click at [287, 169] on ngb-highlight "12554000002" at bounding box center [321, 167] width 73 height 13
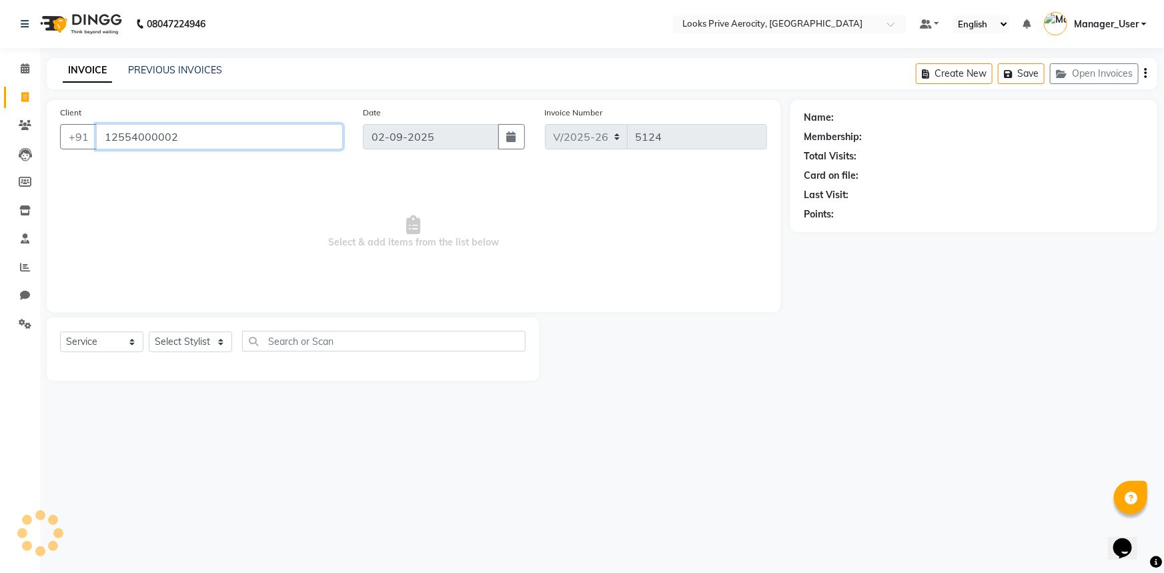
type input "12554000002"
click at [190, 338] on select "Select Stylist Aman_Barber Amit Amu Dharma [PERSON_NAME] Eric_asst [PERSON_NAME…" at bounding box center [190, 341] width 83 height 21
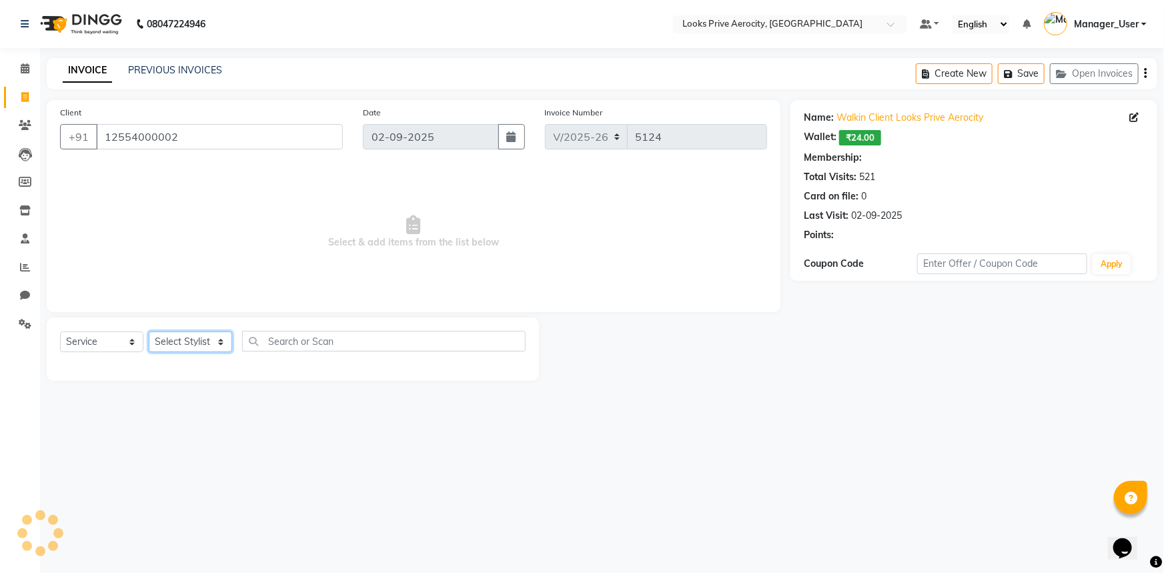
select select "1: Object"
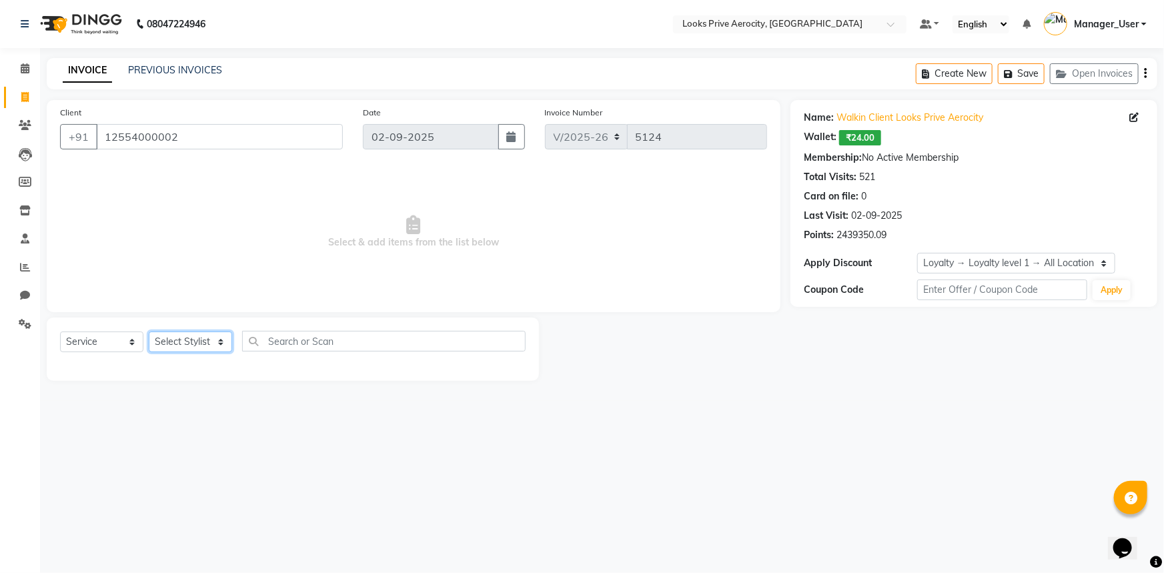
select select "69143"
click at [149, 331] on select "Select Stylist Aman_Barber Amit Amu Dharma [PERSON_NAME] Eric_asst [PERSON_NAME…" at bounding box center [190, 341] width 83 height 21
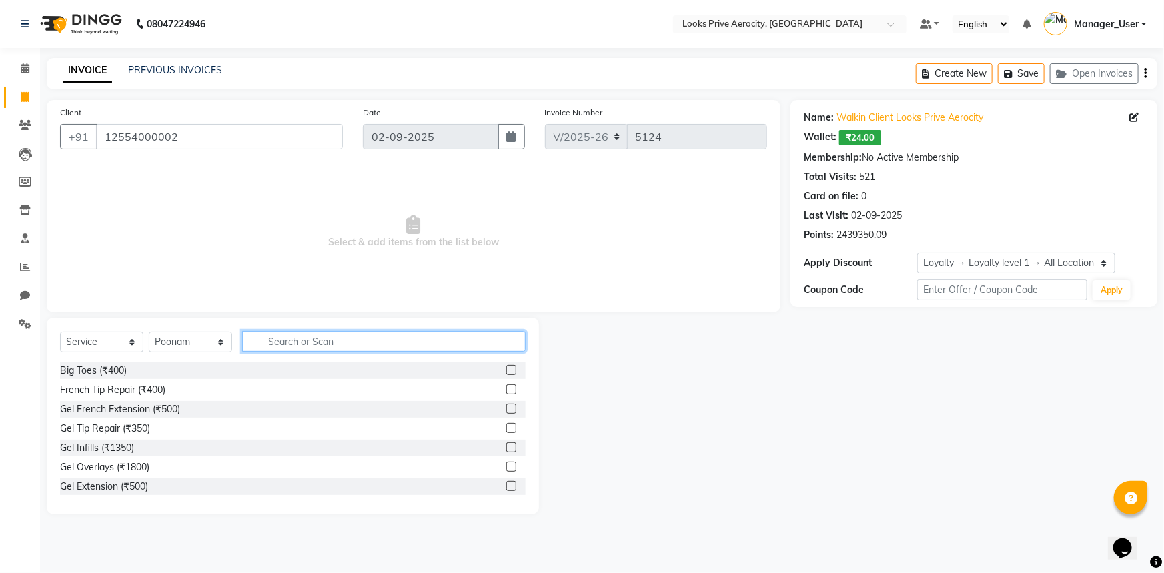
click at [287, 339] on input "text" at bounding box center [383, 341] width 283 height 21
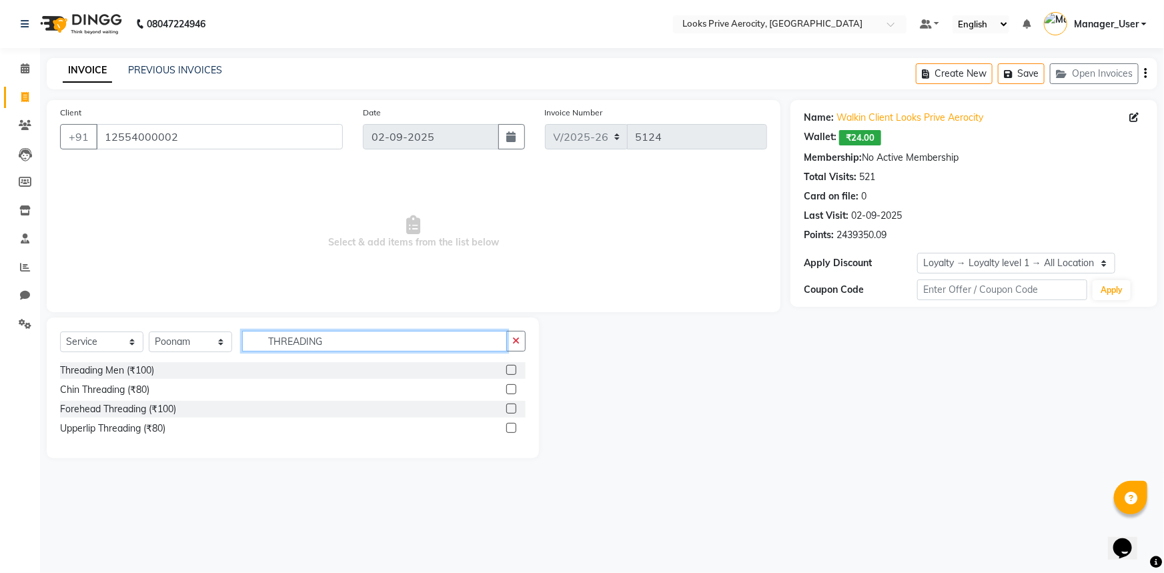
type input "THREADING"
click at [514, 374] on label at bounding box center [511, 370] width 10 height 10
click at [514, 374] on input "checkbox" at bounding box center [510, 370] width 9 height 9
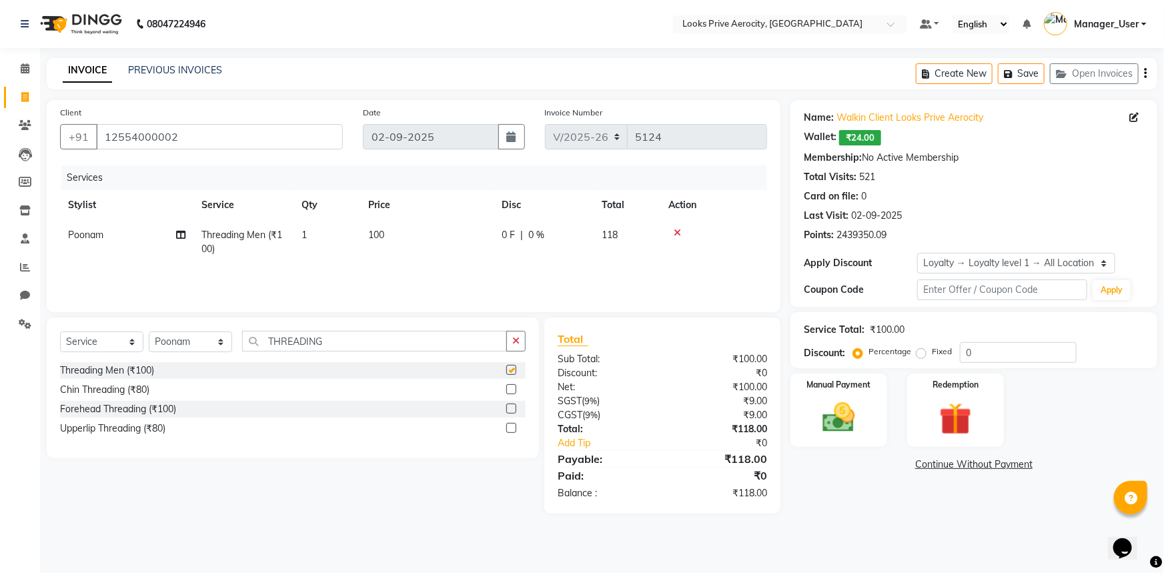
checkbox input "false"
click at [318, 239] on td "1" at bounding box center [326, 242] width 67 height 44
select select "69143"
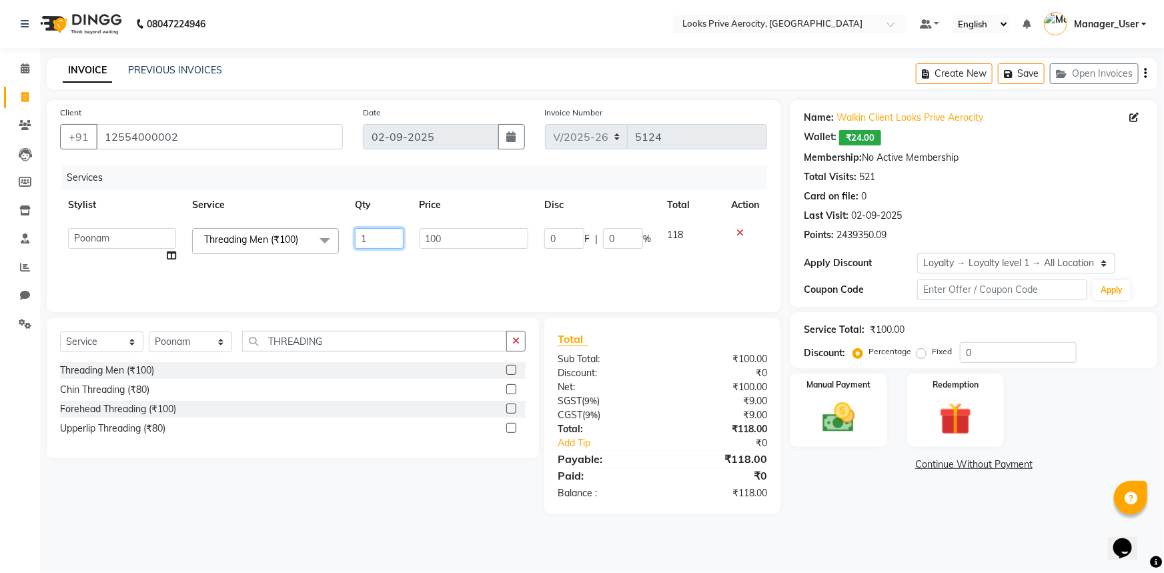
drag, startPoint x: 367, startPoint y: 235, endPoint x: 349, endPoint y: 232, distance: 18.3
click at [349, 232] on td "1" at bounding box center [379, 245] width 65 height 51
type input "2"
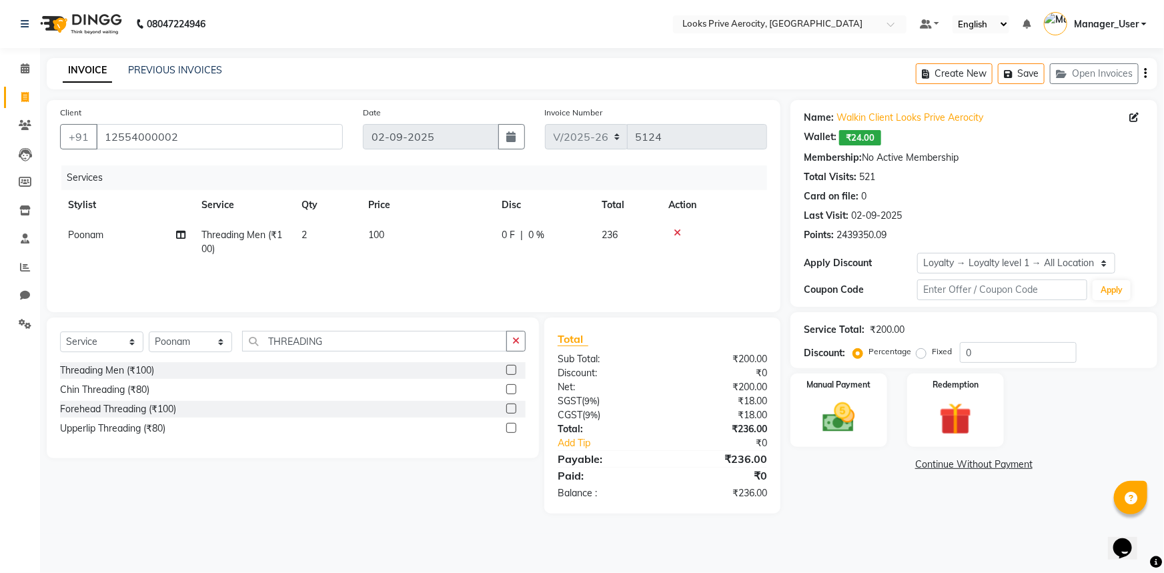
click at [316, 566] on div "08047224946 Select Location × Looks Prive Aerocity, [GEOGRAPHIC_DATA] Default P…" at bounding box center [582, 286] width 1164 height 573
click at [884, 434] on div "Manual Payment" at bounding box center [838, 410] width 97 height 73
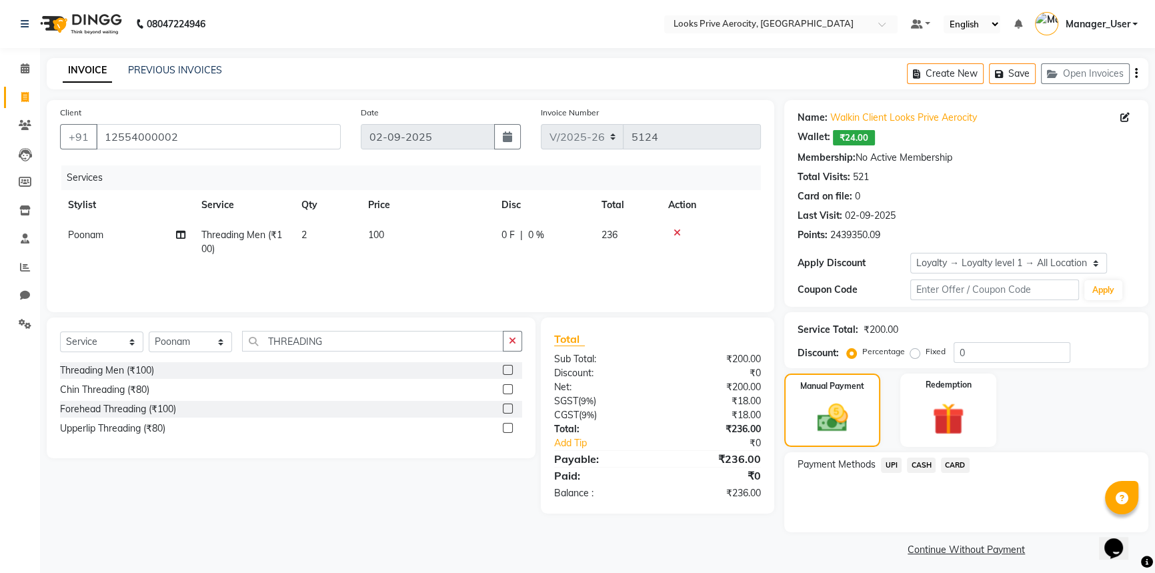
click at [891, 458] on span "UPI" at bounding box center [891, 465] width 21 height 15
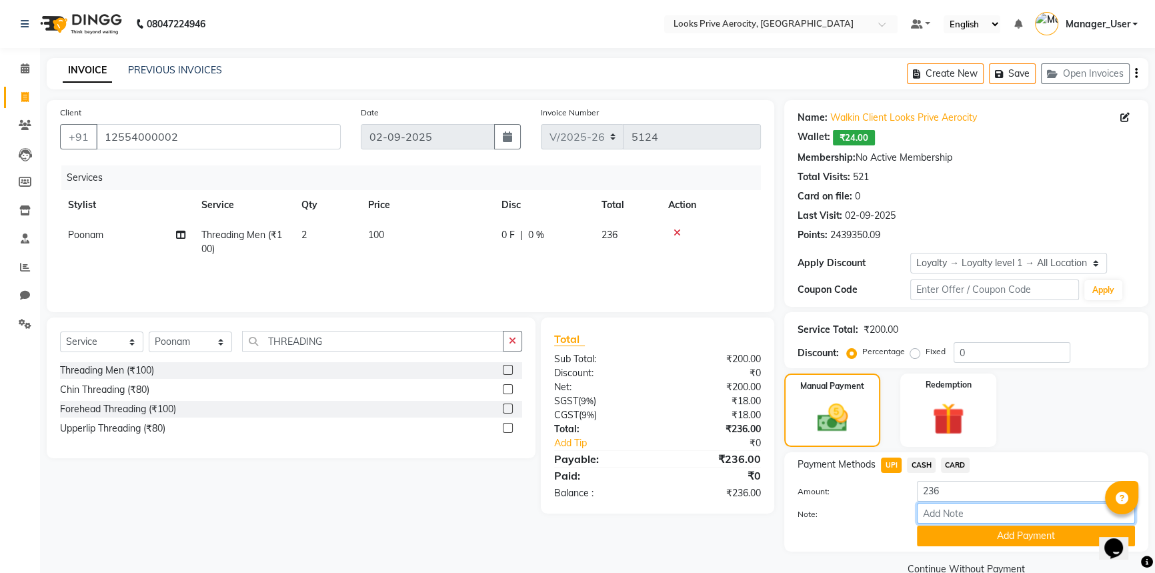
click at [952, 508] on input "Note:" at bounding box center [1026, 513] width 218 height 21
paste input "524504825780"
type input "524504825780"
click at [964, 536] on button "Add Payment" at bounding box center [1026, 536] width 218 height 21
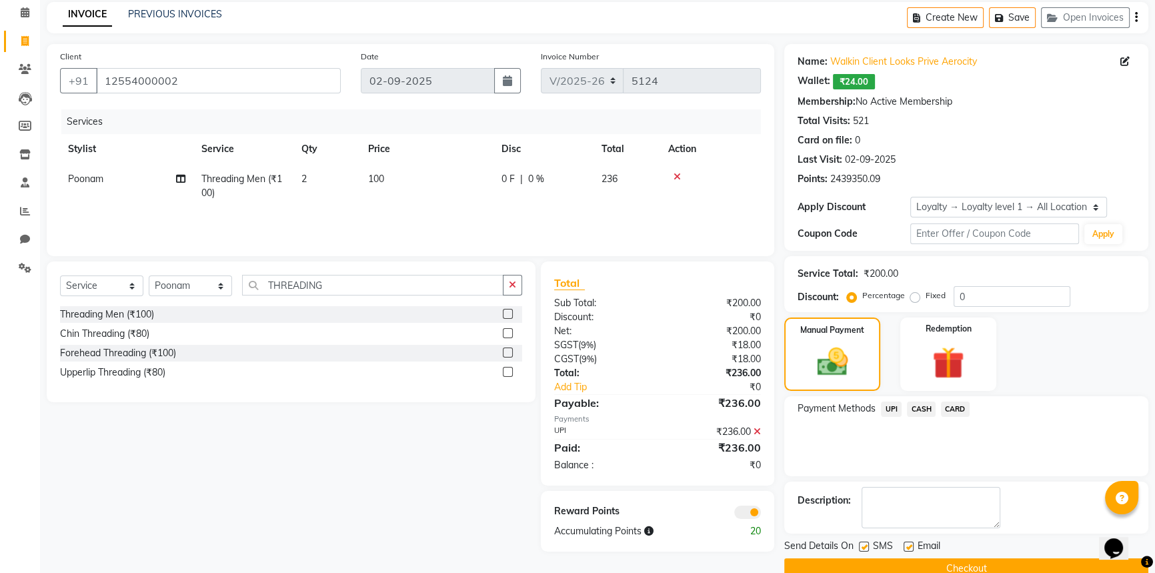
scroll to position [81, 0]
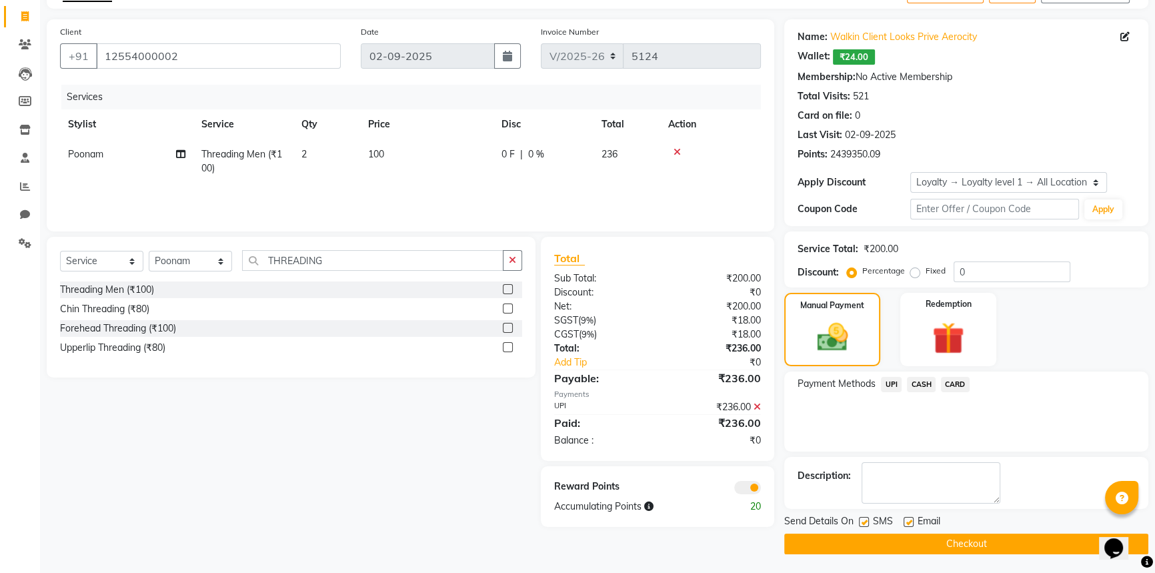
click at [954, 544] on button "Checkout" at bounding box center [966, 544] width 364 height 21
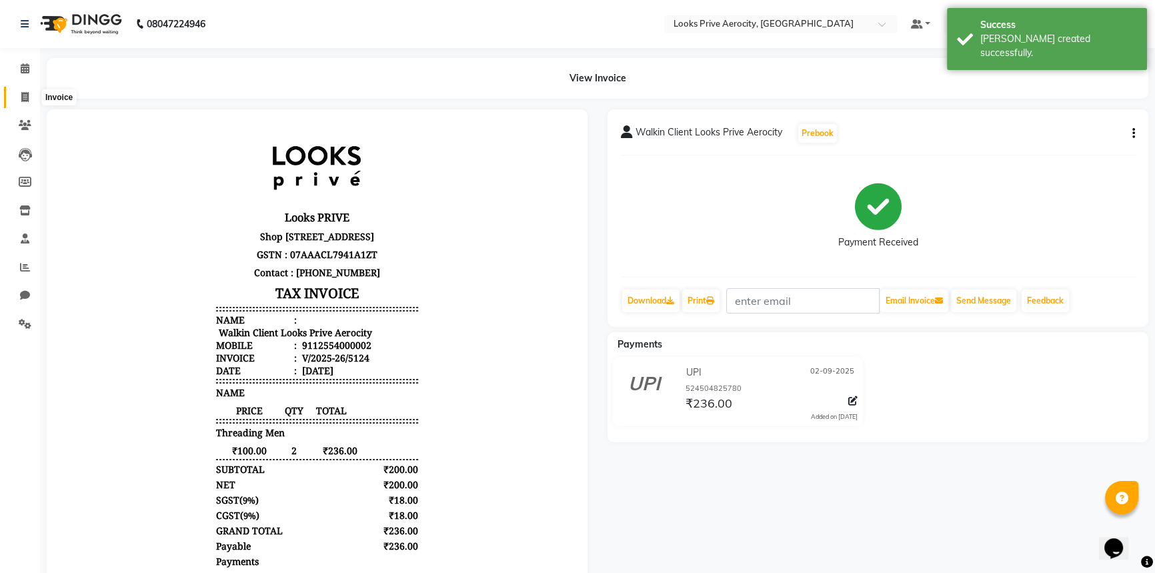
click at [29, 93] on span at bounding box center [24, 97] width 23 height 15
select select "service"
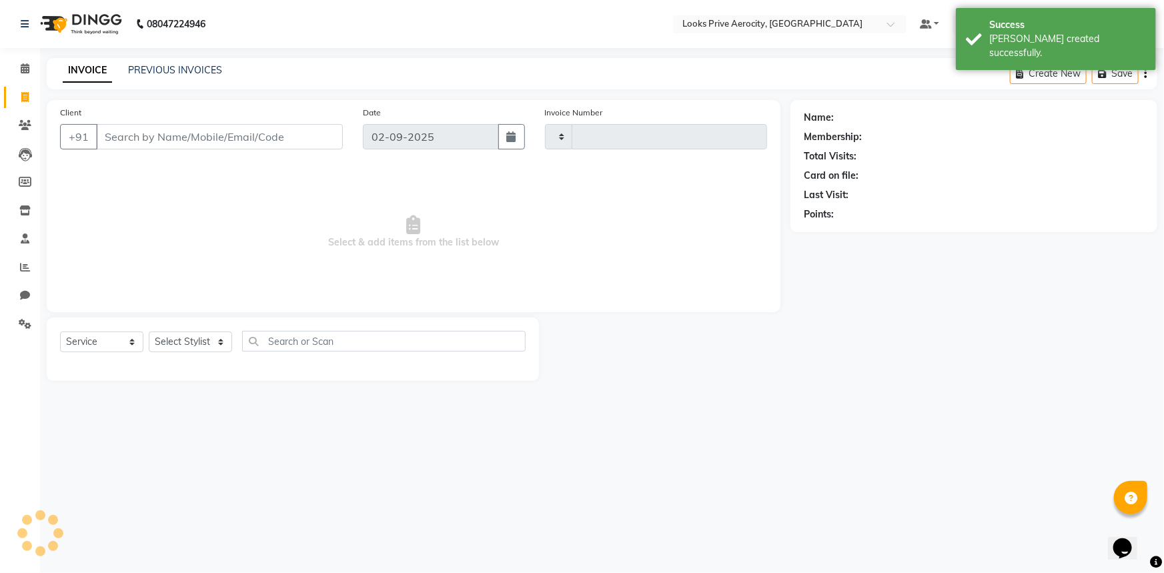
type input "5125"
select select "5913"
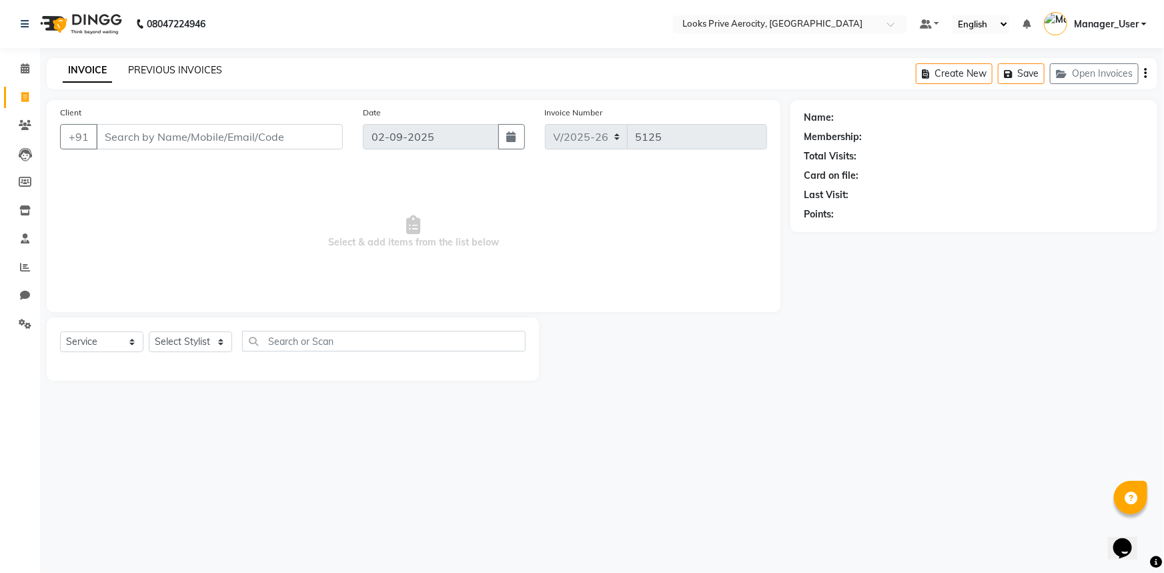
click at [199, 71] on link "PREVIOUS INVOICES" at bounding box center [175, 70] width 94 height 12
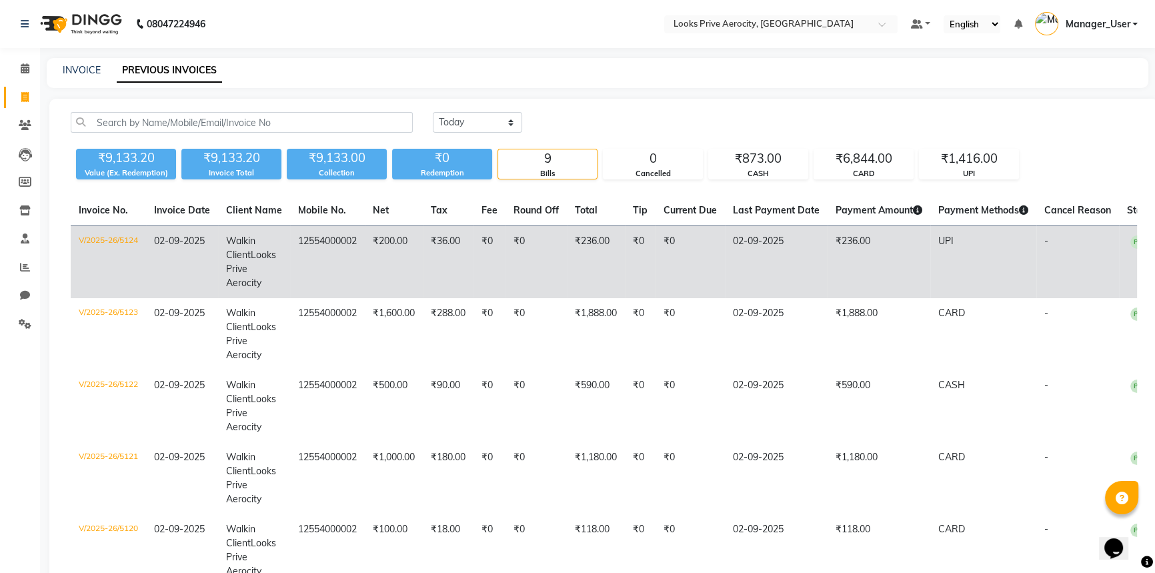
click at [605, 264] on td "₹236.00" at bounding box center [596, 262] width 58 height 73
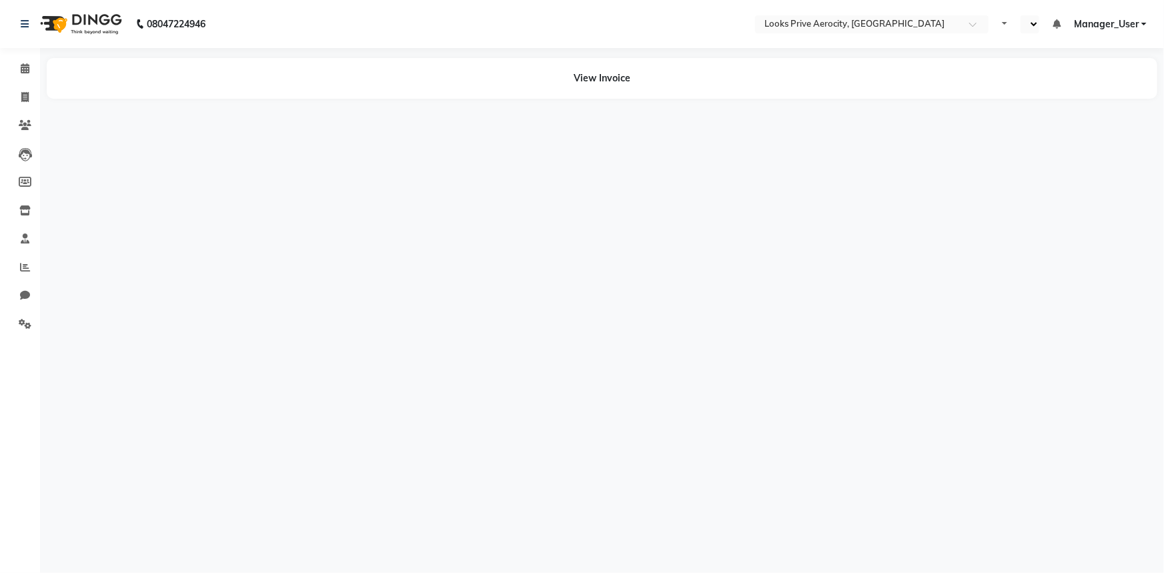
select select "en"
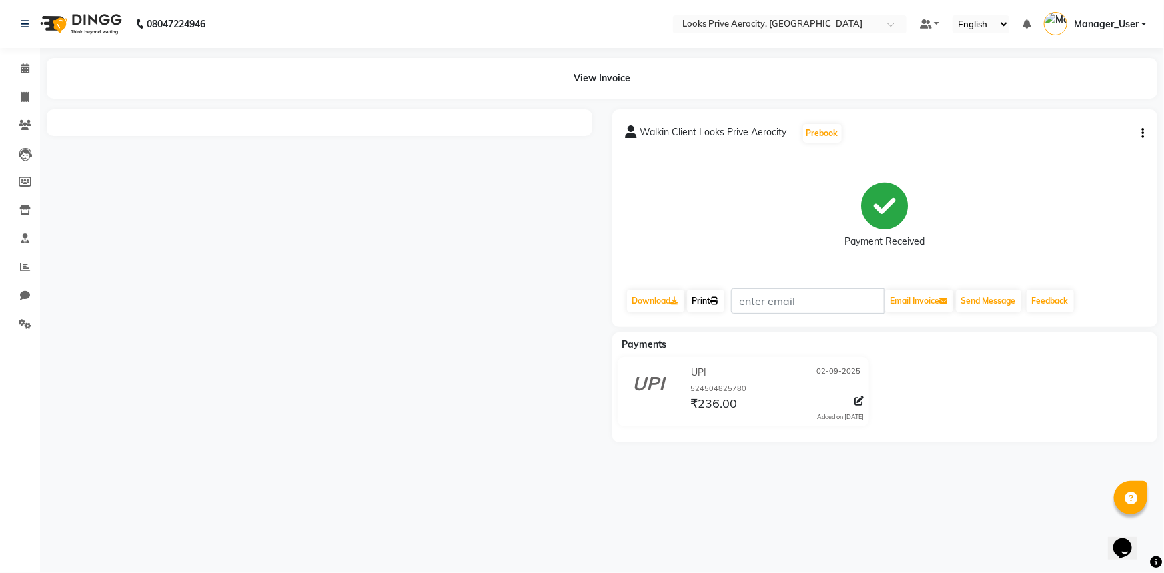
click at [718, 298] on icon at bounding box center [715, 301] width 8 height 8
click at [740, 301] on input "text" at bounding box center [807, 300] width 153 height 25
click at [718, 297] on icon at bounding box center [715, 301] width 8 height 8
click at [839, 487] on div "08047224946 Select Location × Looks Prive Aerocity, Delhi Default Panel My Pane…" at bounding box center [582, 286] width 1164 height 573
click at [23, 93] on icon at bounding box center [24, 97] width 7 height 10
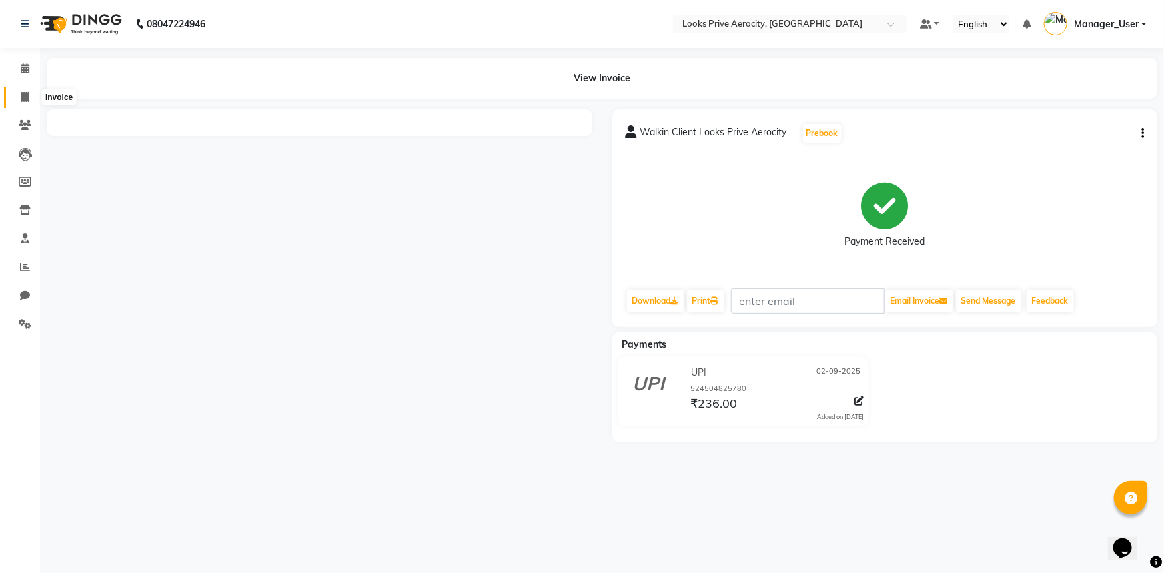
select select "service"
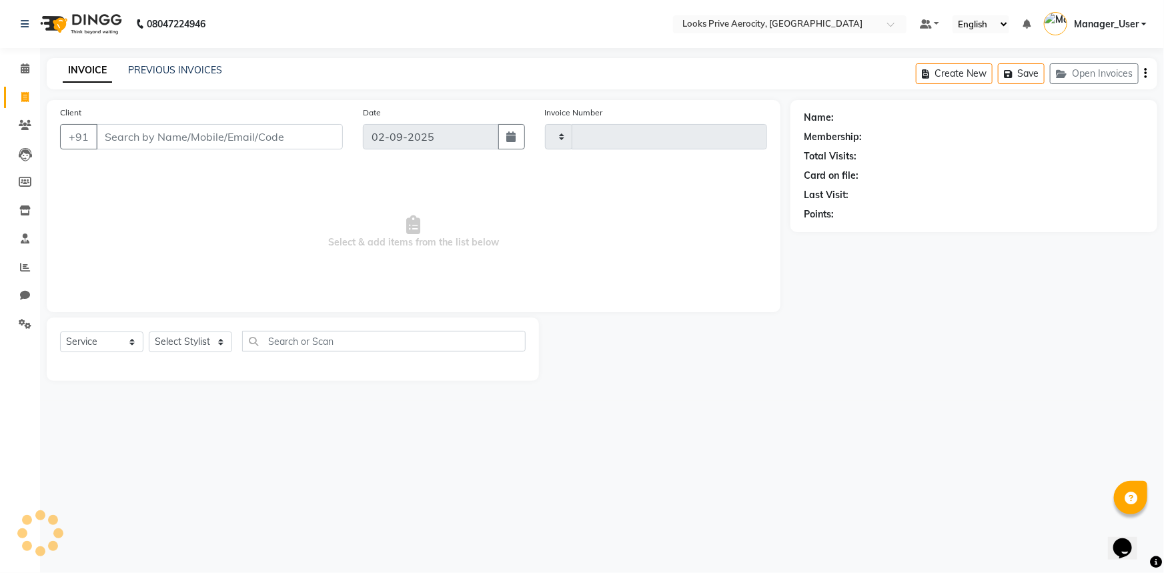
type input "5125"
select select "5913"
